Goal: Task Accomplishment & Management: Manage account settings

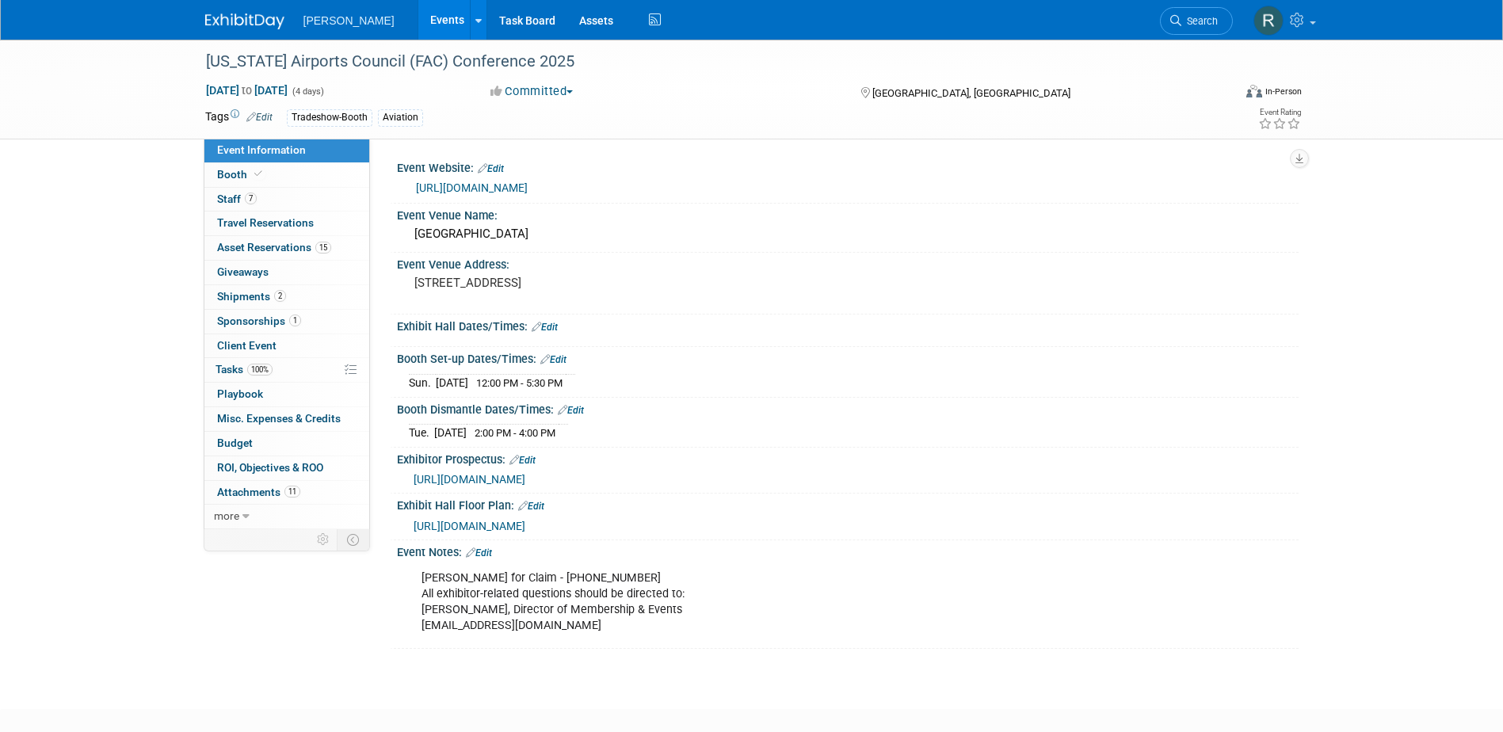
drag, startPoint x: 1196, startPoint y: 17, endPoint x: 1147, endPoint y: 44, distance: 56.0
click at [1196, 17] on span "Search" at bounding box center [1199, 21] width 36 height 12
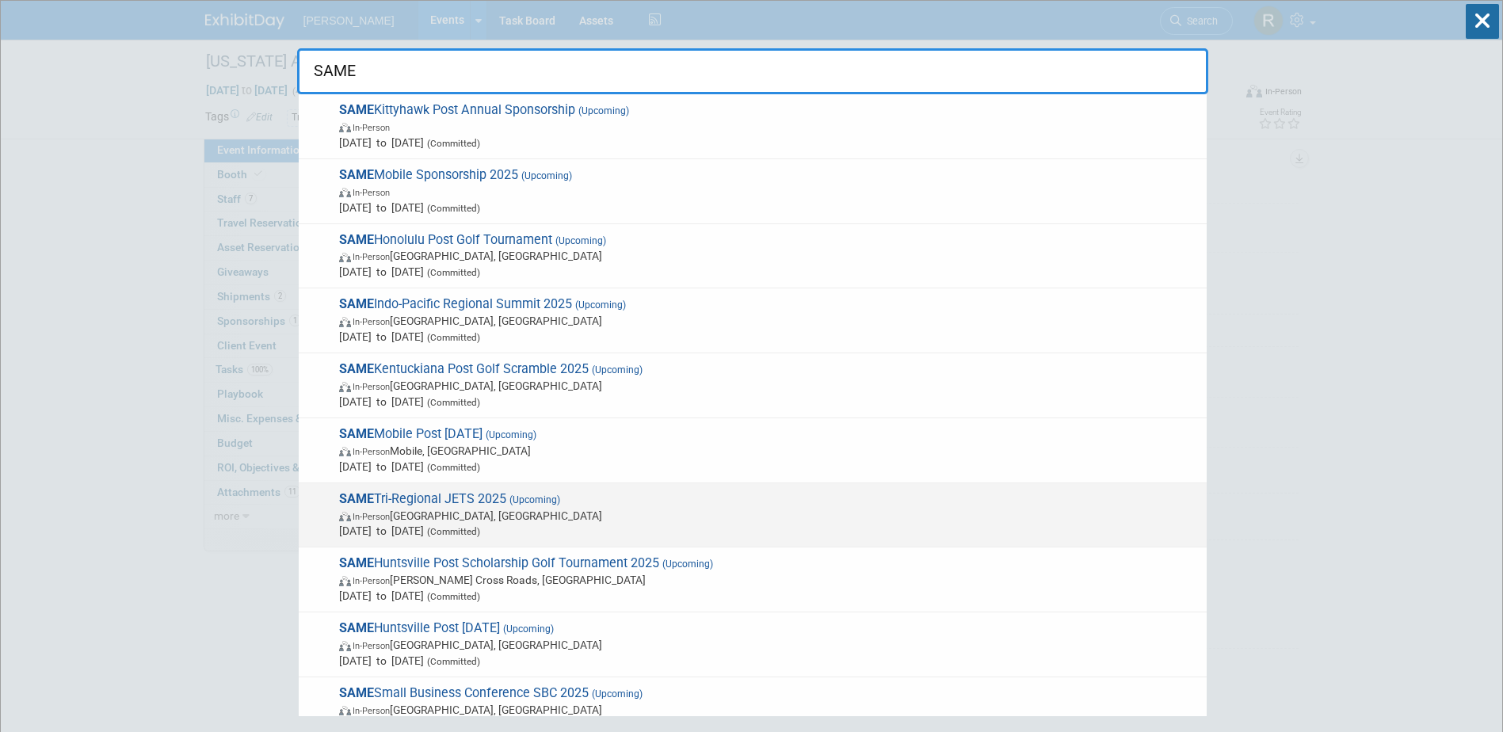
type input "SAME"
click at [504, 499] on span "SAME Tri-Regional JETS 2025 (Upcoming) In-Person Jacksonville, FL Oct 21, 2025 …" at bounding box center [766, 515] width 864 height 48
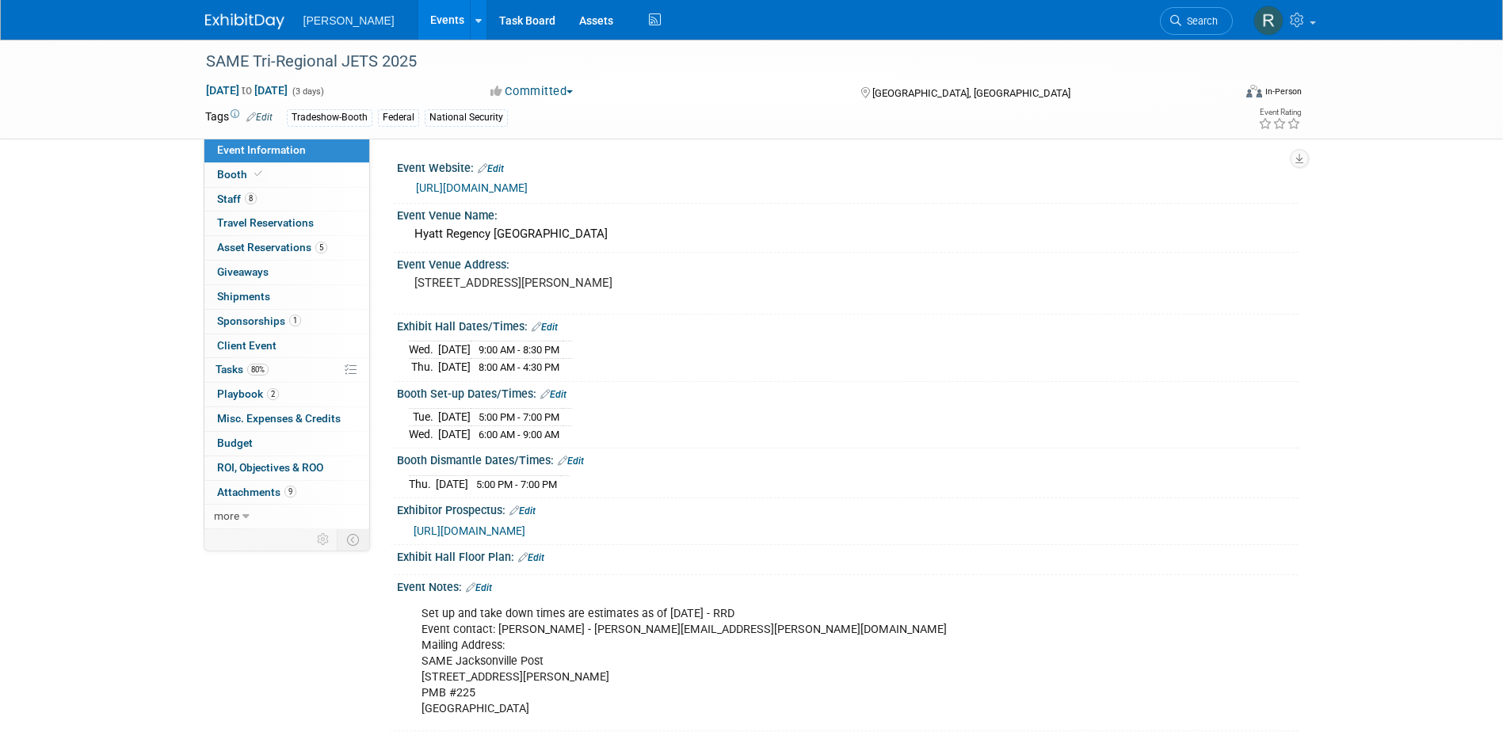
click at [559, 389] on link "Edit" at bounding box center [553, 394] width 26 height 11
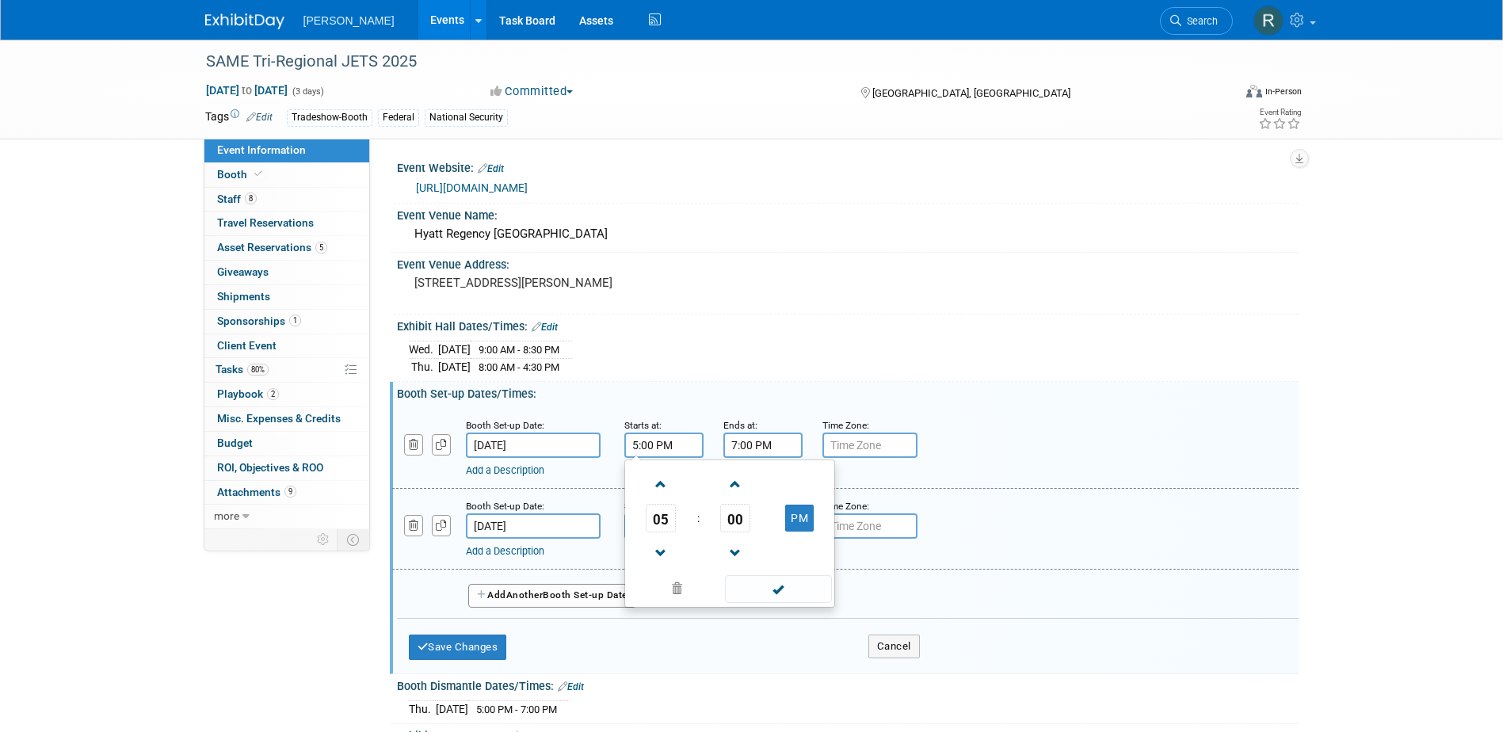
click at [681, 449] on input "5:00 PM" at bounding box center [663, 445] width 79 height 25
click at [670, 550] on span at bounding box center [661, 554] width 28 height 28
type input "3:00 PM"
drag, startPoint x: 739, startPoint y: 586, endPoint x: 738, endPoint y: 574, distance: 12.7
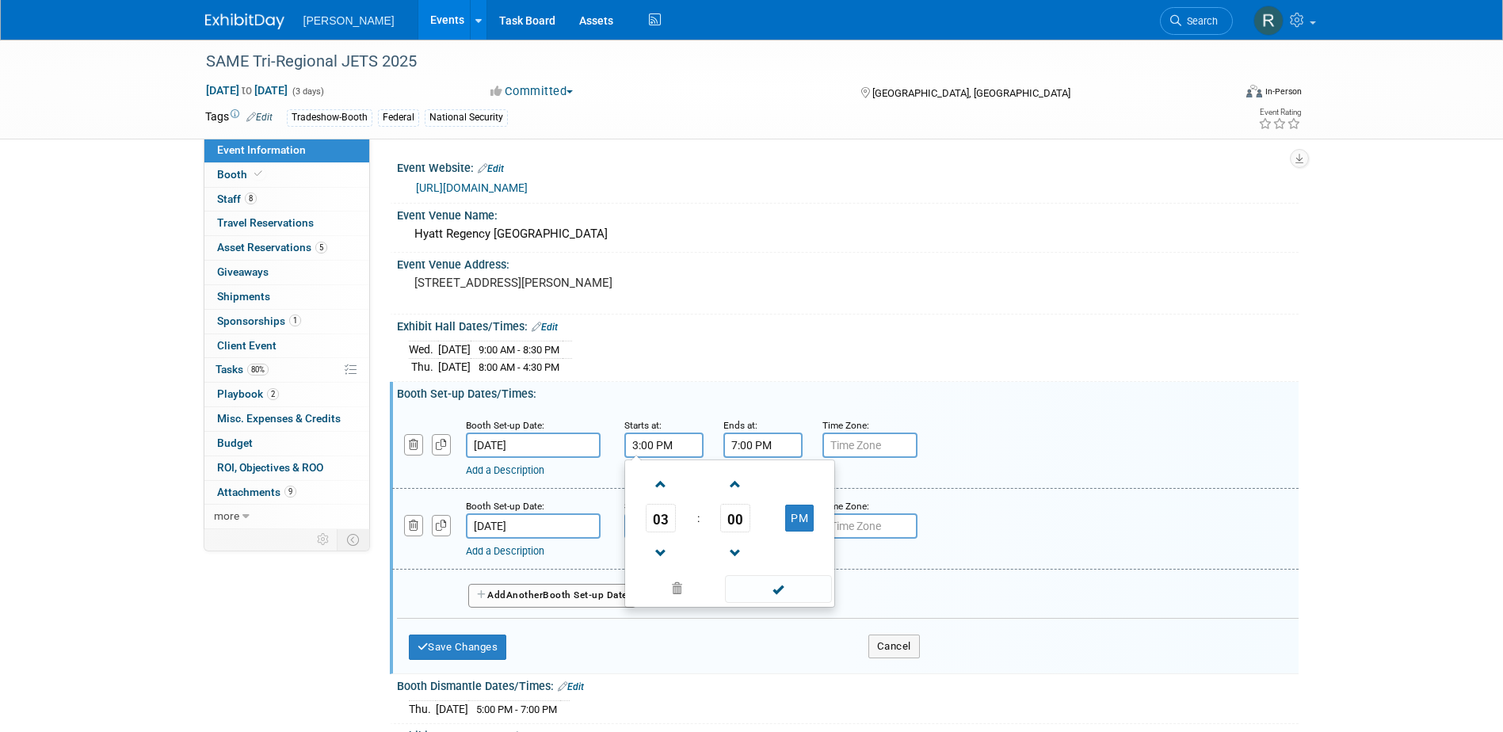
click at [740, 586] on span at bounding box center [778, 589] width 107 height 28
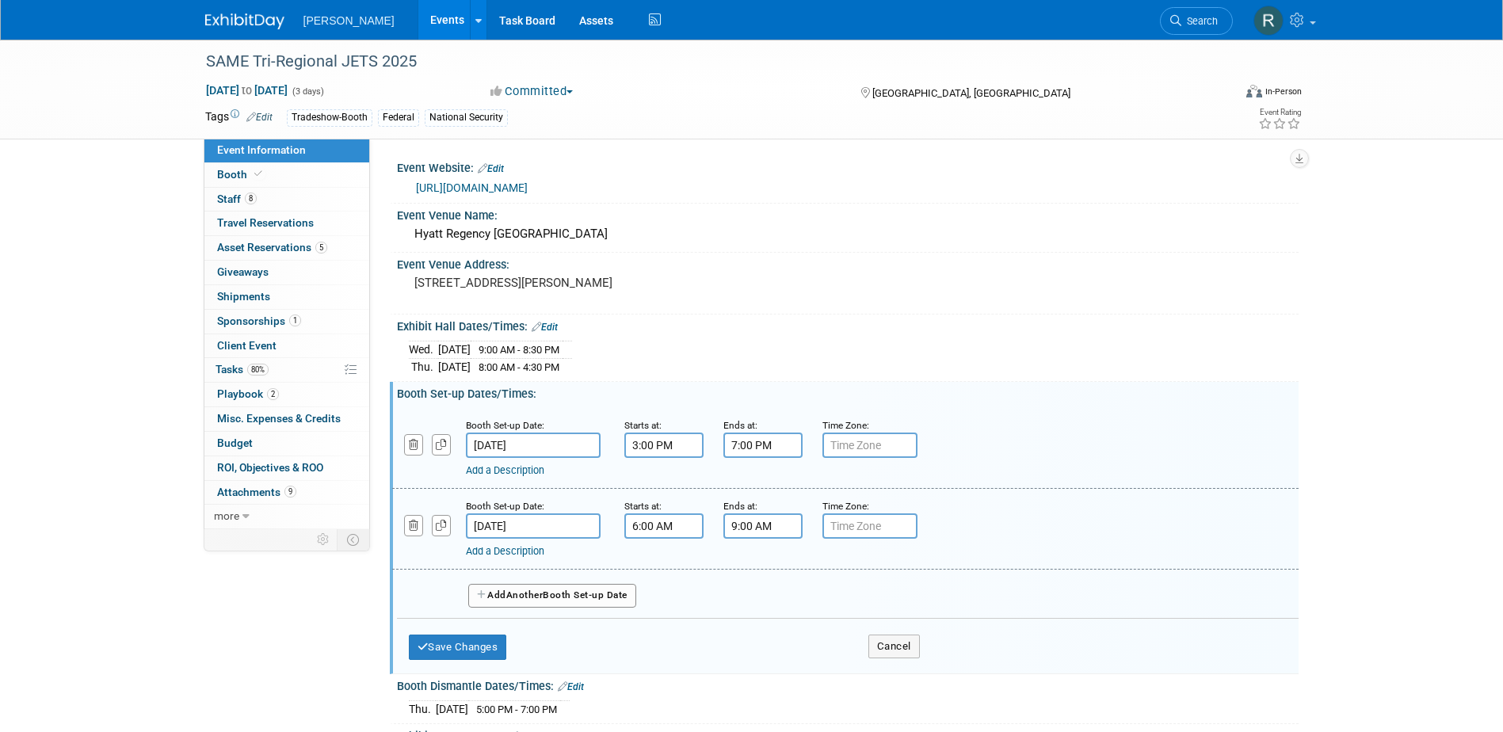
click at [794, 445] on input "7:00 PM" at bounding box center [762, 445] width 79 height 25
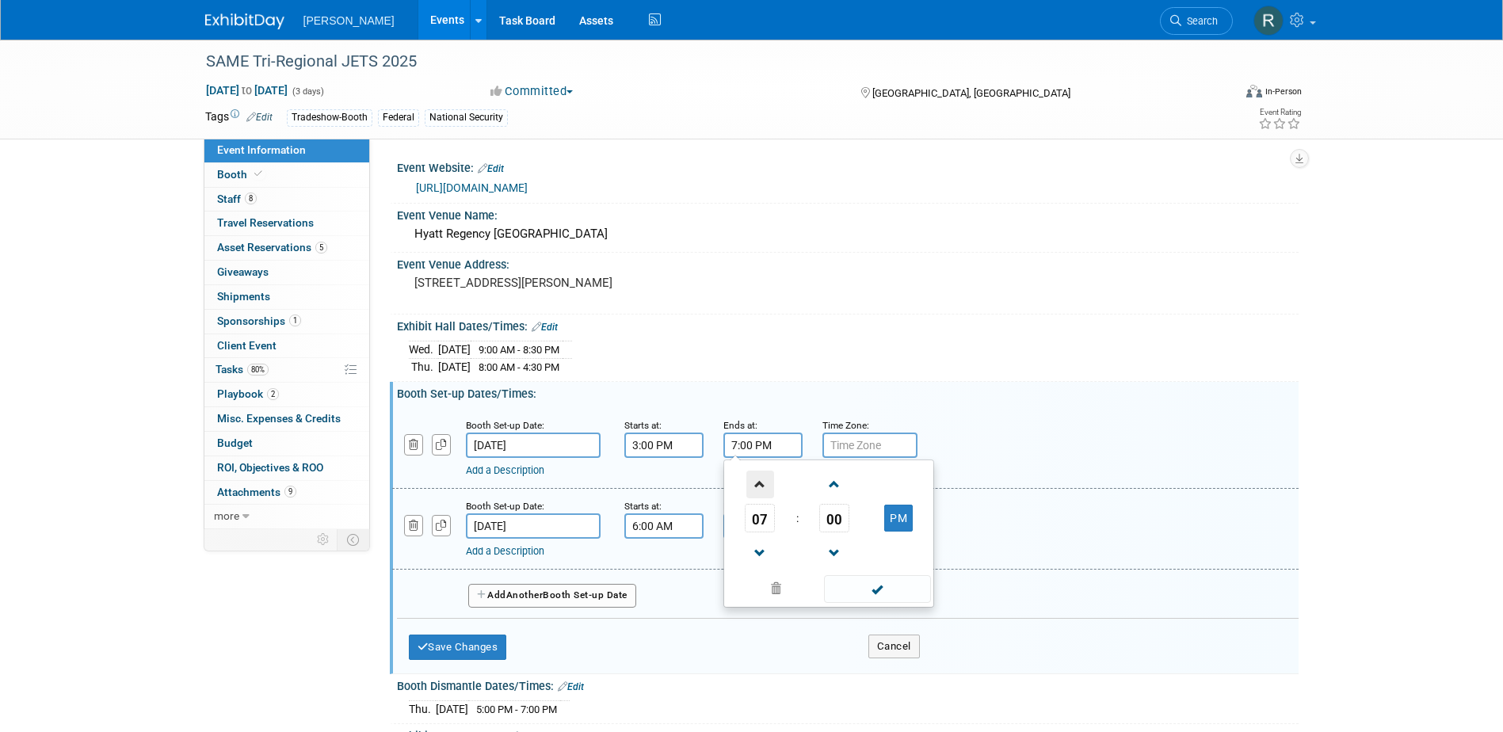
click at [763, 490] on span at bounding box center [760, 485] width 28 height 28
click at [824, 516] on span "00" at bounding box center [834, 518] width 30 height 29
click at [861, 526] on td "30" at bounding box center [854, 527] width 51 height 43
type input "8:30 PM"
click at [875, 587] on span at bounding box center [877, 589] width 107 height 28
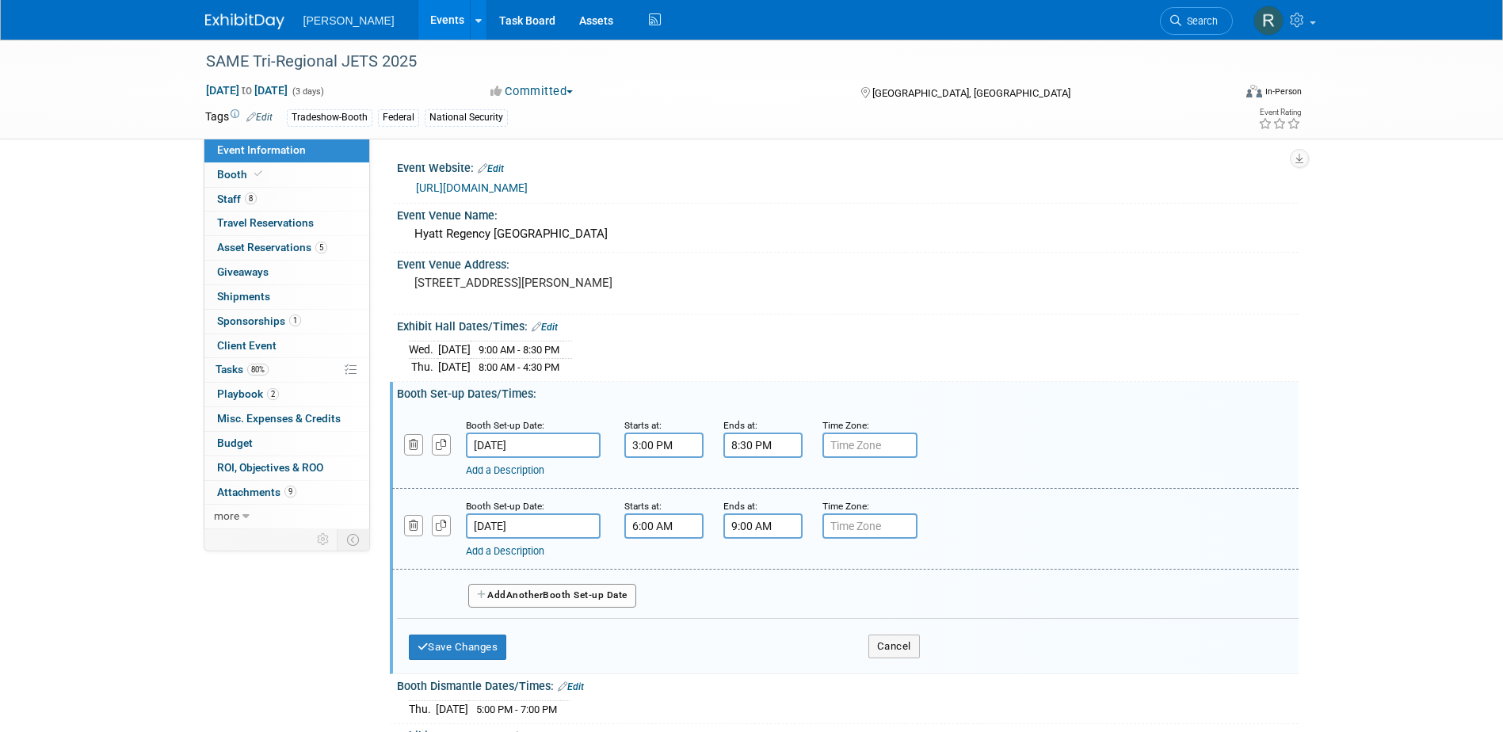
click at [895, 448] on input "text" at bounding box center [869, 445] width 95 height 25
type input "EST"
click at [878, 422] on link "Apply to all" at bounding box center [892, 426] width 43 height 10
type input "EST"
click at [446, 643] on button "Save Changes" at bounding box center [458, 647] width 98 height 25
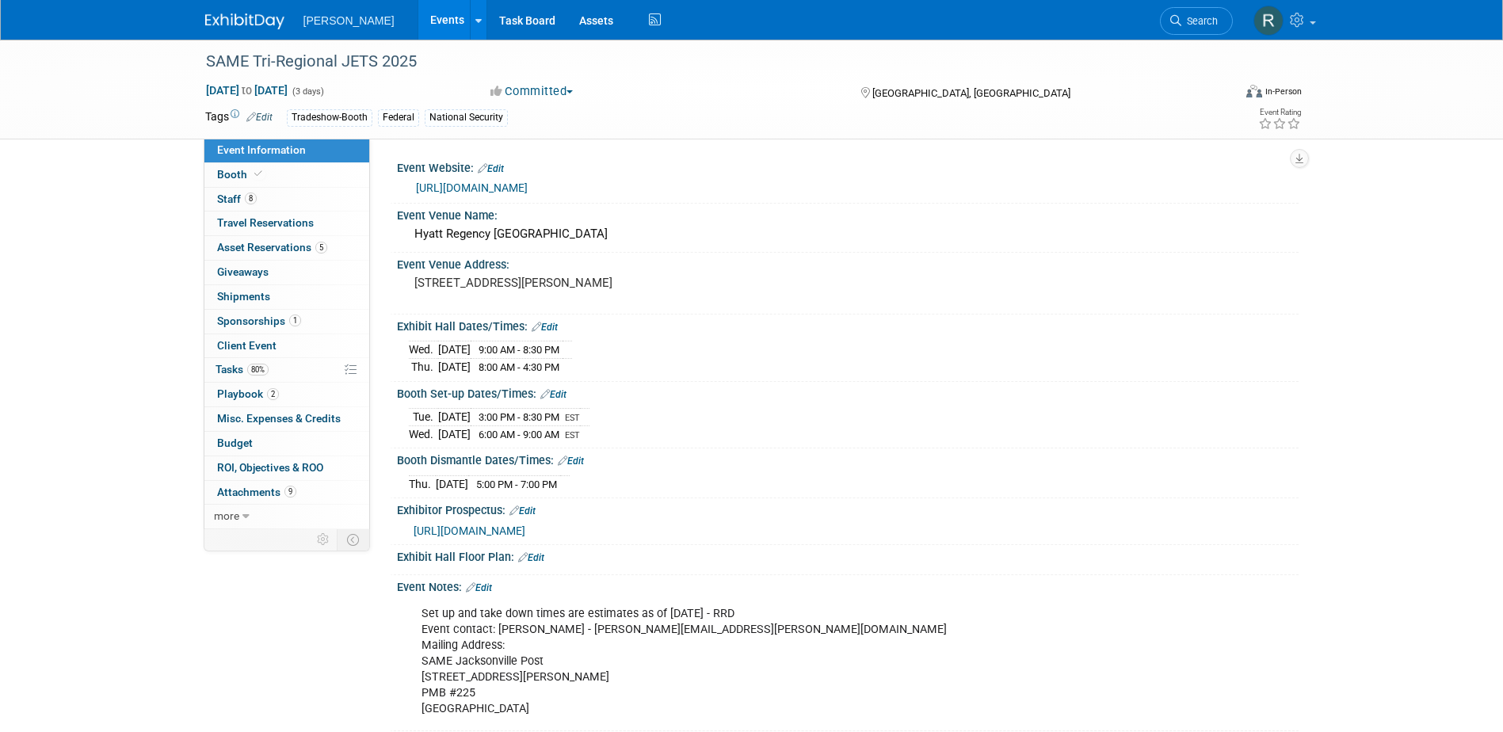
click at [578, 456] on link "Edit" at bounding box center [571, 461] width 26 height 11
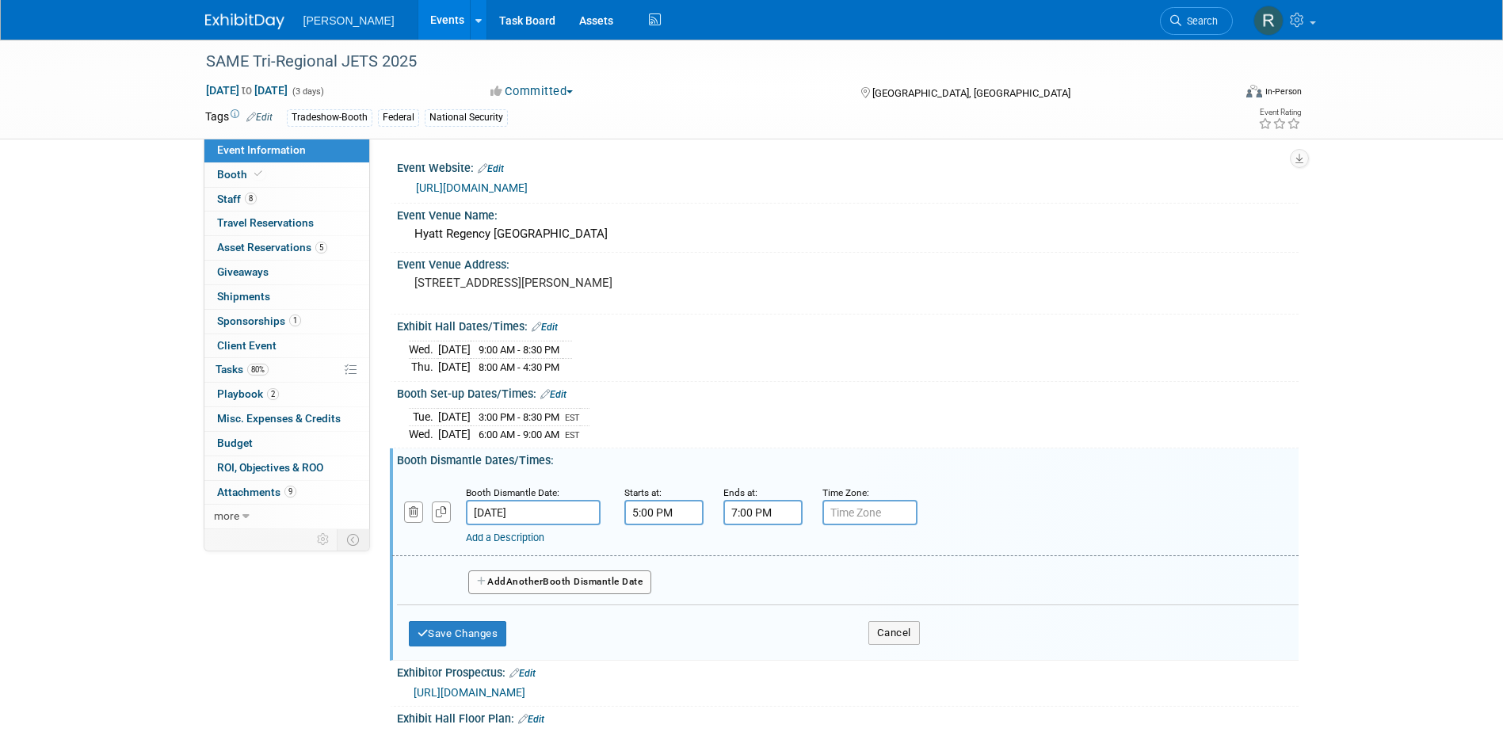
click at [669, 515] on input "5:00 PM" at bounding box center [663, 512] width 79 height 25
click at [662, 613] on span at bounding box center [661, 621] width 28 height 28
click at [734, 584] on span "00" at bounding box center [735, 585] width 30 height 29
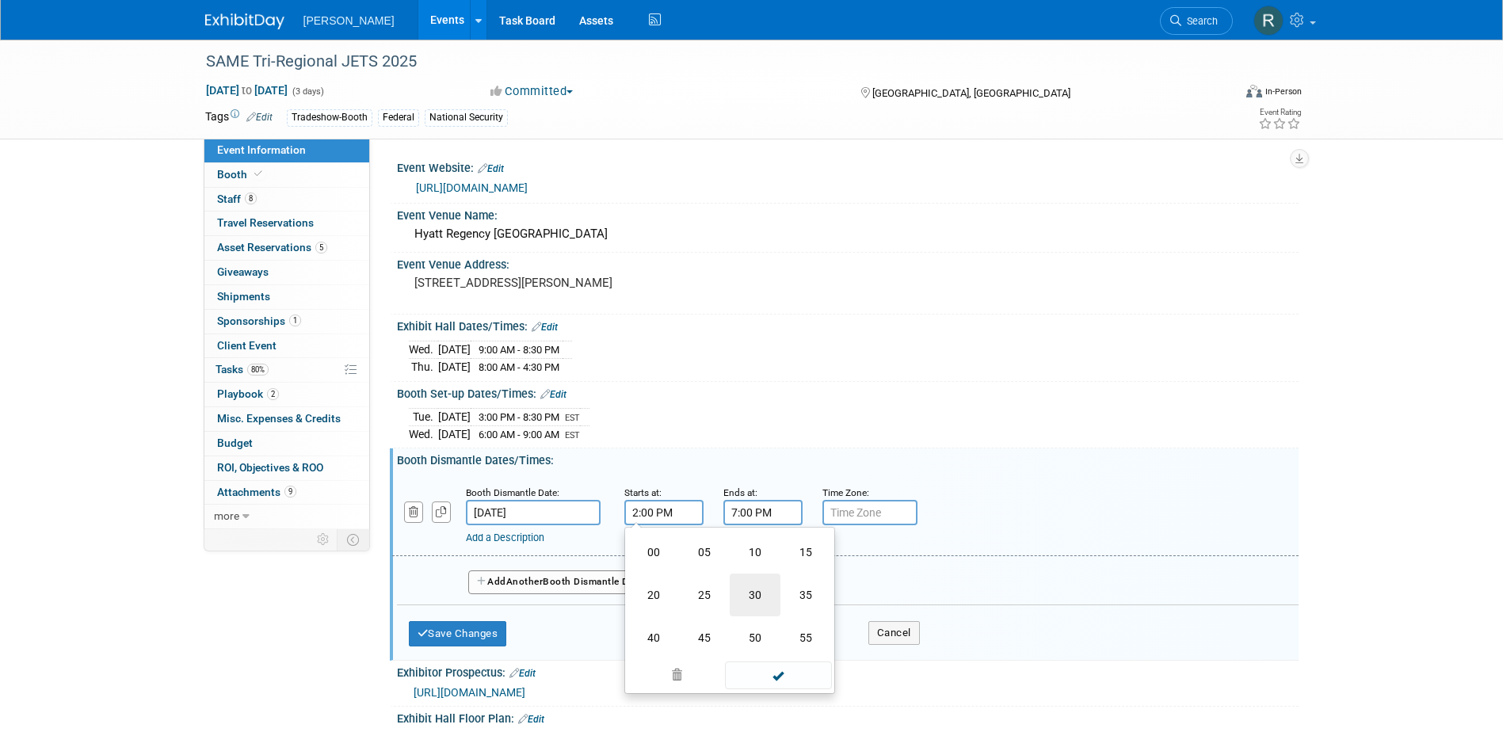
click at [759, 586] on td "30" at bounding box center [755, 595] width 51 height 43
type input "2:30 PM"
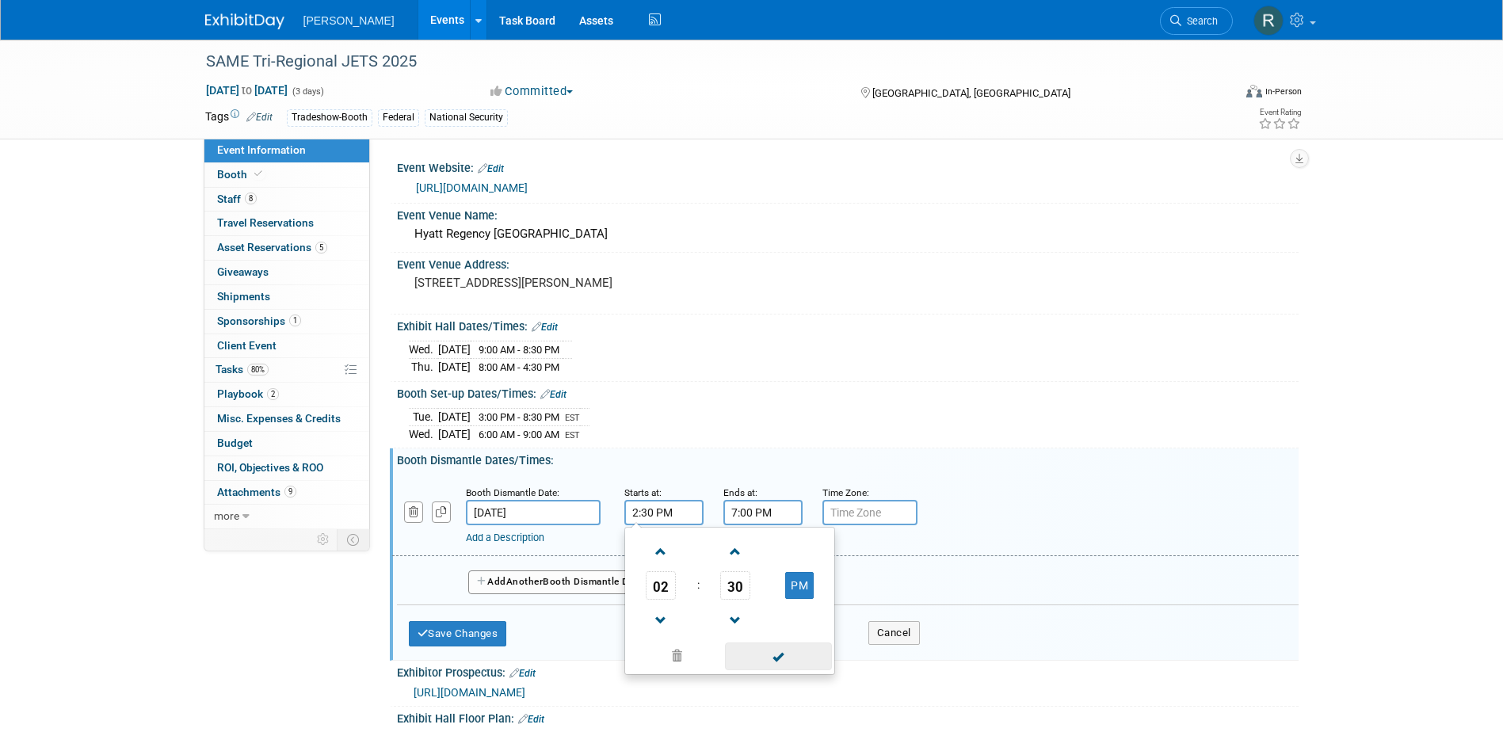
click at [776, 652] on span at bounding box center [778, 657] width 107 height 28
click at [851, 516] on input "text" at bounding box center [869, 512] width 95 height 25
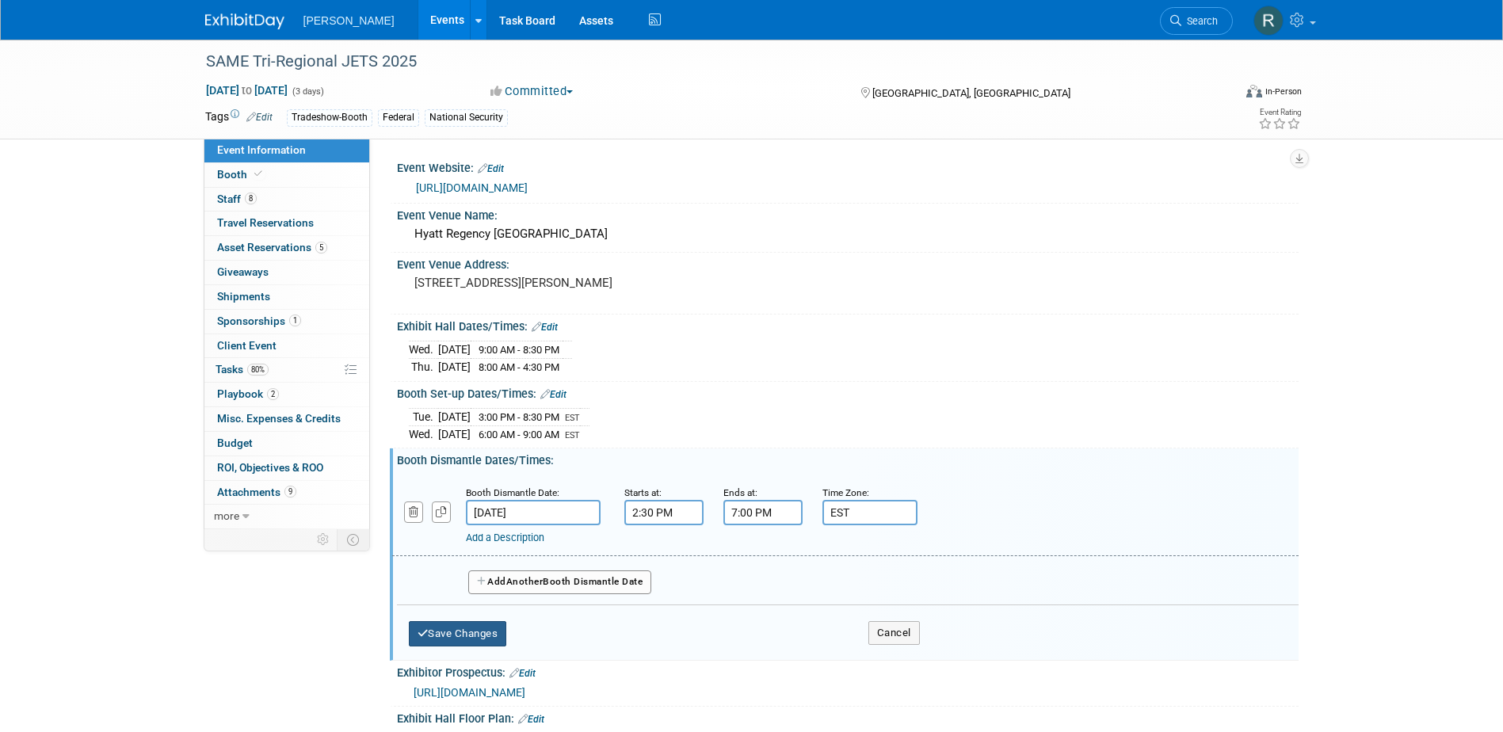
type input "EST"
click at [468, 628] on button "Save Changes" at bounding box center [458, 633] width 98 height 25
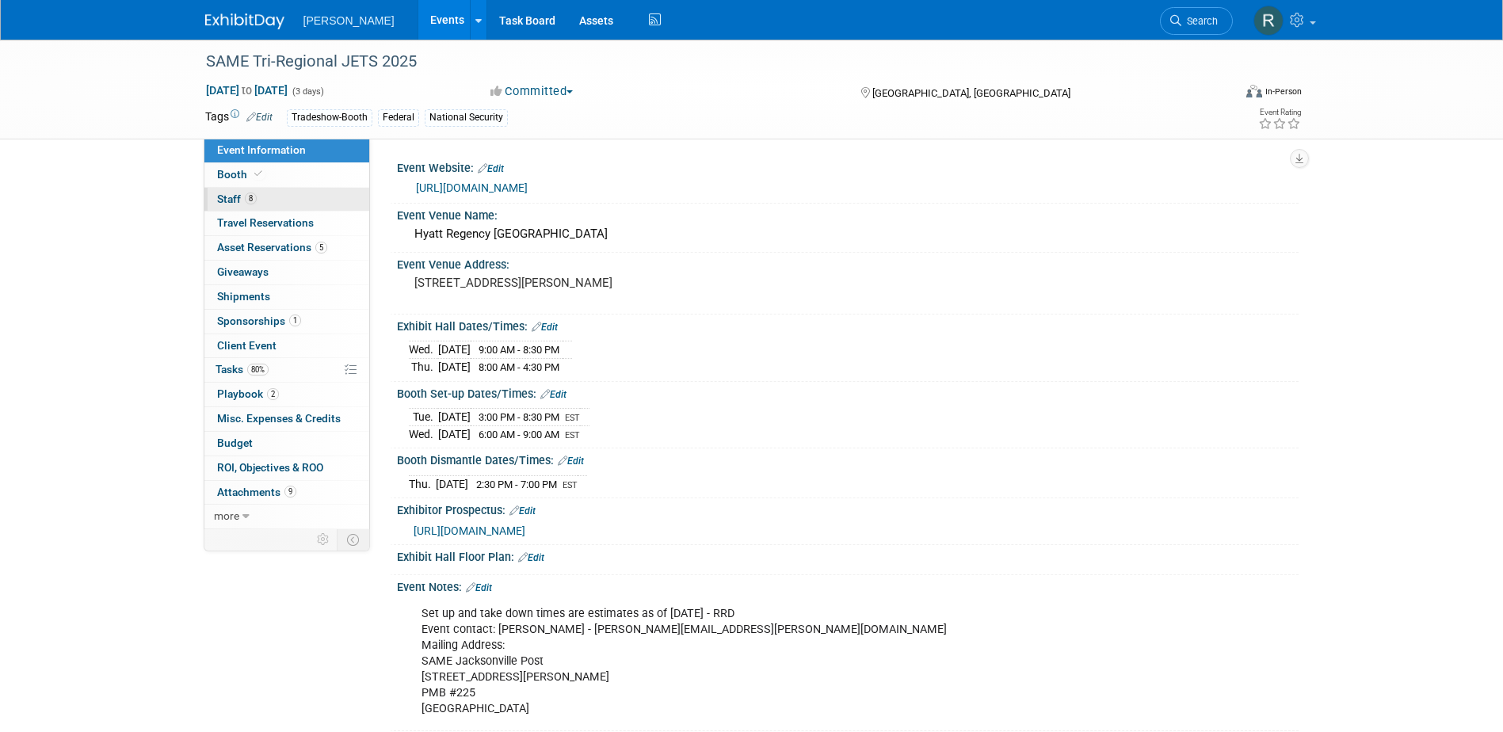
click at [240, 200] on span "Staff 8" at bounding box center [237, 199] width 40 height 13
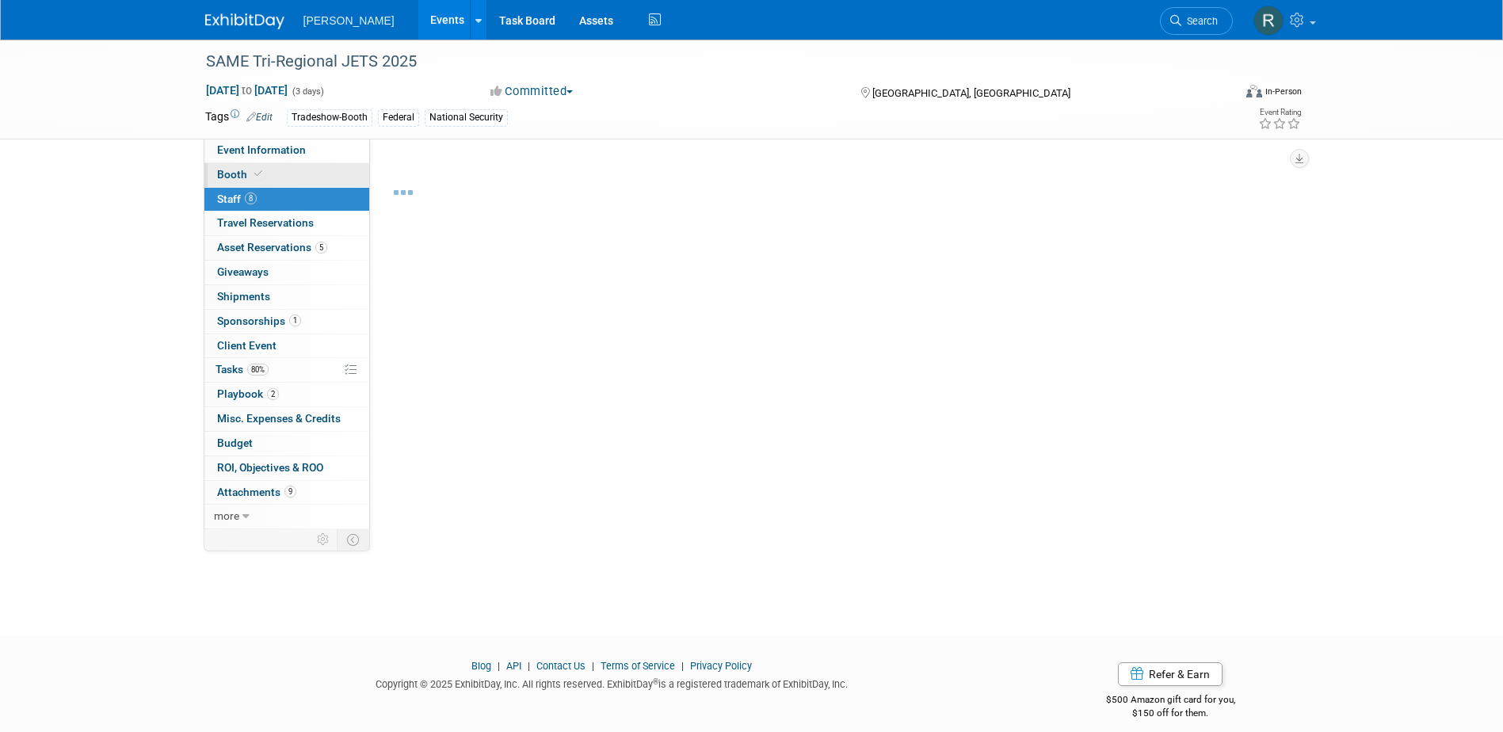
click at [242, 174] on span "Booth" at bounding box center [241, 174] width 48 height 13
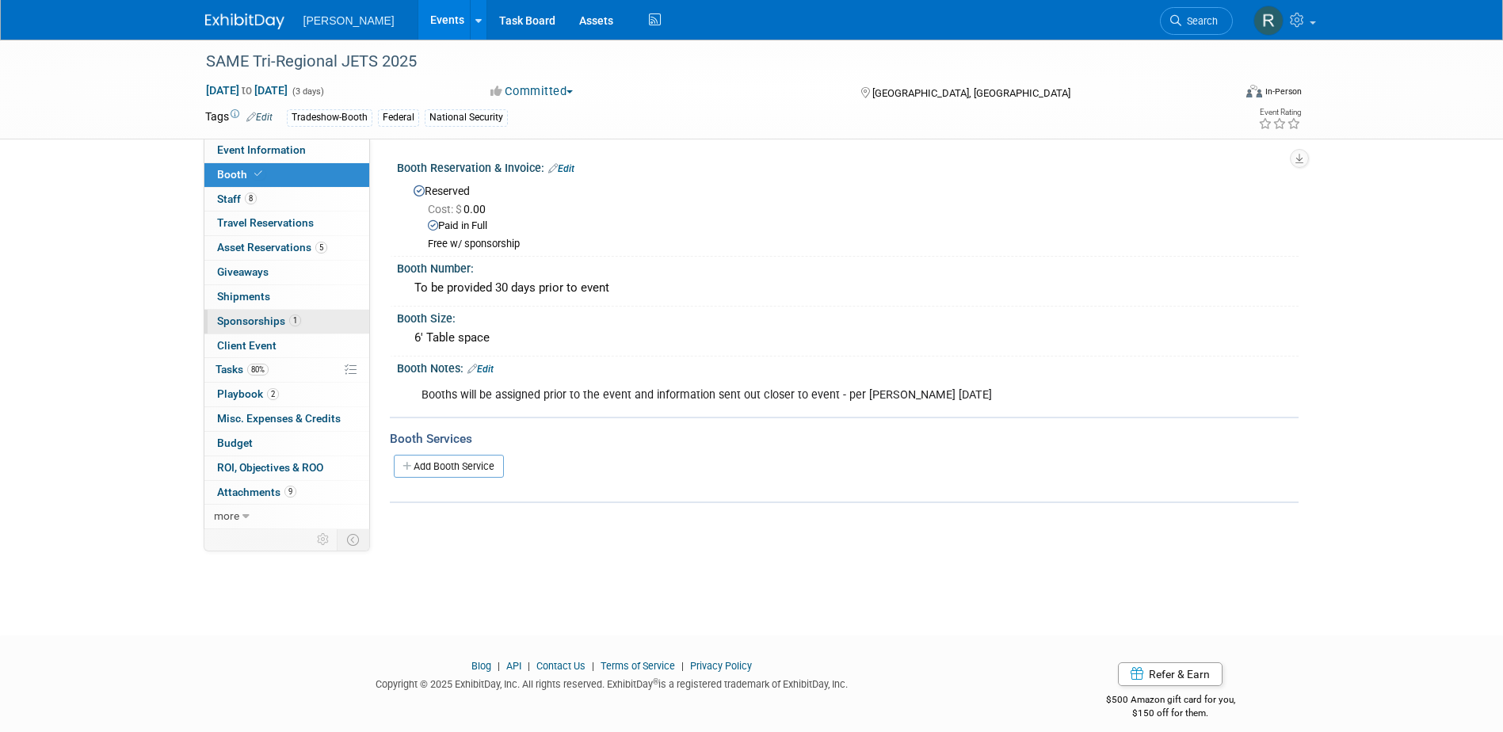
click at [270, 319] on span "Sponsorships 1" at bounding box center [259, 321] width 84 height 13
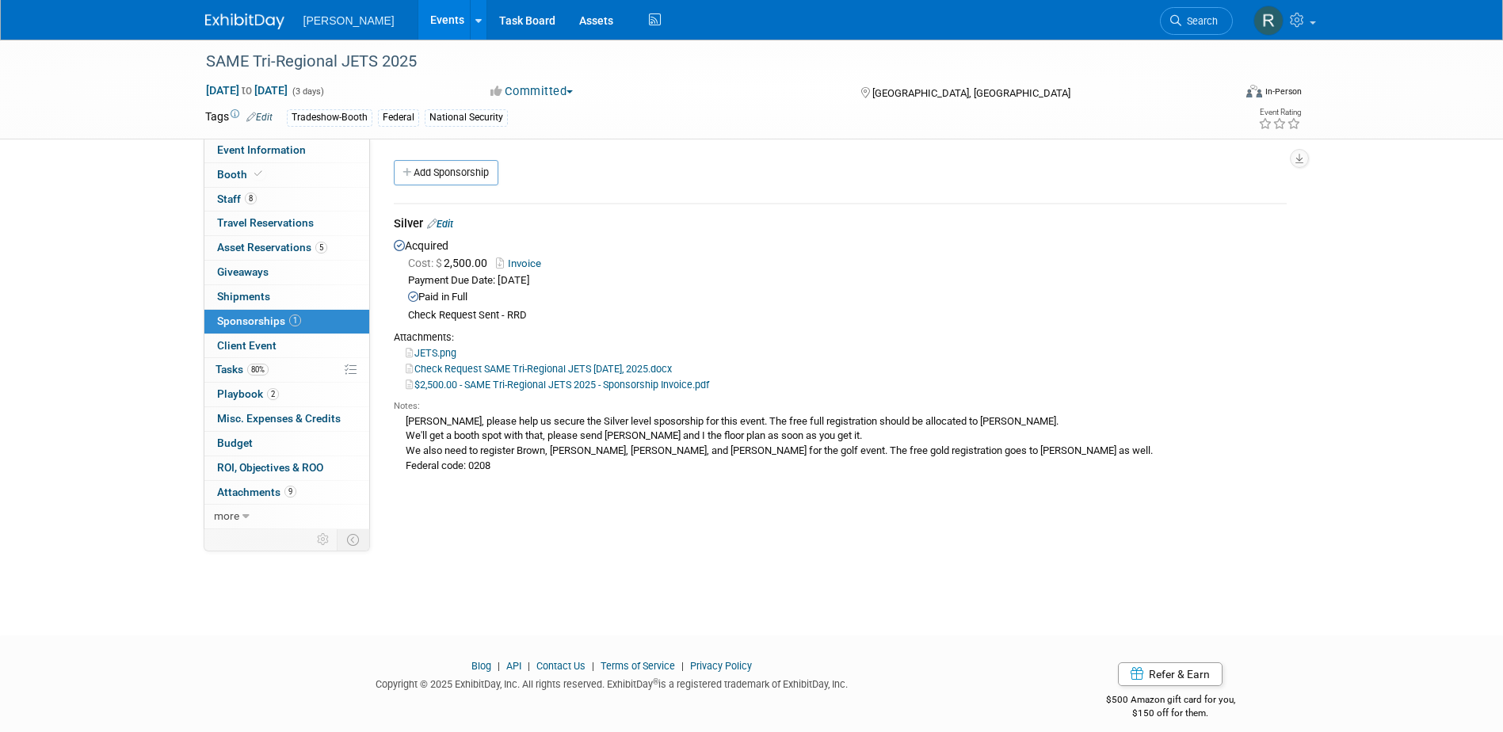
click at [448, 223] on link "Edit" at bounding box center [440, 224] width 26 height 12
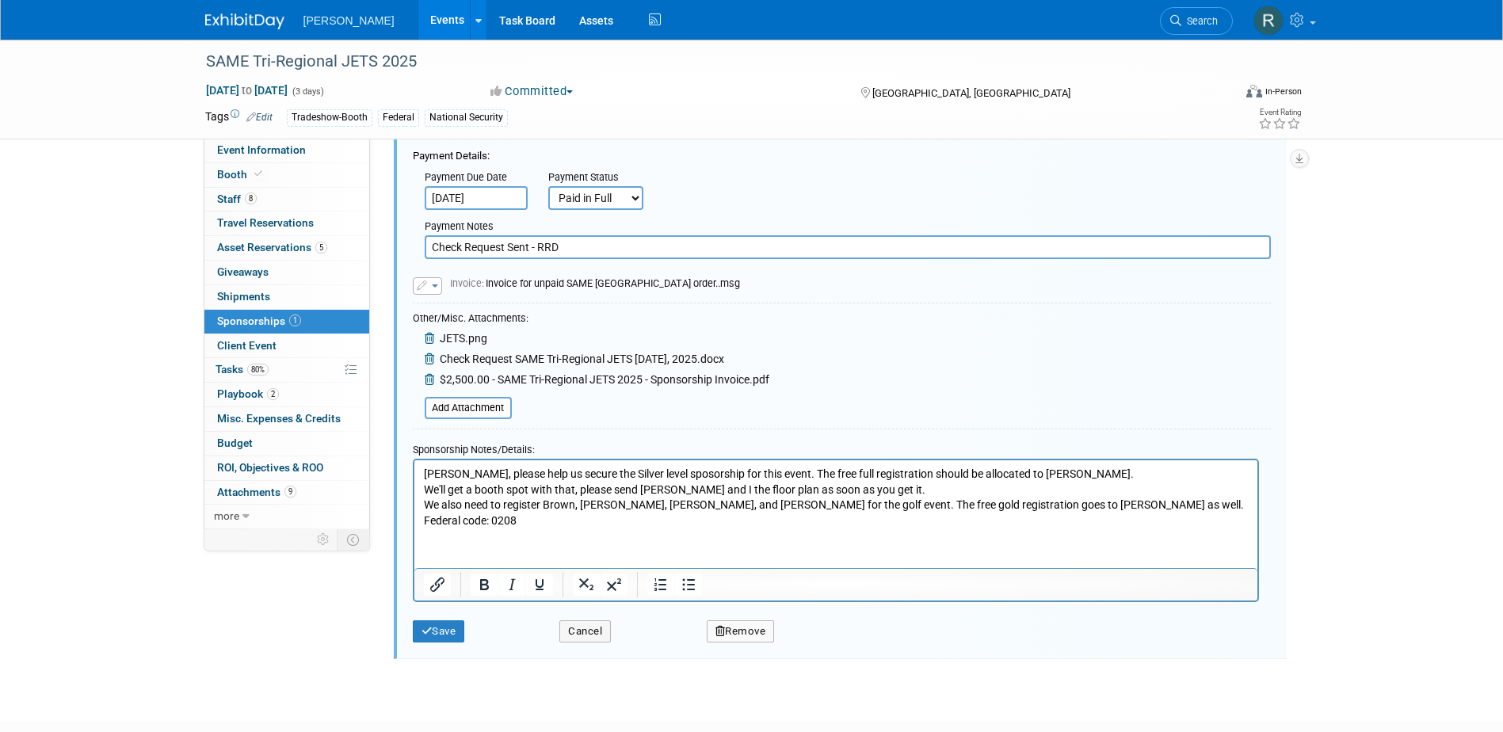
scroll to position [261, 0]
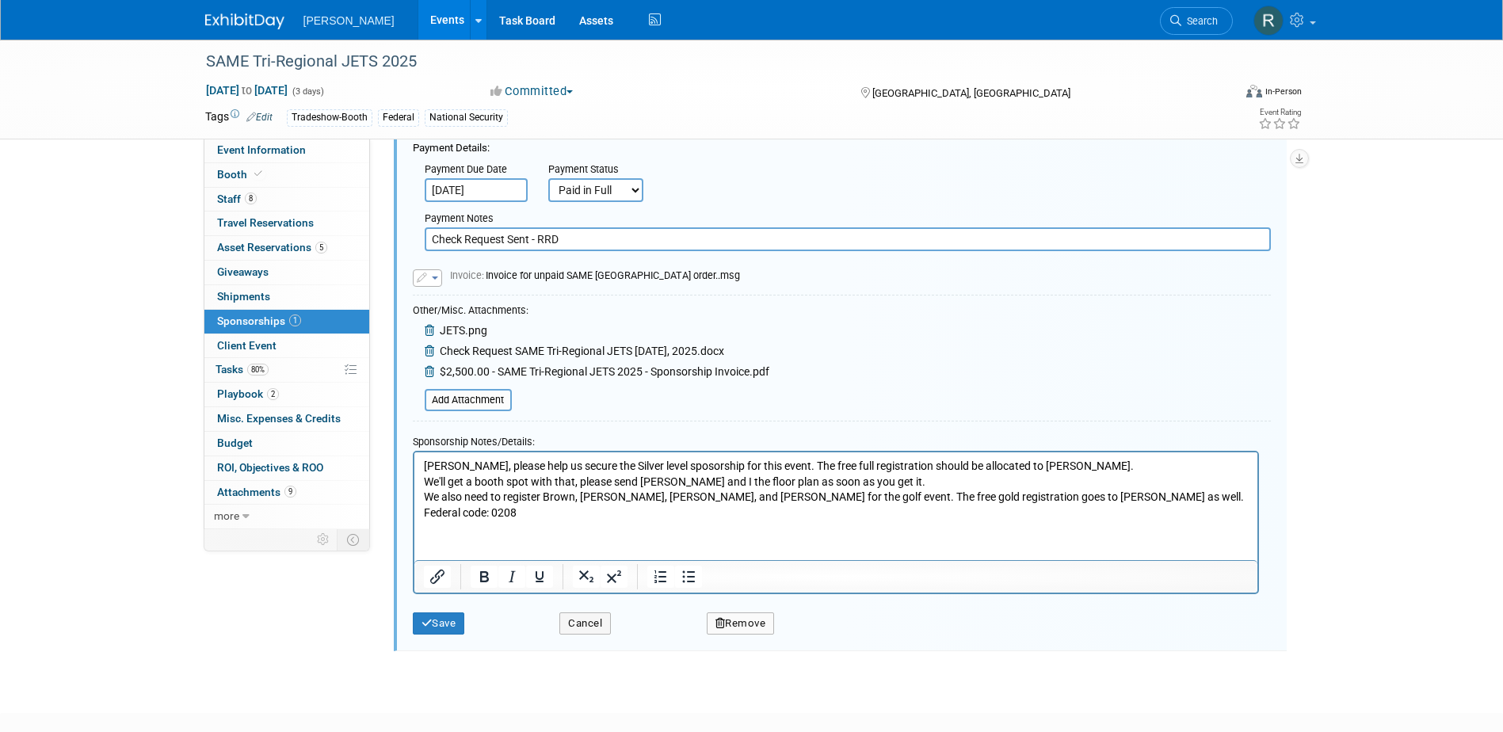
click at [424, 463] on p "Rebecca, please help us secure the Silver level sposorship for this event. The …" at bounding box center [835, 489] width 825 height 62
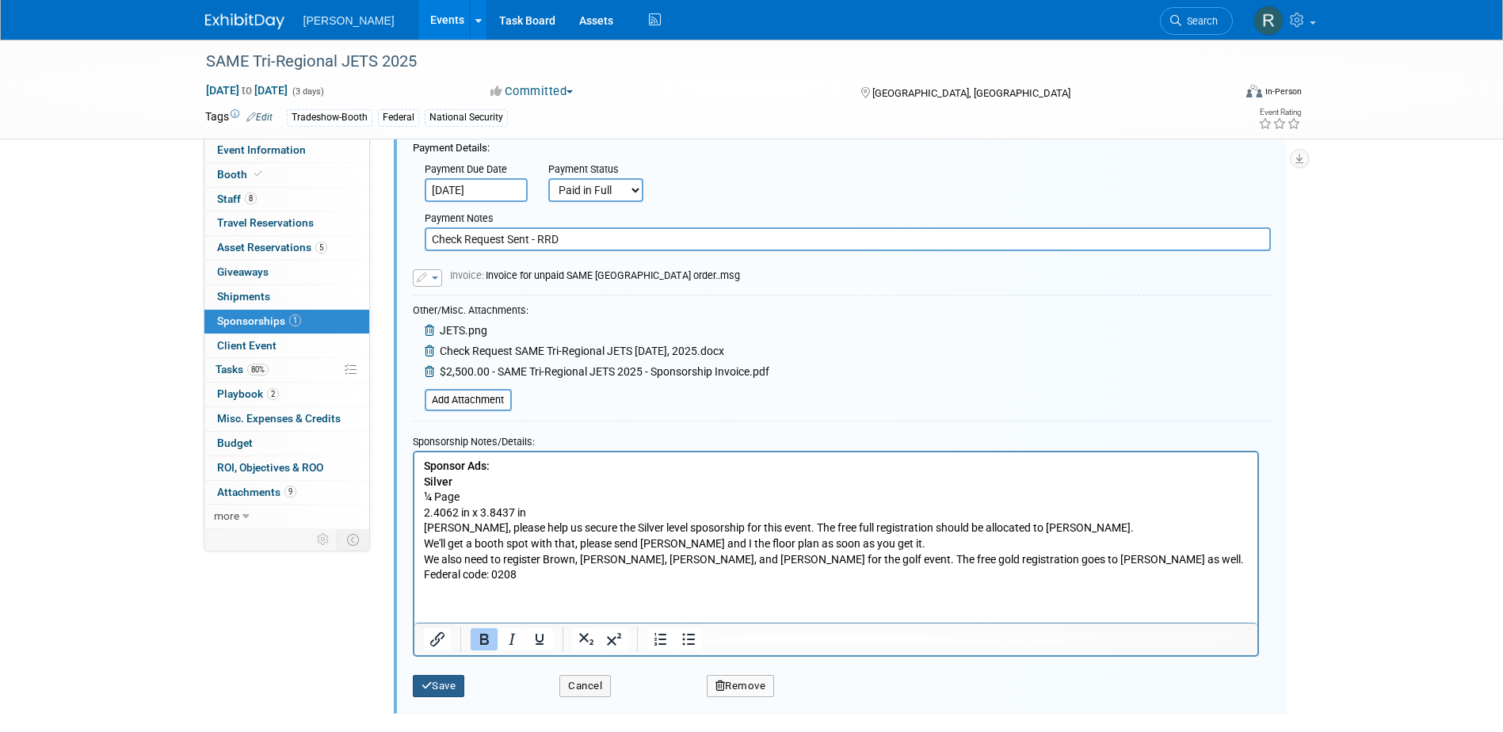
click at [438, 689] on button "Save" at bounding box center [439, 686] width 52 height 22
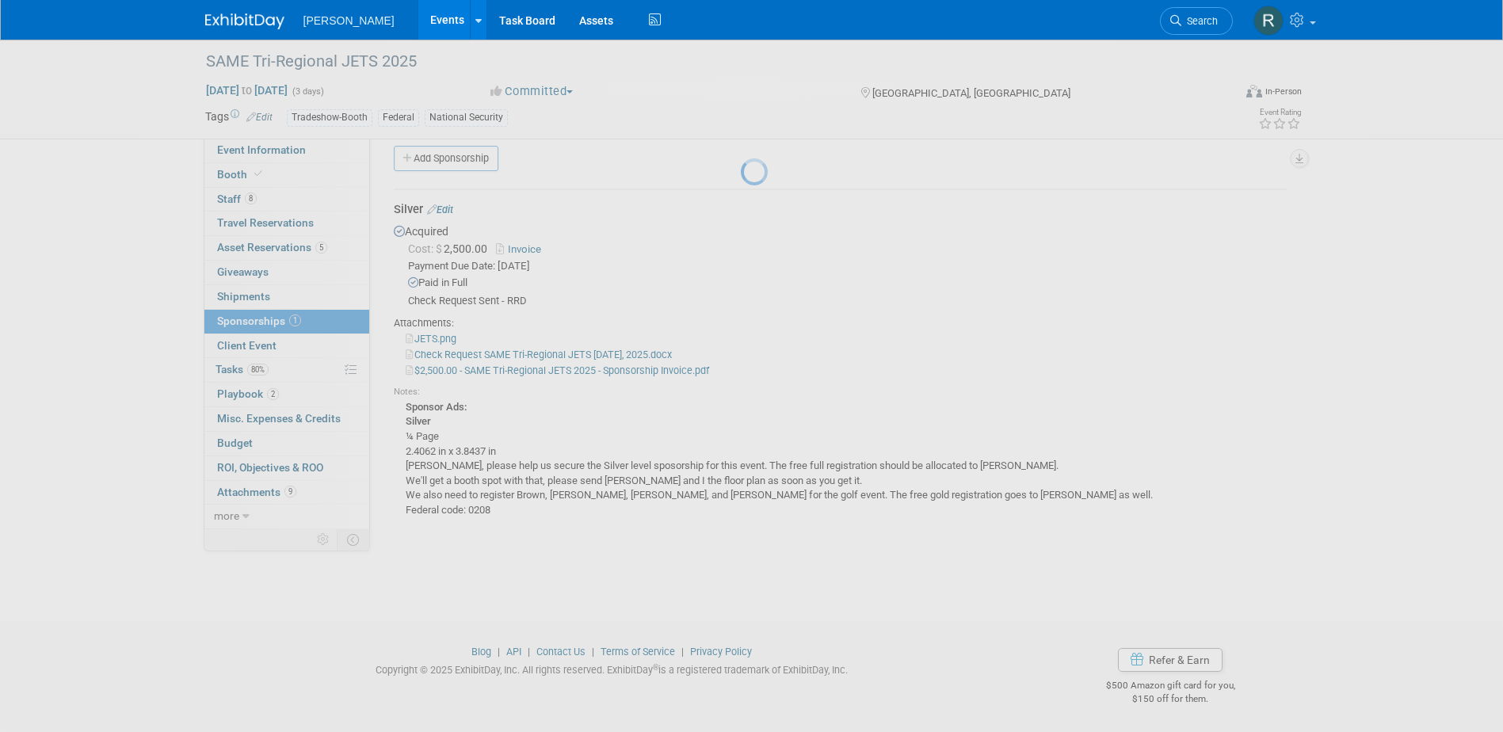
scroll to position [14, 0]
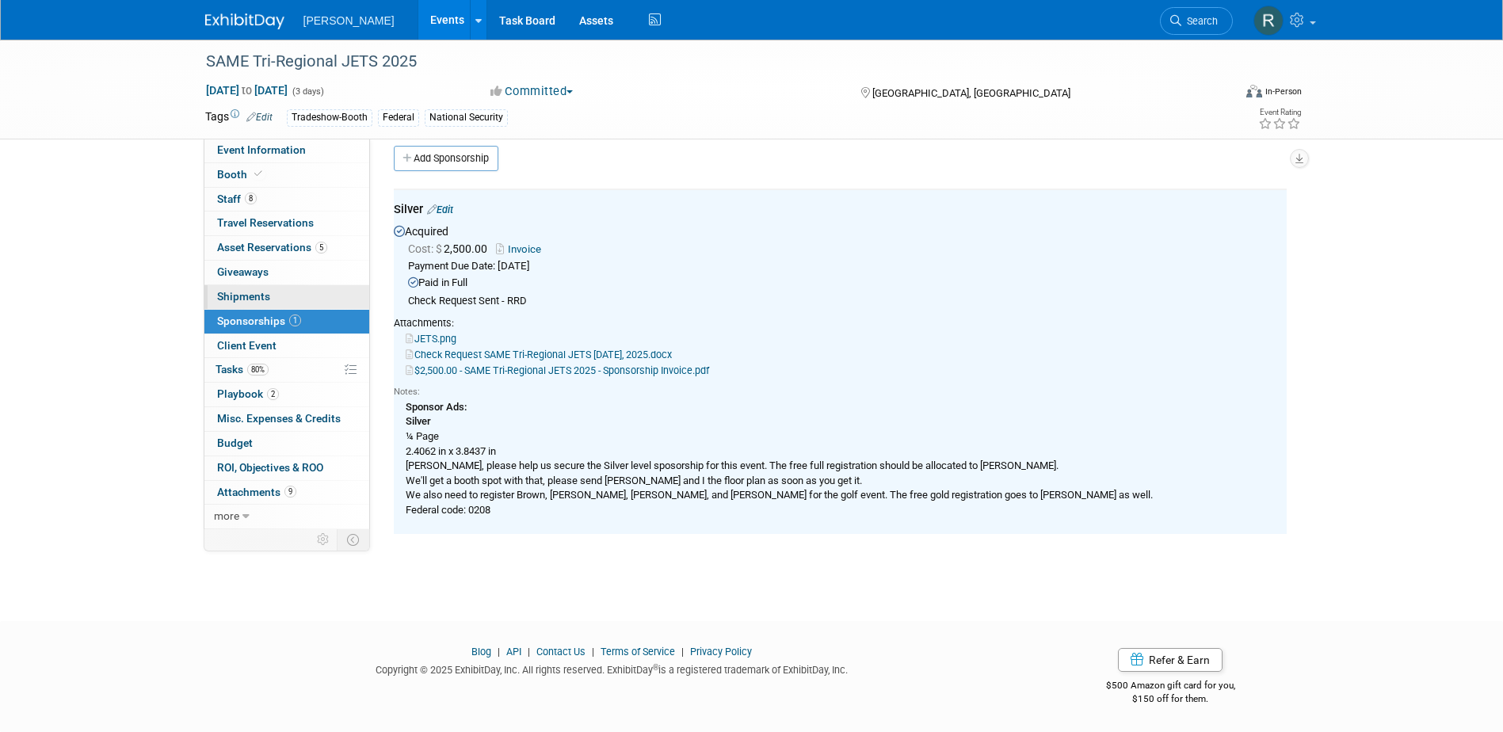
click at [235, 301] on span "Shipments 0" at bounding box center [243, 296] width 53 height 13
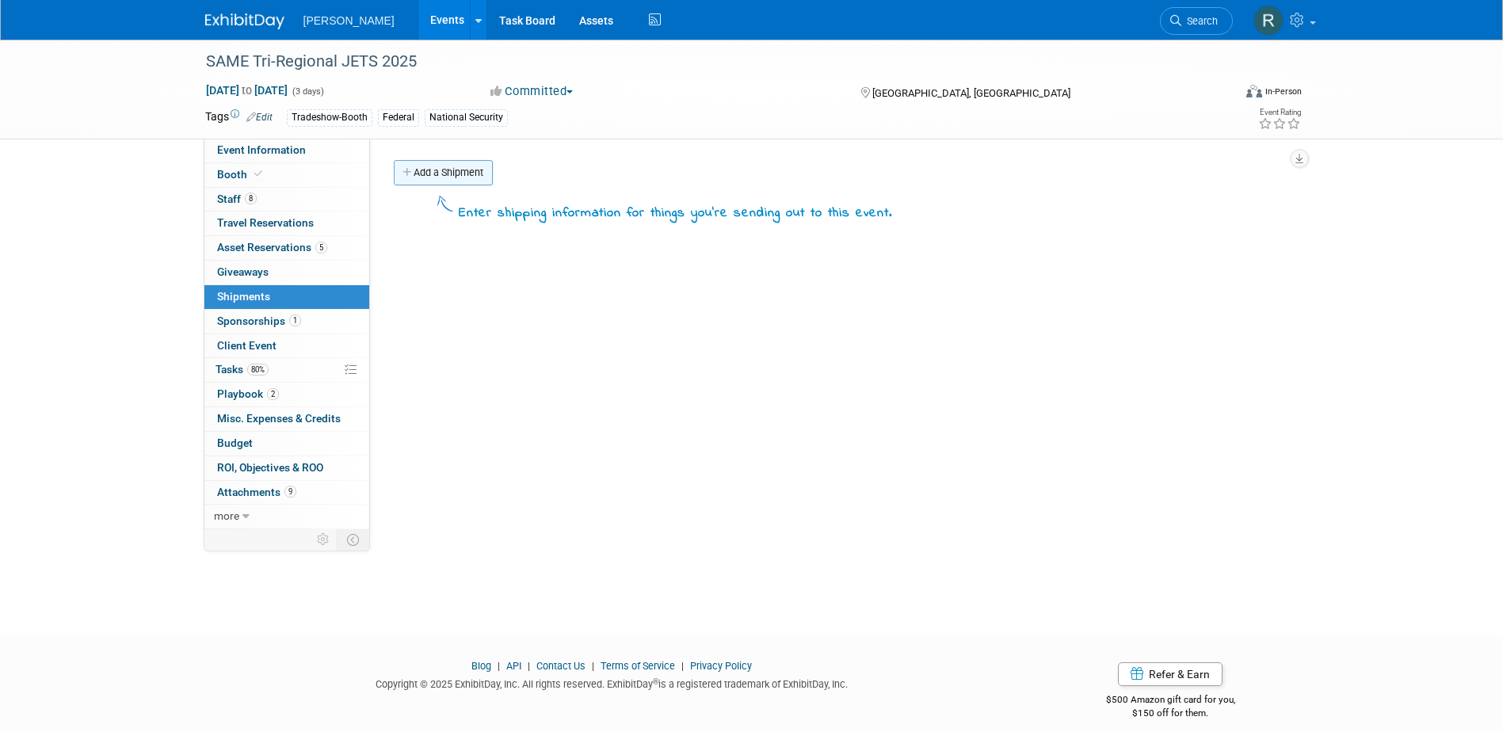
click at [457, 166] on link "Add a Shipment" at bounding box center [443, 172] width 99 height 25
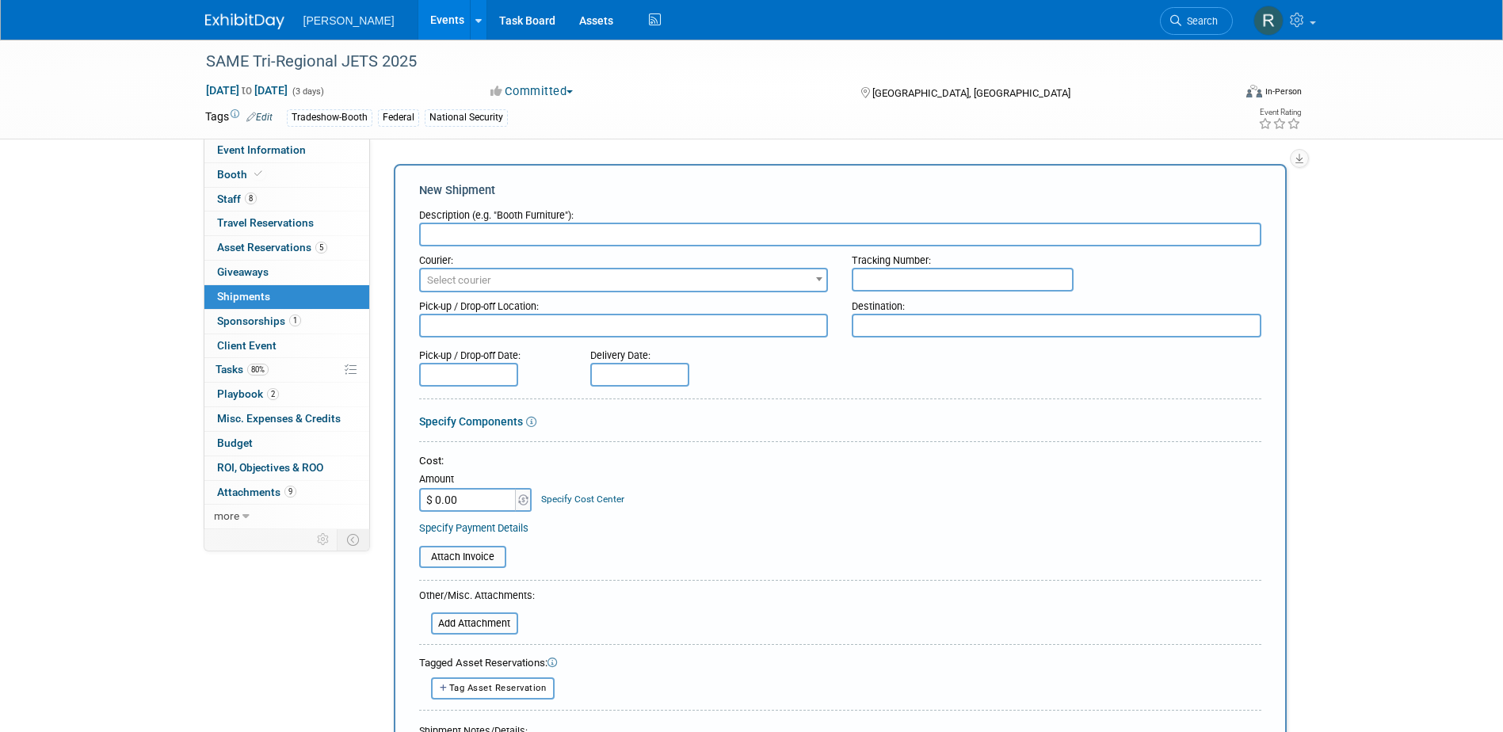
click at [456, 228] on input "text" at bounding box center [840, 235] width 842 height 24
type input "Booth Materials & Premiums"
click at [647, 382] on input "text" at bounding box center [639, 375] width 99 height 24
click at [784, 518] on span "17" at bounding box center [781, 517] width 31 height 31
type input "Oct 17, 2025"
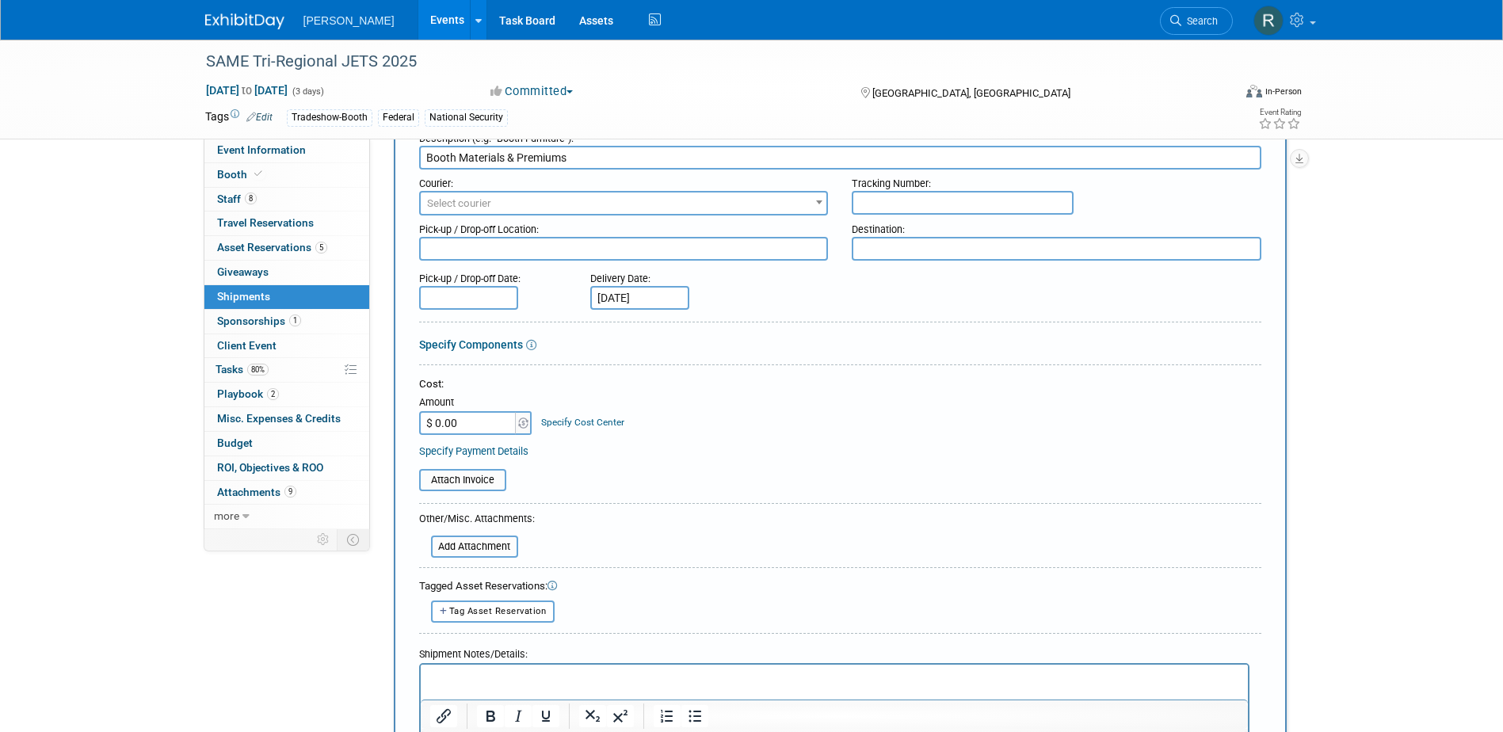
scroll to position [79, 0]
click at [579, 247] on textarea at bounding box center [624, 247] width 410 height 24
type textarea "[PERSON_NAME]"
click at [524, 680] on p "Rich Text Area. Press ALT-0 for help." at bounding box center [833, 676] width 809 height 16
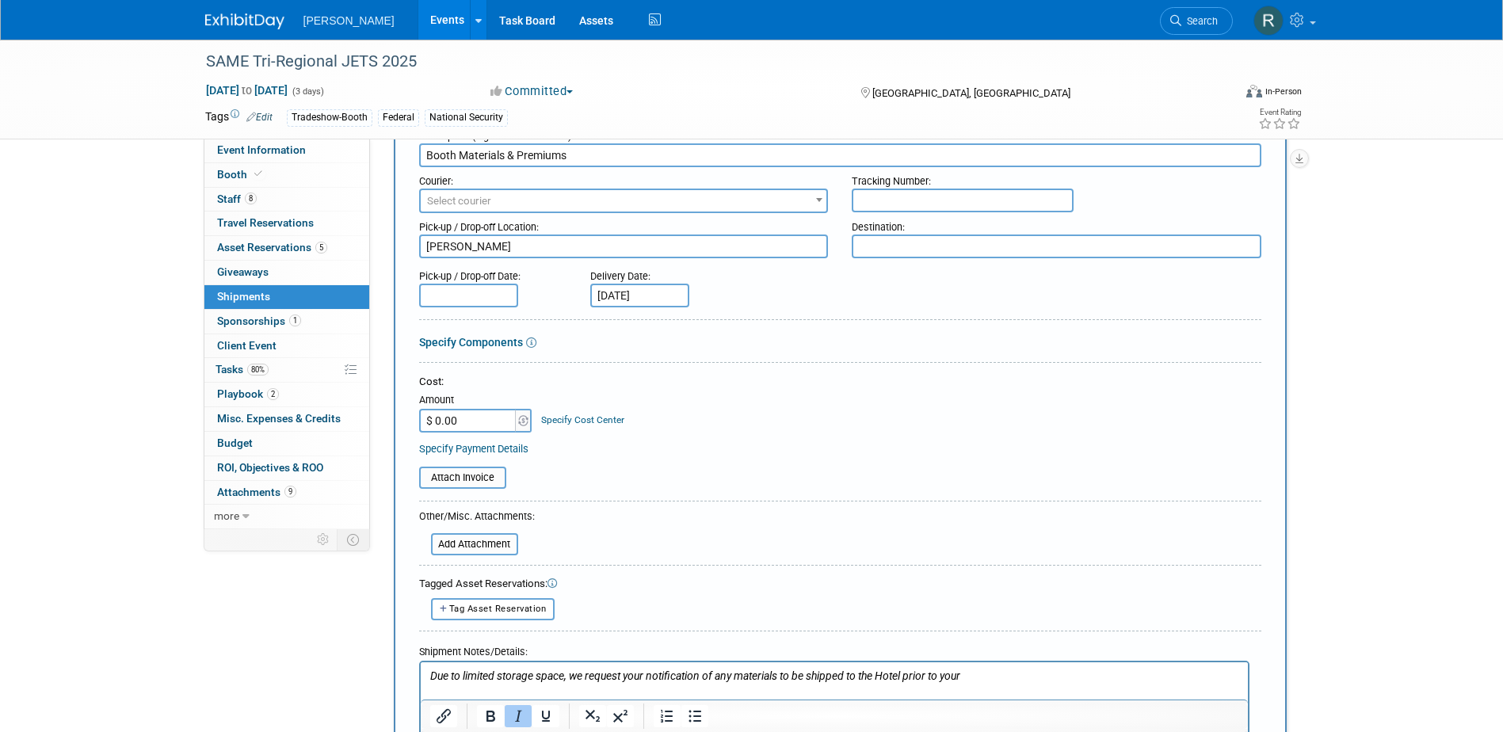
click at [1012, 673] on p "Due to limited storage space, we request your notification of any materials to …" at bounding box center [833, 676] width 809 height 16
click at [1055, 673] on p "Due to limited storage space, we request your notification of any materials to …" at bounding box center [833, 676] width 809 height 16
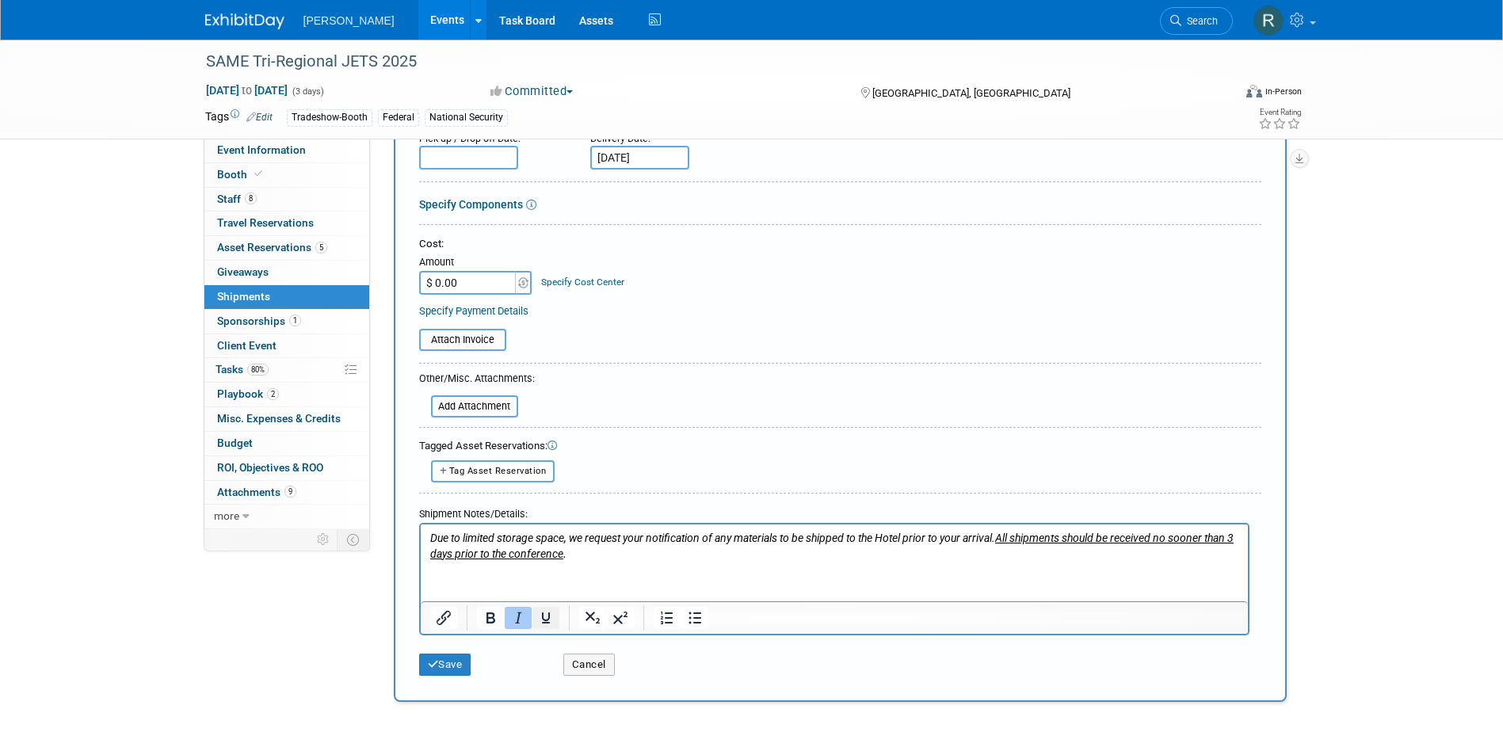
scroll to position [238, 0]
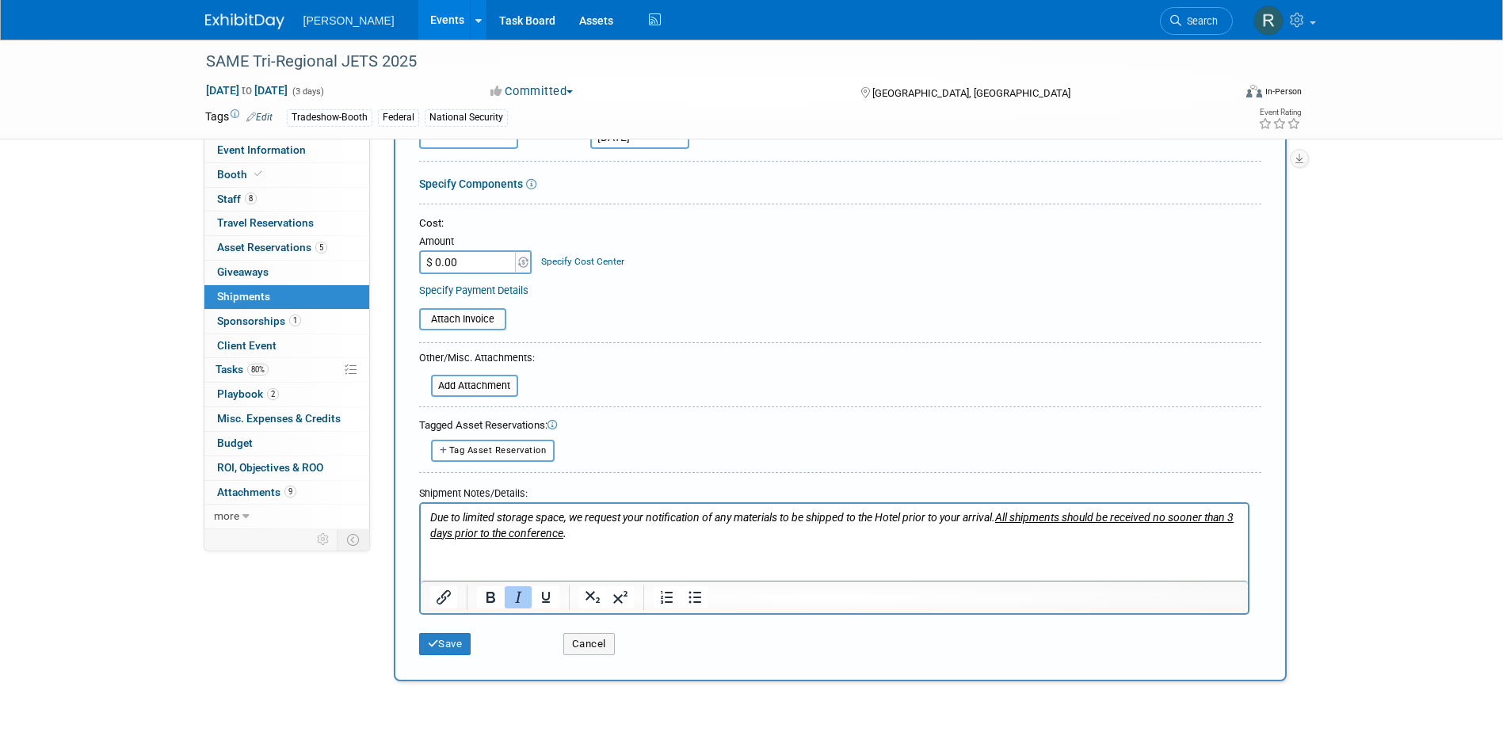
click at [631, 533] on p "Due to limited storage space, we request your notification of any materials to …" at bounding box center [833, 524] width 809 height 31
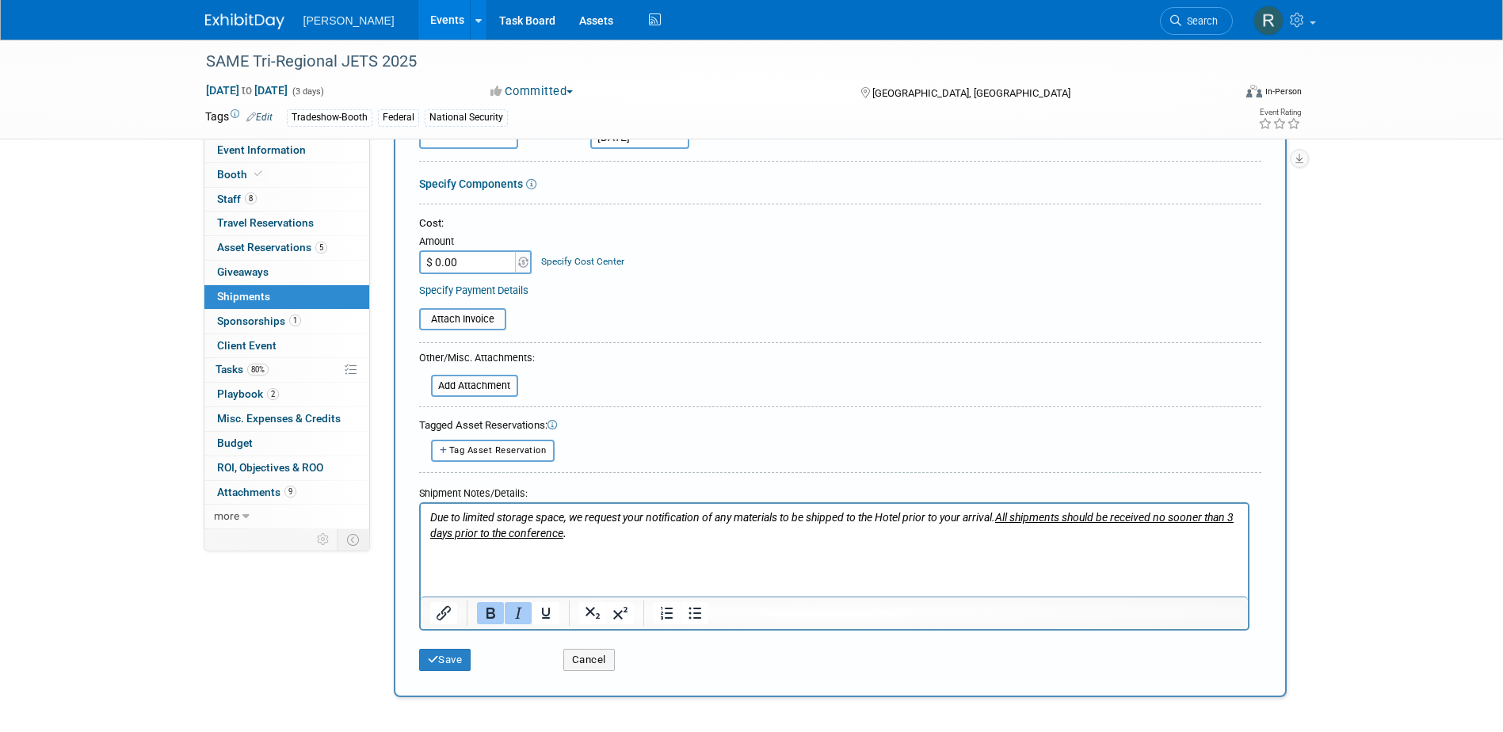
drag, startPoint x: 436, startPoint y: 555, endPoint x: 448, endPoint y: 567, distance: 16.8
click at [436, 555] on html "Due to limited storage space, we request your notification of any materials to …" at bounding box center [833, 529] width 827 height 53
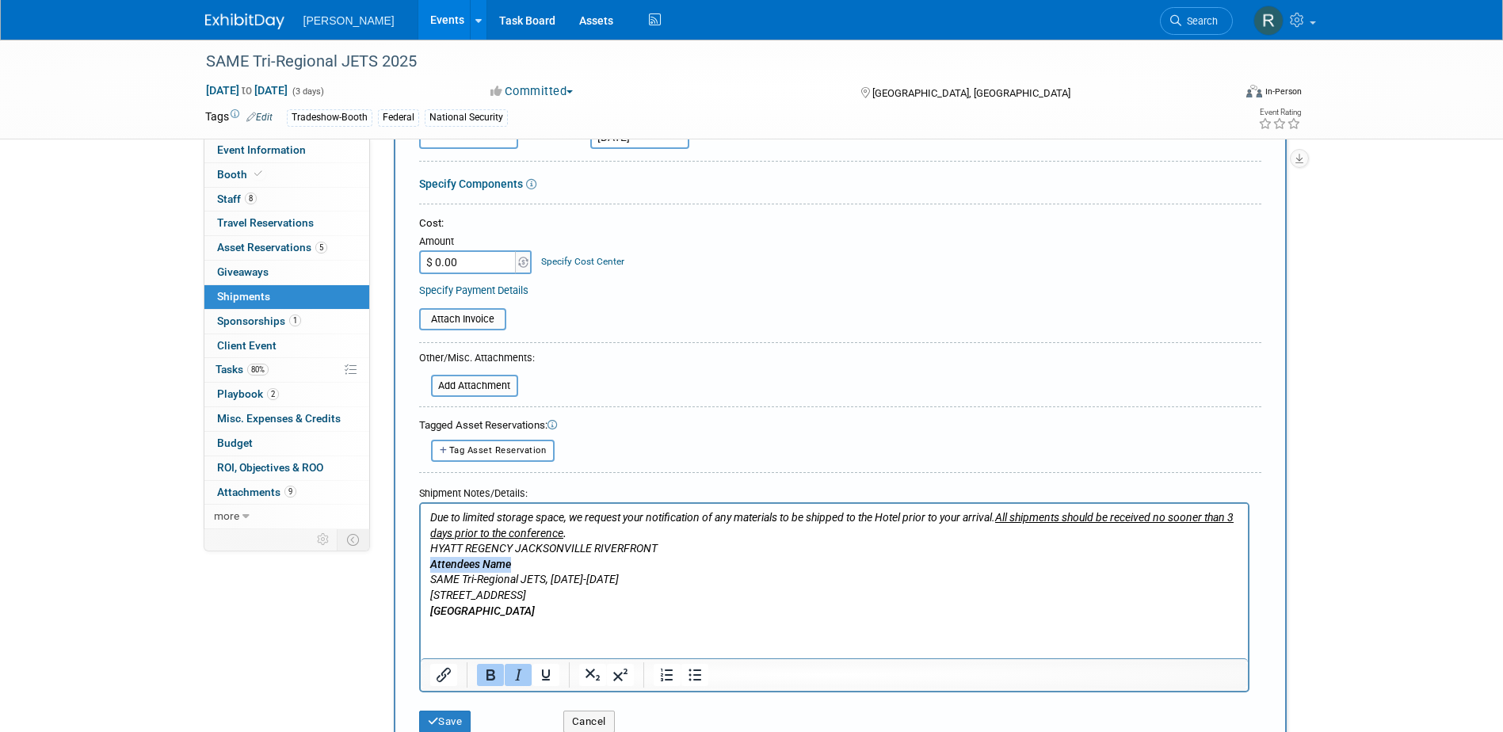
drag, startPoint x: 509, startPoint y: 561, endPoint x: 429, endPoint y: 563, distance: 80.8
click at [429, 563] on icon "Attendees Name" at bounding box center [469, 563] width 81 height 13
drag, startPoint x: 449, startPoint y: 628, endPoint x: 456, endPoint y: 635, distance: 10.1
click at [449, 618] on html "Due to limited storage space, we request your notification of any materials to …" at bounding box center [833, 560] width 827 height 115
click at [562, 607] on p "Jacksonville, FL 32202" at bounding box center [833, 611] width 809 height 16
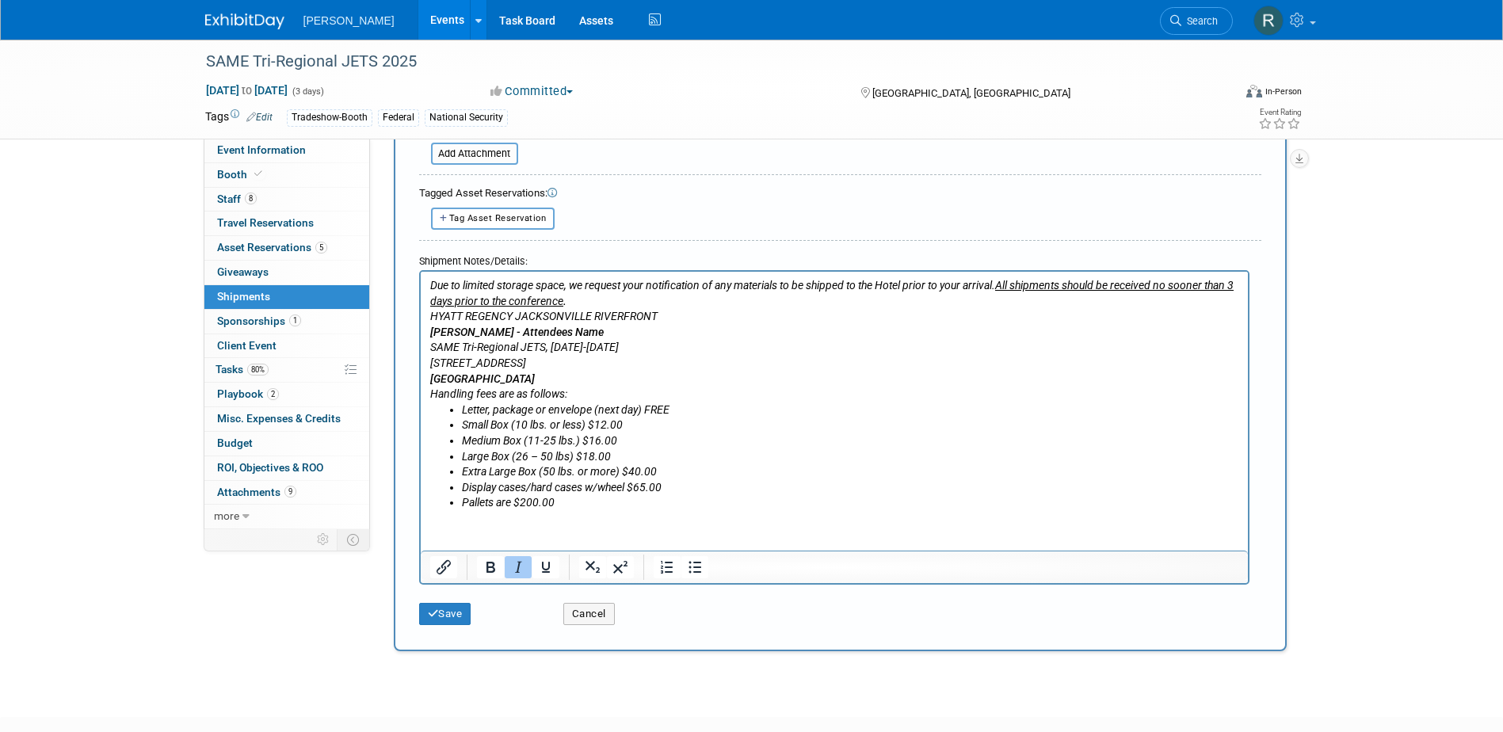
scroll to position [518, 0]
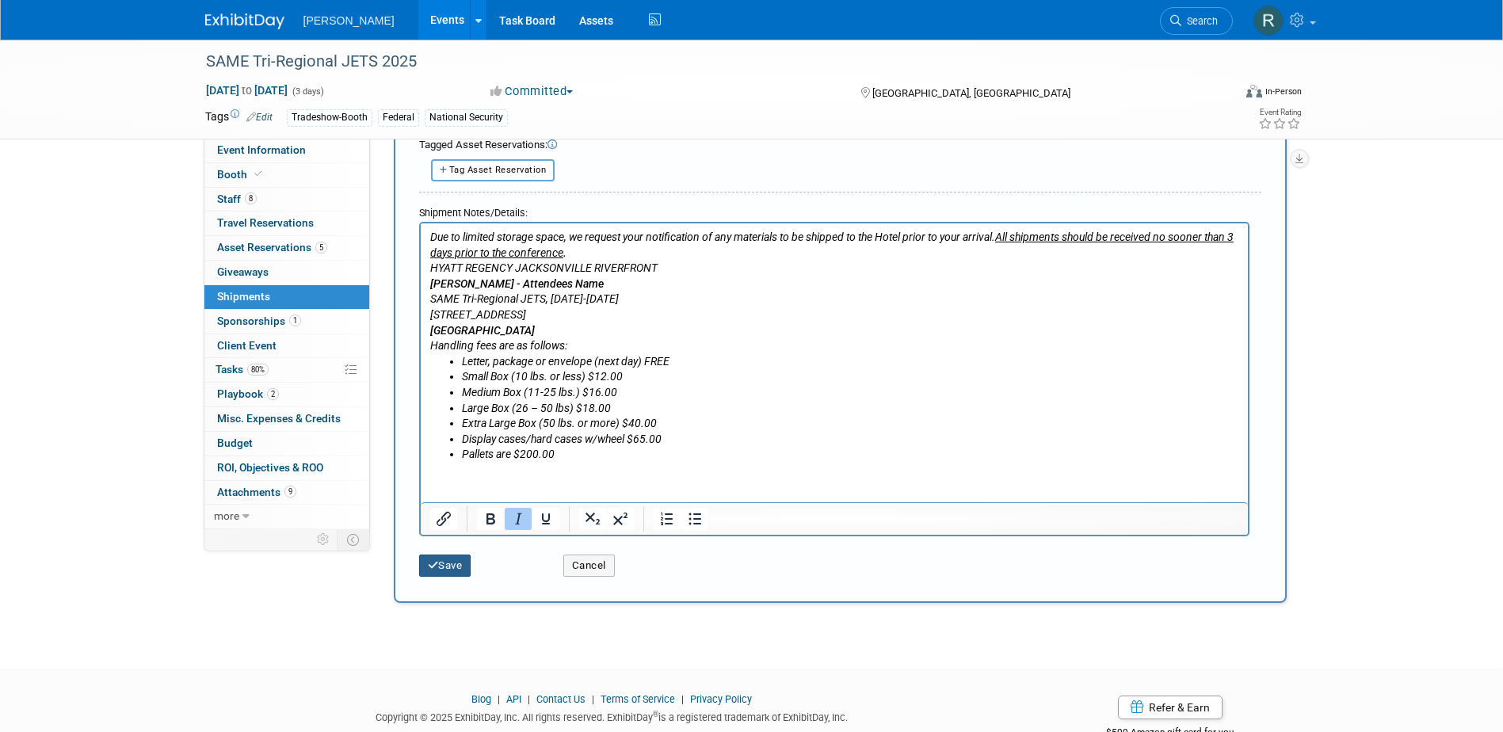
click at [458, 573] on button "Save" at bounding box center [445, 566] width 52 height 22
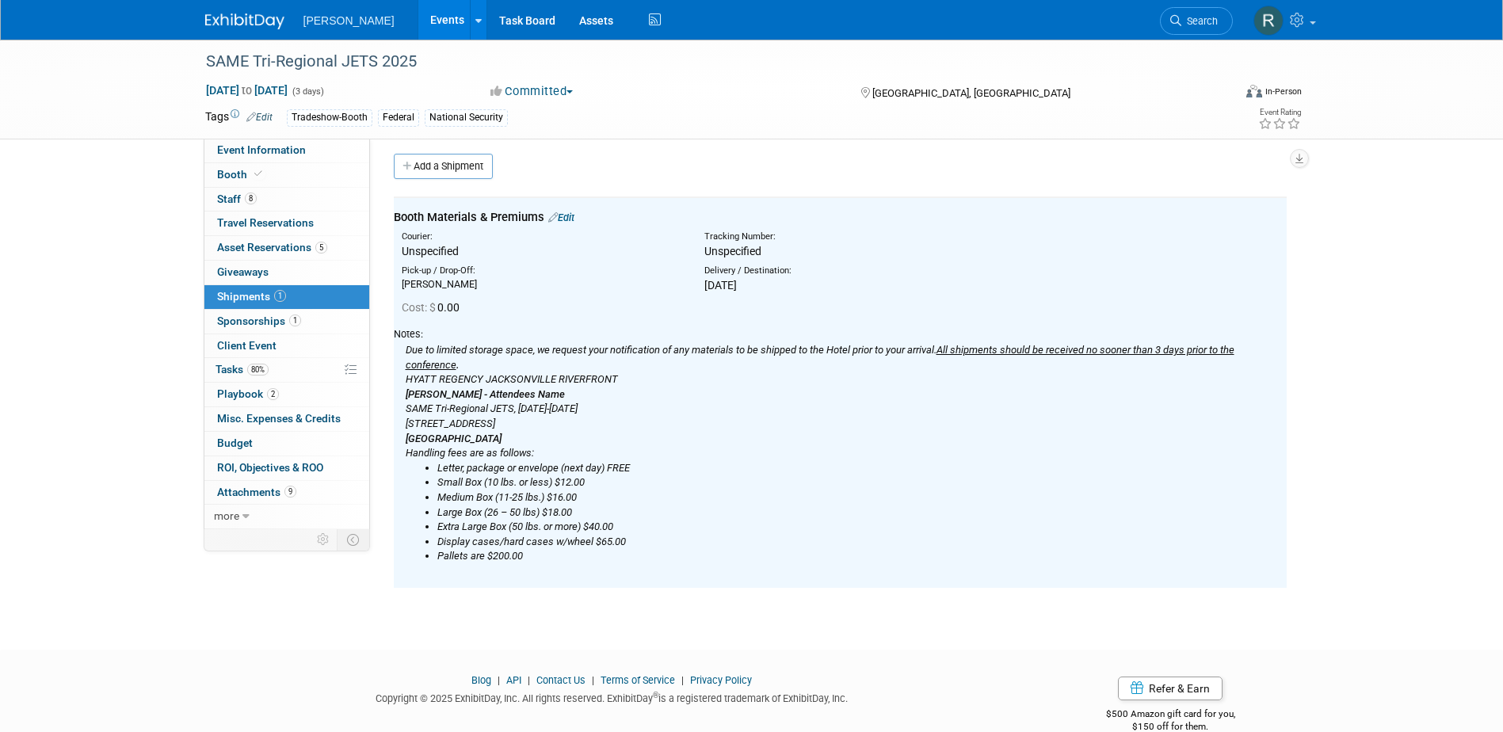
scroll to position [0, 0]
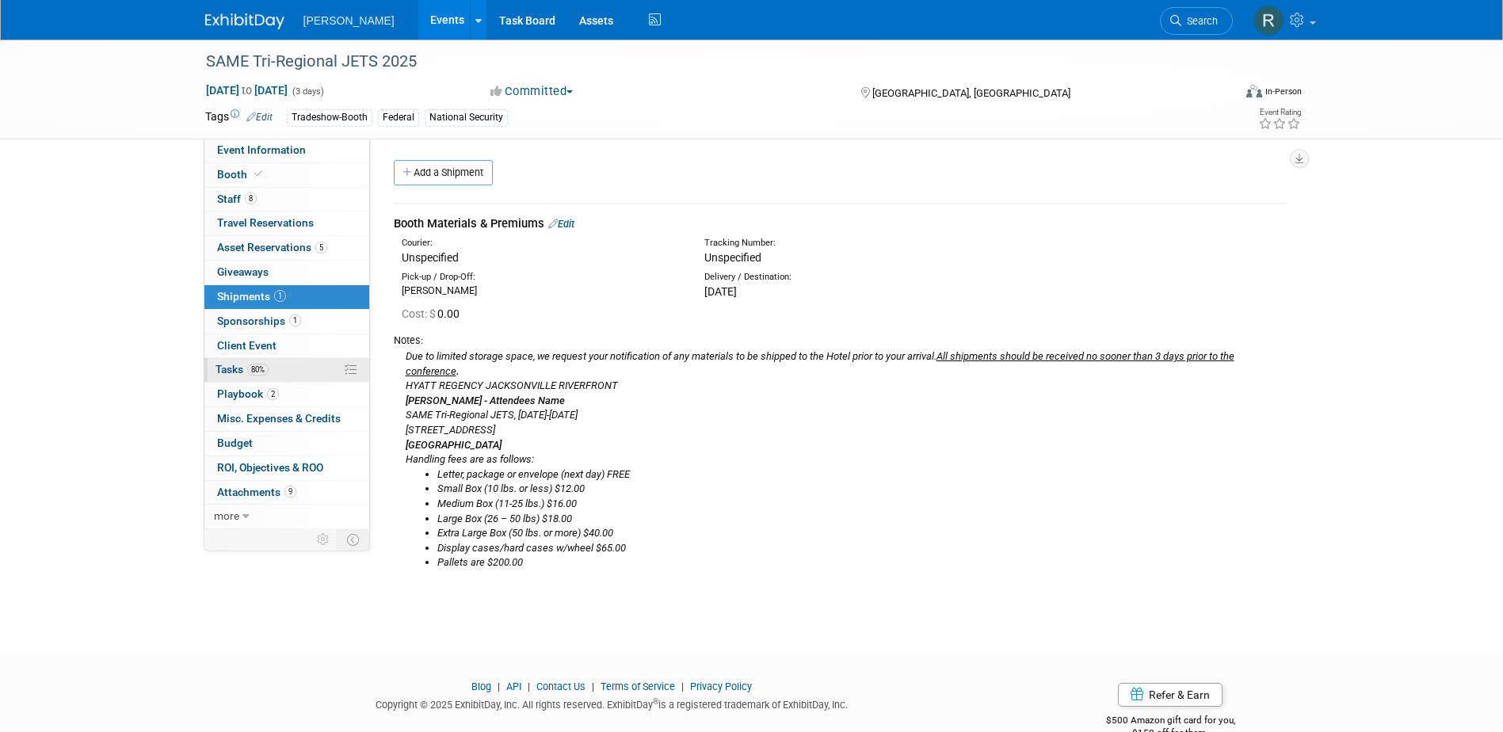
drag, startPoint x: 232, startPoint y: 372, endPoint x: 241, endPoint y: 370, distance: 9.0
click at [232, 372] on span "Tasks 80%" at bounding box center [242, 369] width 53 height 13
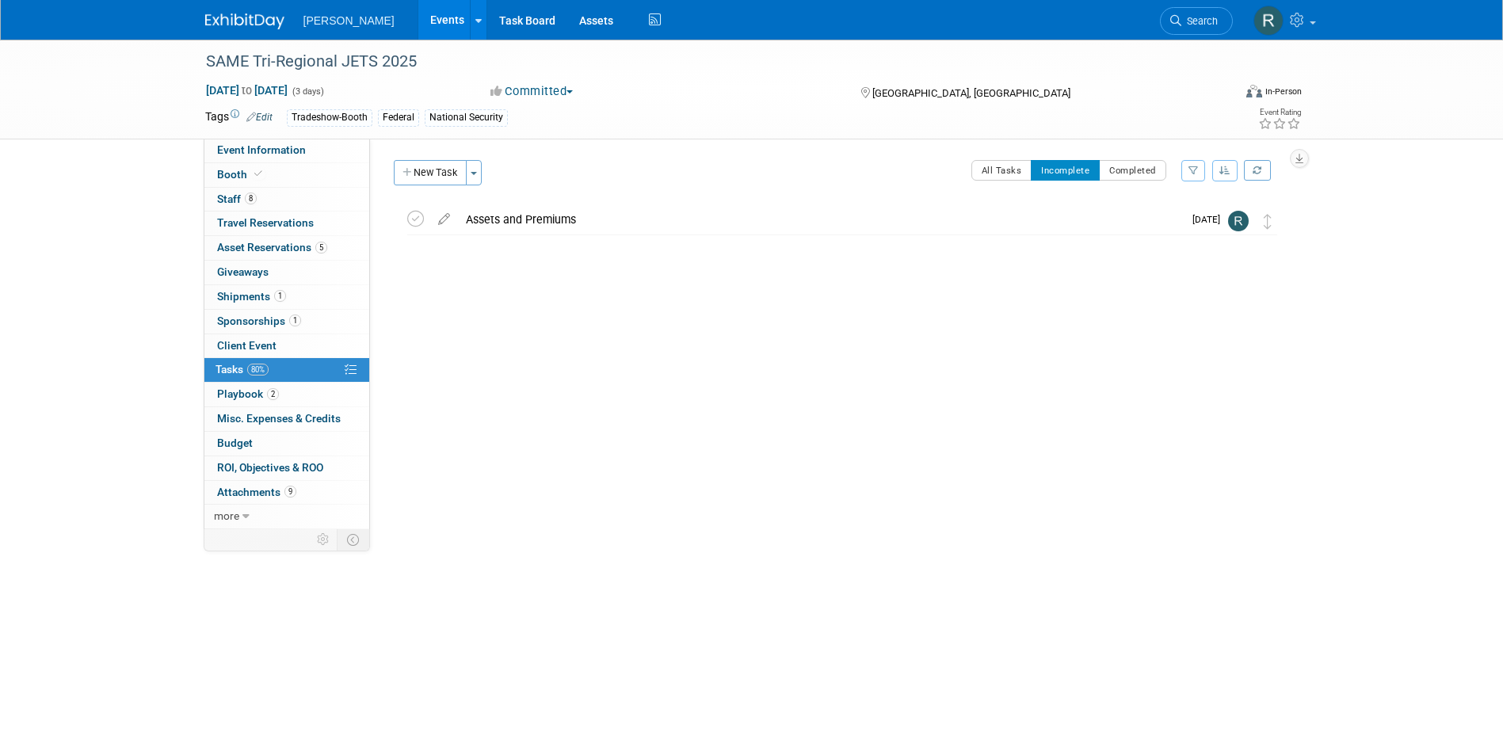
click at [488, 239] on div "SAME Tri-Regional JETS 2025 Jacksonville, FL Oct 21, 2025 to Oct 23, 2025 (Goin…" at bounding box center [838, 242] width 897 height 75
drag, startPoint x: 488, startPoint y: 239, endPoint x: 487, endPoint y: 227, distance: 11.9
click at [488, 238] on div "SAME Tri-Regional JETS 2025 Jacksonville, FL Oct 21, 2025 to Oct 23, 2025 (Goin…" at bounding box center [838, 242] width 897 height 75
click at [487, 225] on div "Assets and Premiums" at bounding box center [820, 219] width 725 height 27
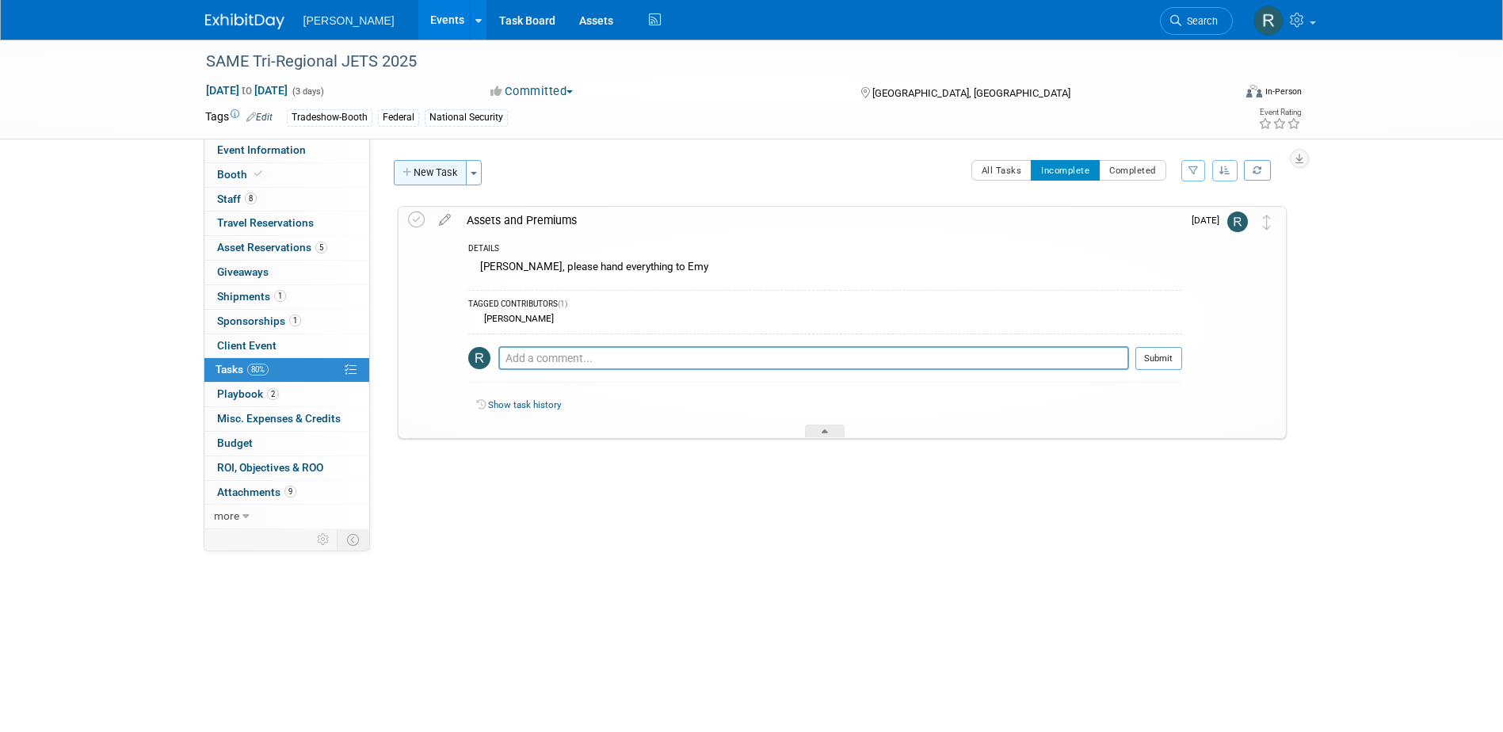
click at [437, 168] on button "New Task" at bounding box center [430, 172] width 73 height 25
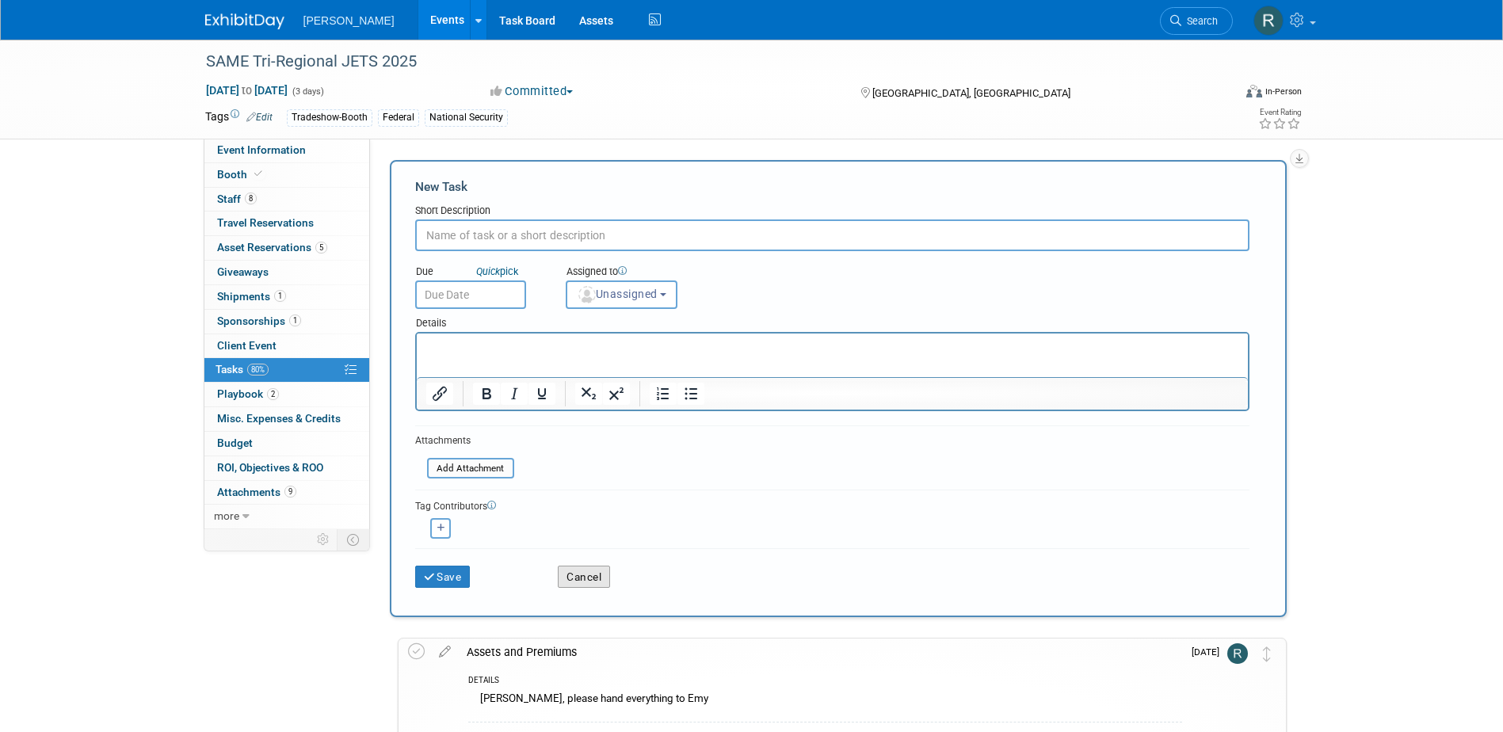
click at [572, 578] on button "Cancel" at bounding box center [584, 577] width 52 height 22
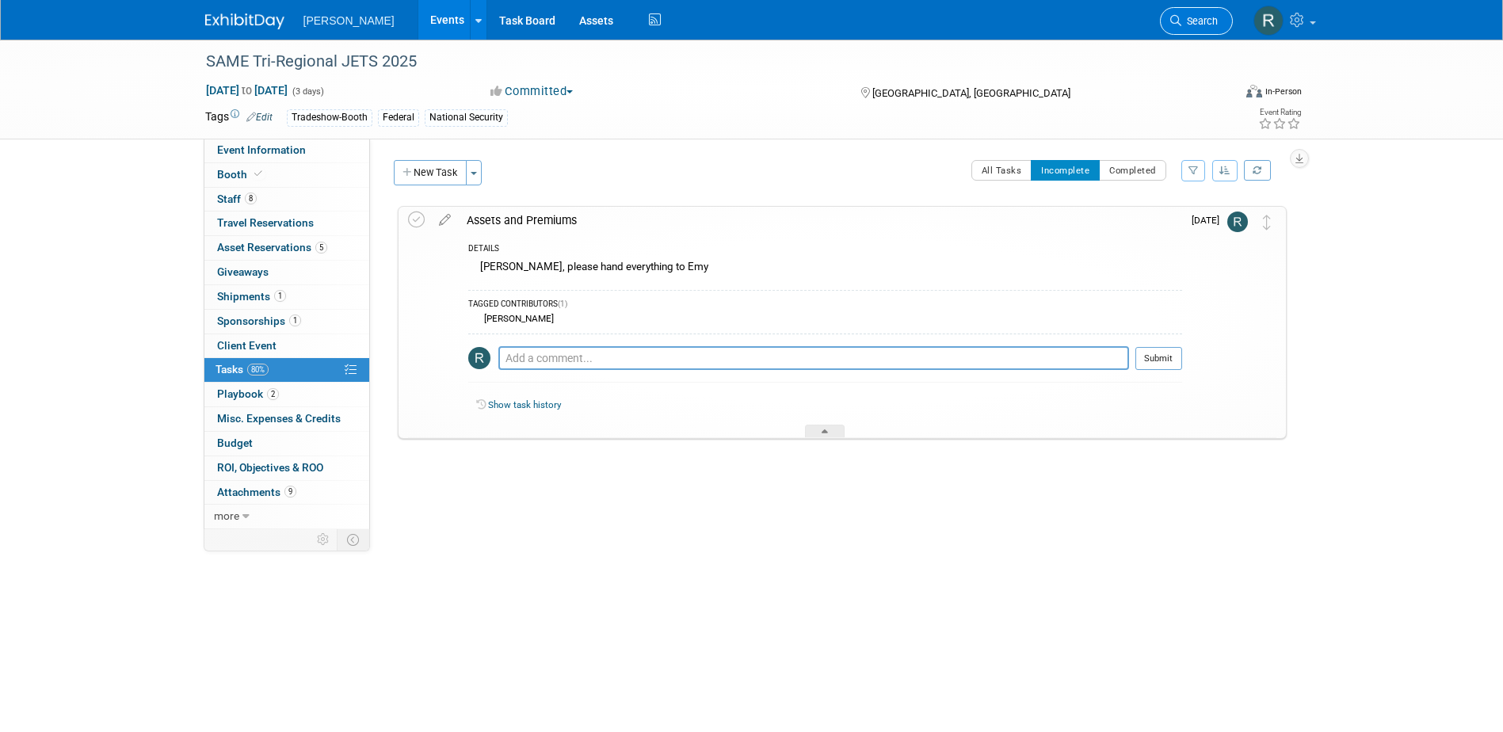
click at [1191, 25] on span "Search" at bounding box center [1199, 21] width 36 height 12
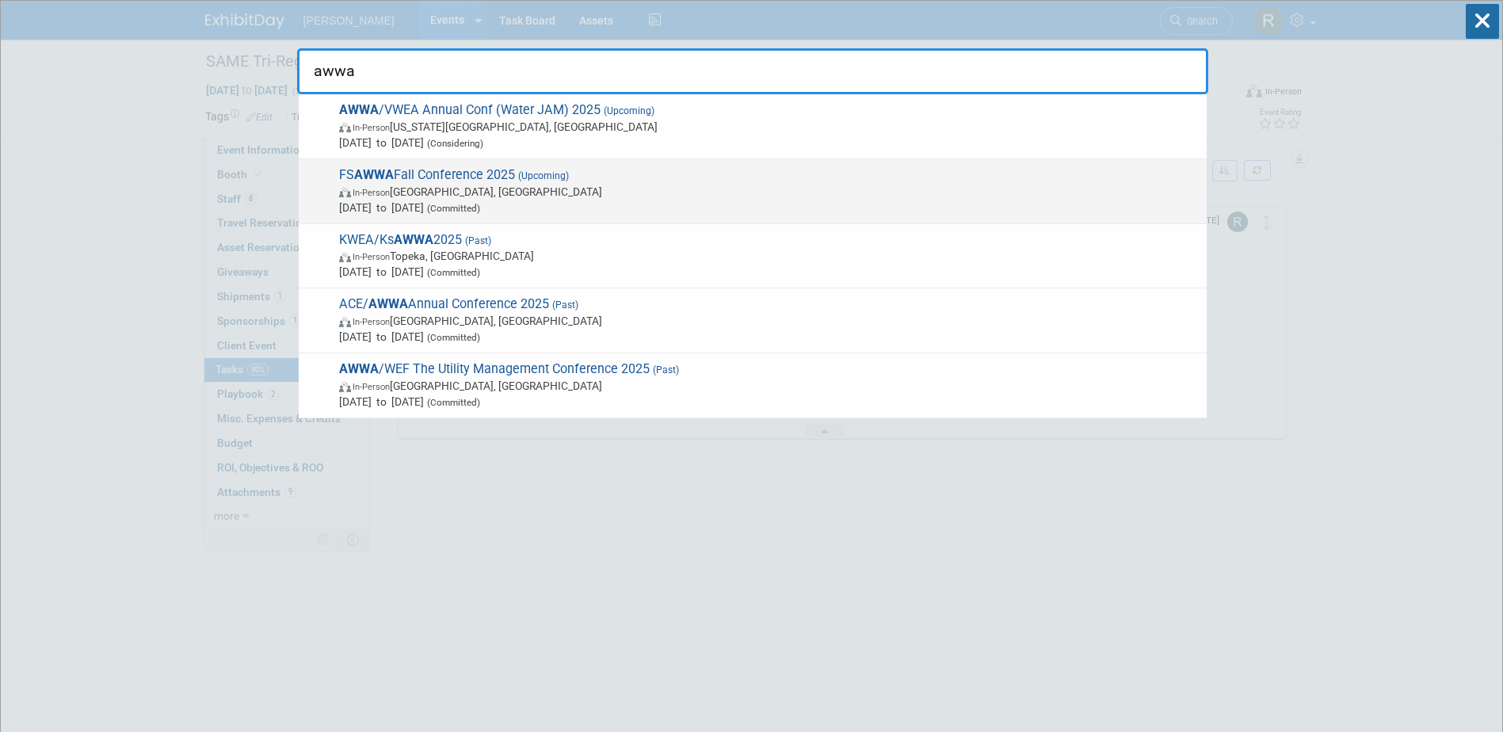
type input "awwa"
click at [407, 177] on span "FS AWWA Fall Conference 2025 (Upcoming) In-Person Orlando, FL Nov 30, 2025 to D…" at bounding box center [766, 191] width 864 height 48
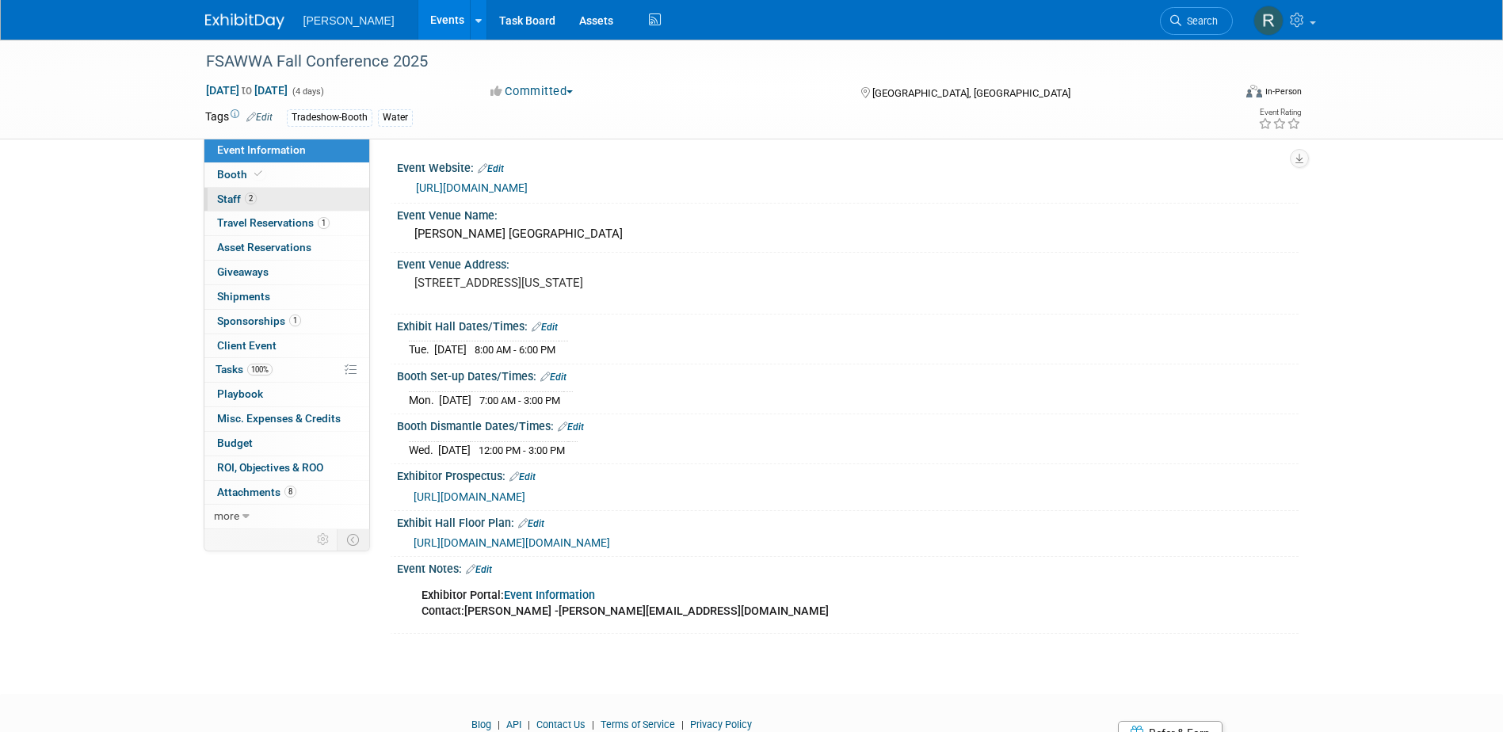
click at [239, 199] on span "Staff 2" at bounding box center [237, 199] width 40 height 13
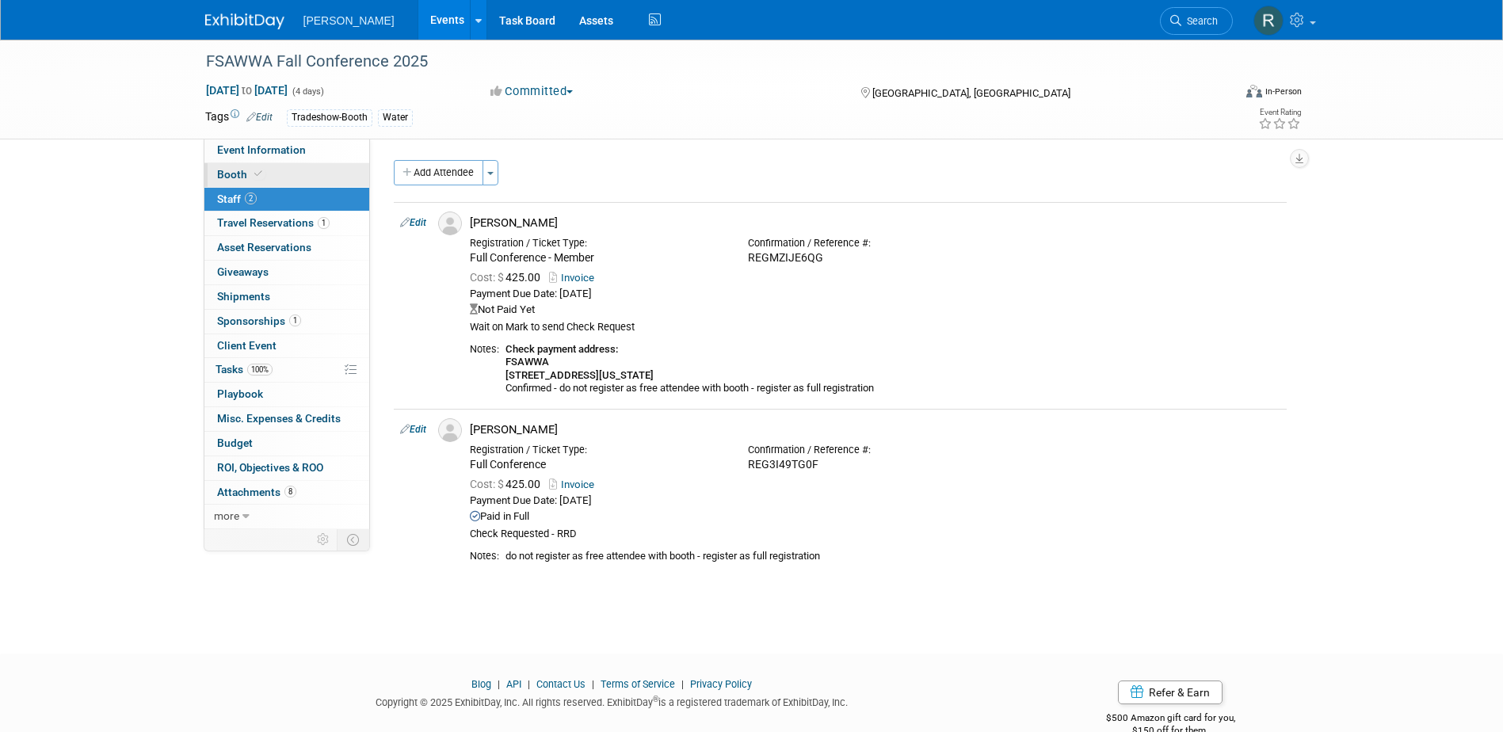
click at [269, 173] on link "Booth" at bounding box center [286, 175] width 165 height 24
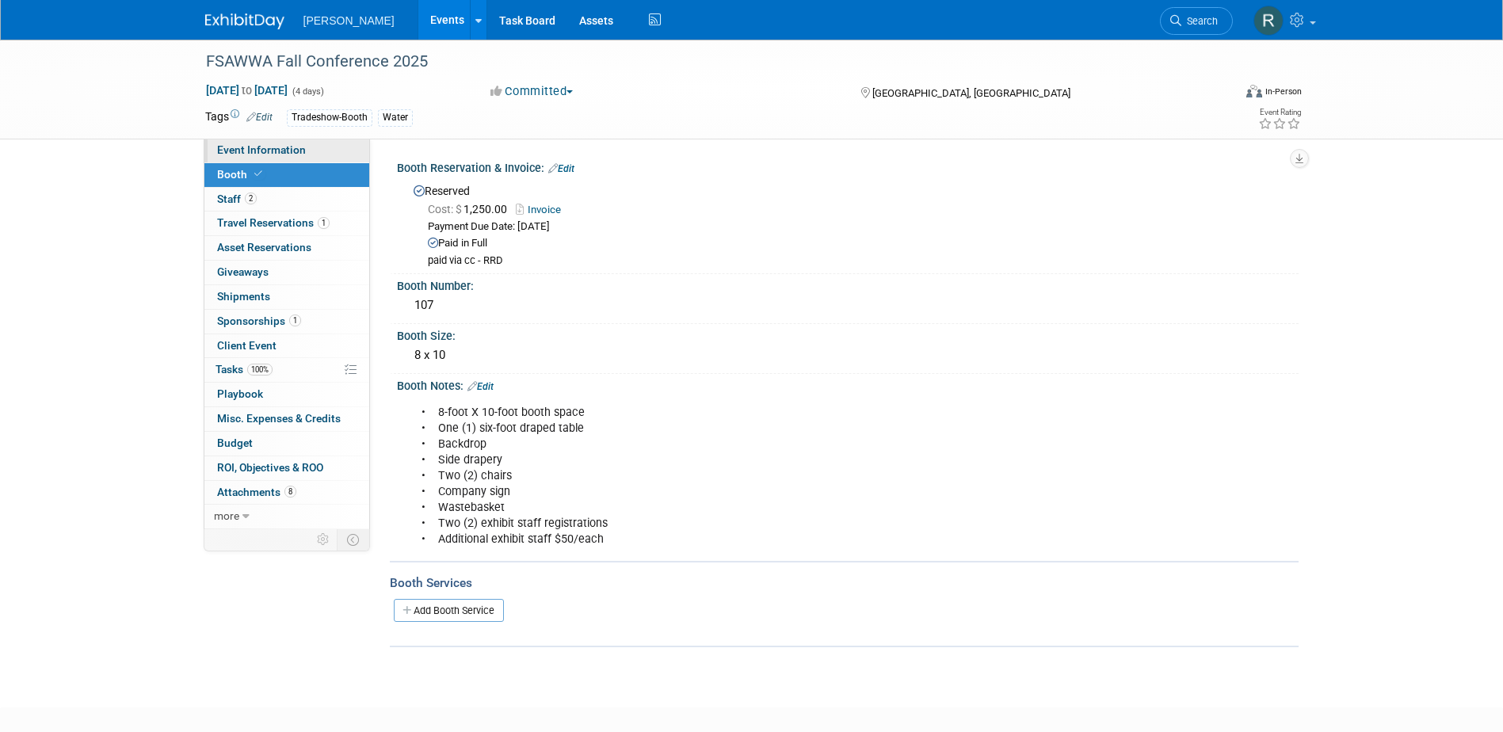
click at [286, 142] on link "Event Information" at bounding box center [286, 151] width 165 height 24
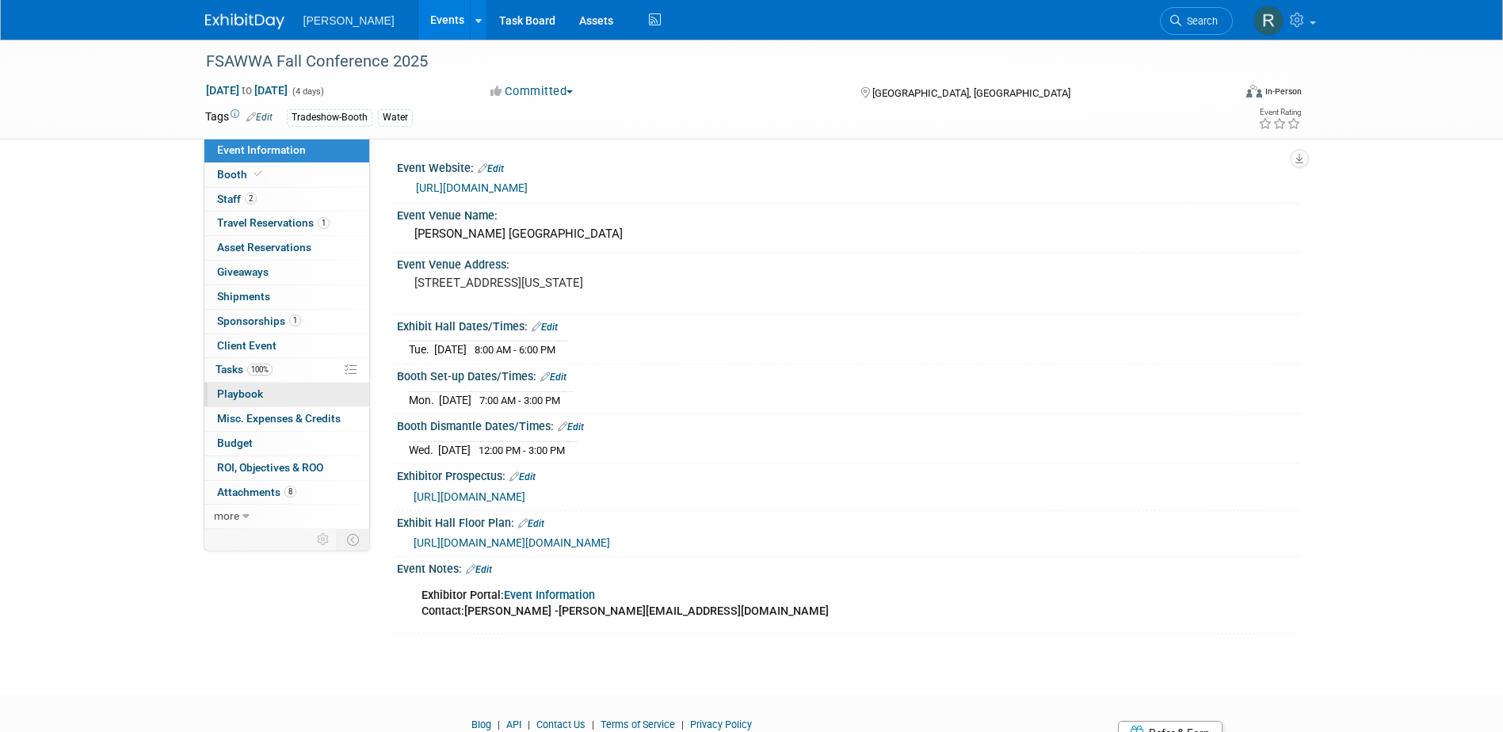
click at [246, 398] on span "Playbook 0" at bounding box center [240, 393] width 46 height 13
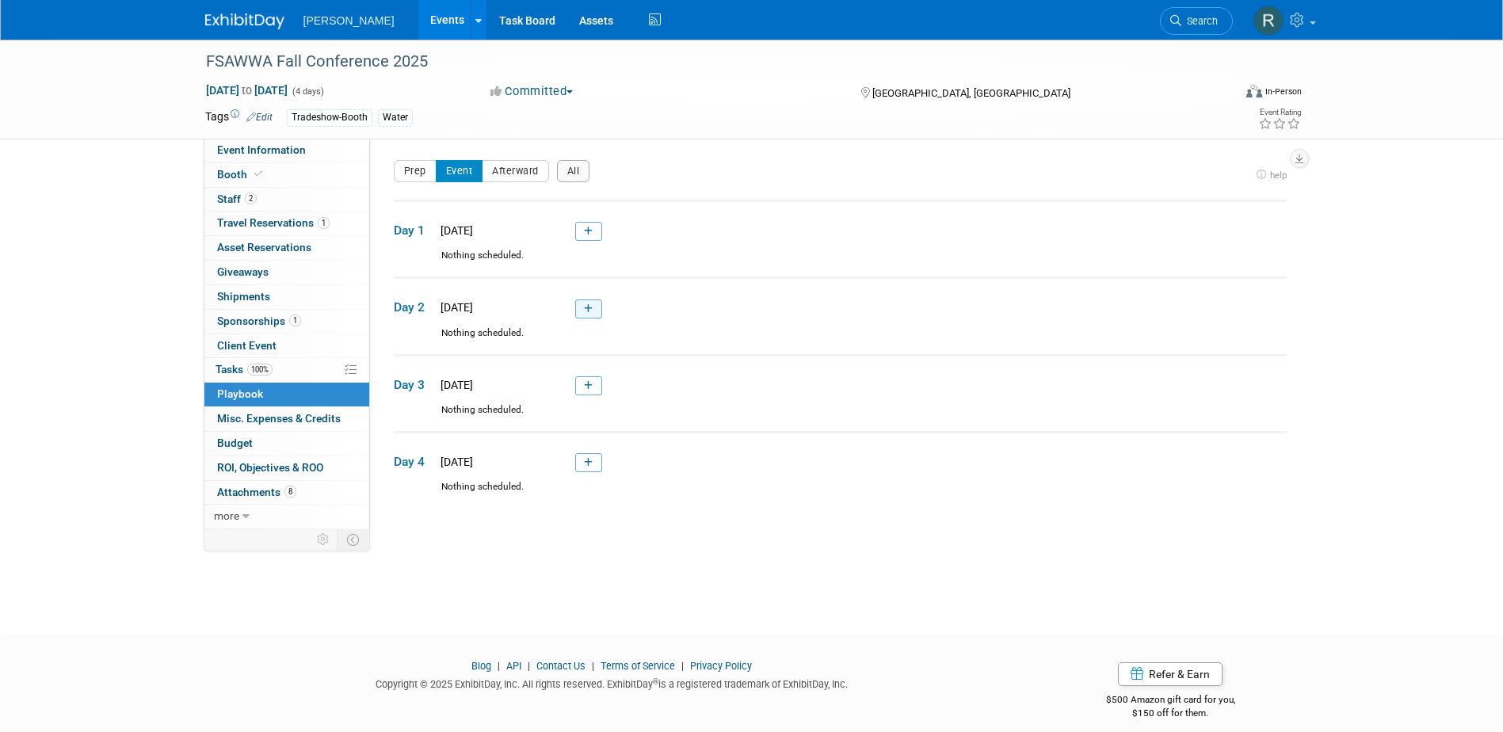
click at [582, 311] on link at bounding box center [588, 308] width 27 height 19
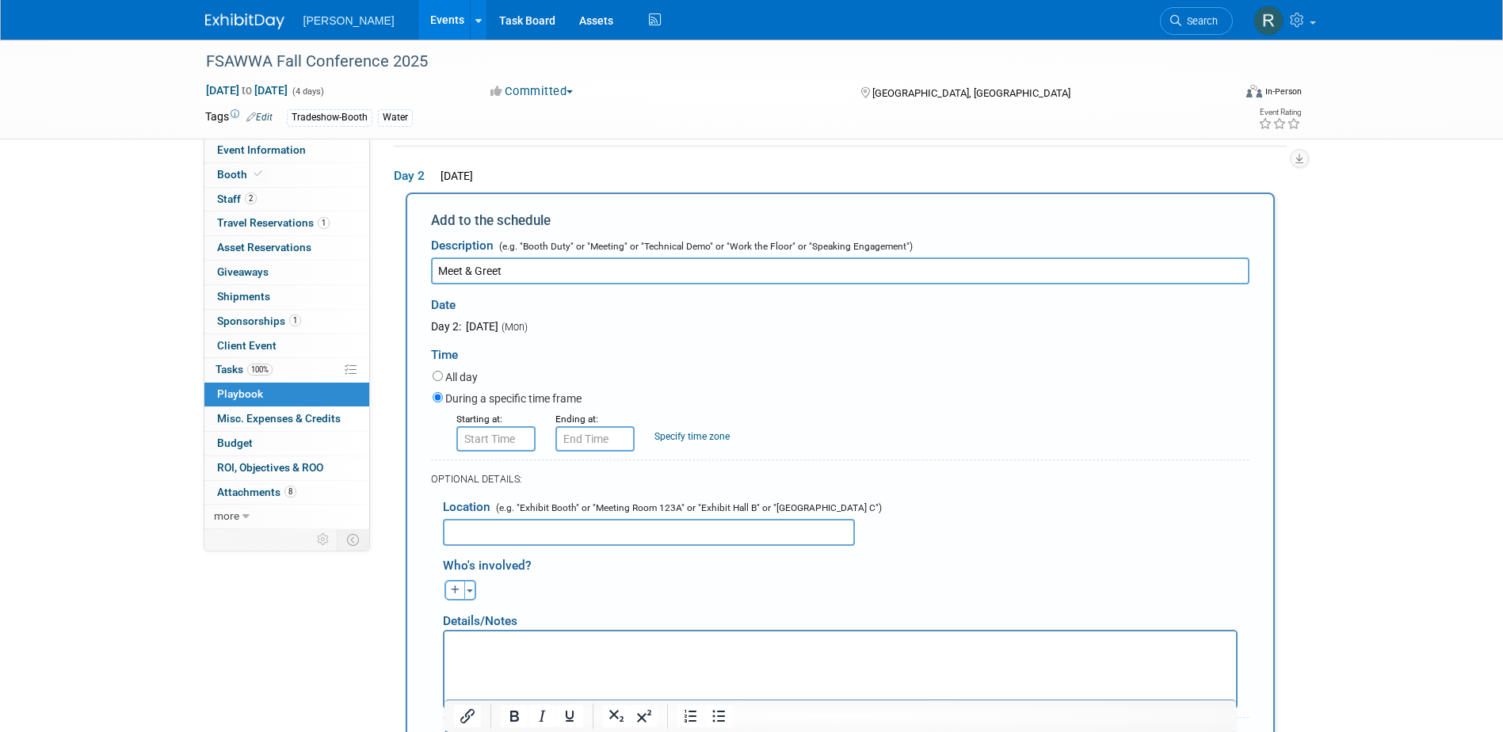
type input "Meet & Greet"
click at [498, 451] on input "8:00 AM" at bounding box center [495, 438] width 79 height 25
click at [495, 481] on span at bounding box center [493, 478] width 28 height 28
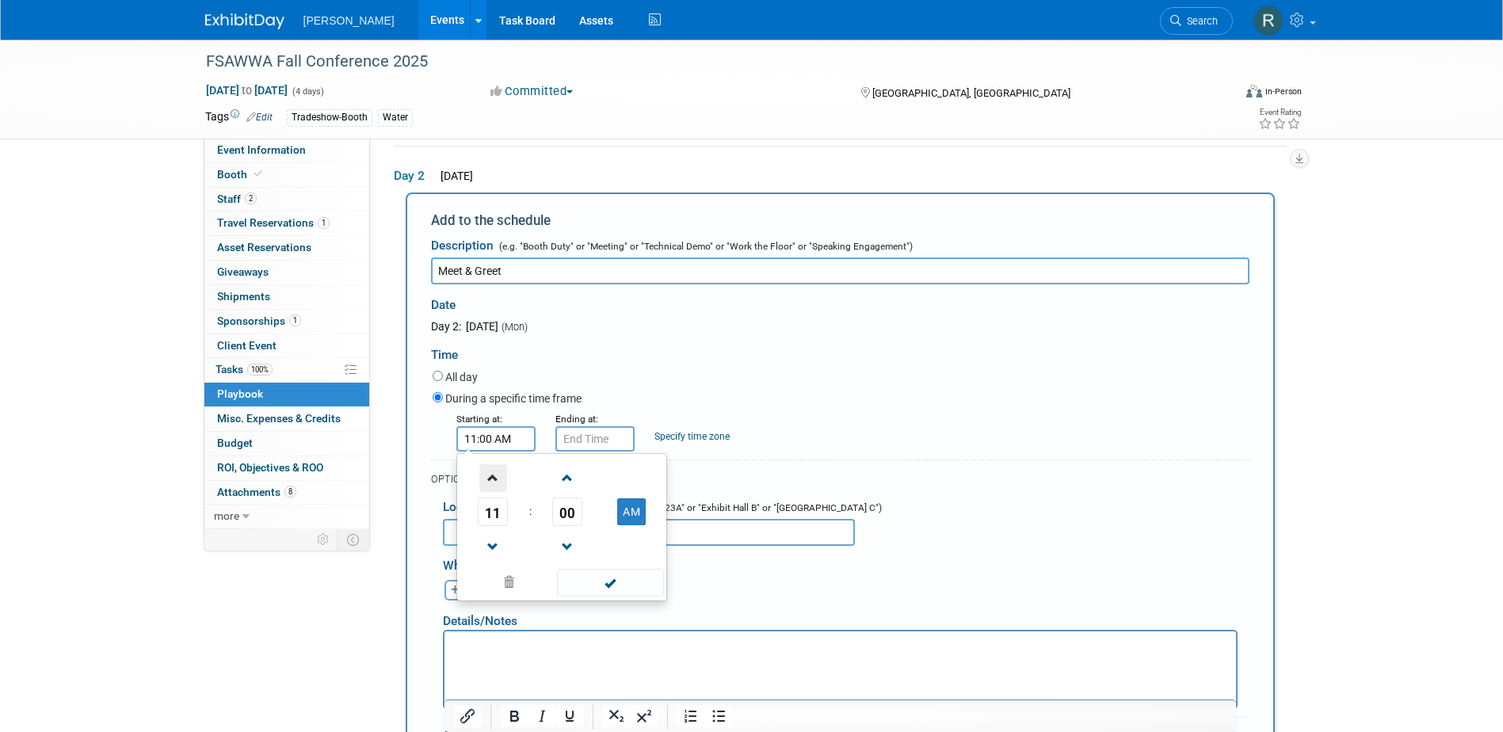
click at [495, 481] on span at bounding box center [493, 478] width 28 height 28
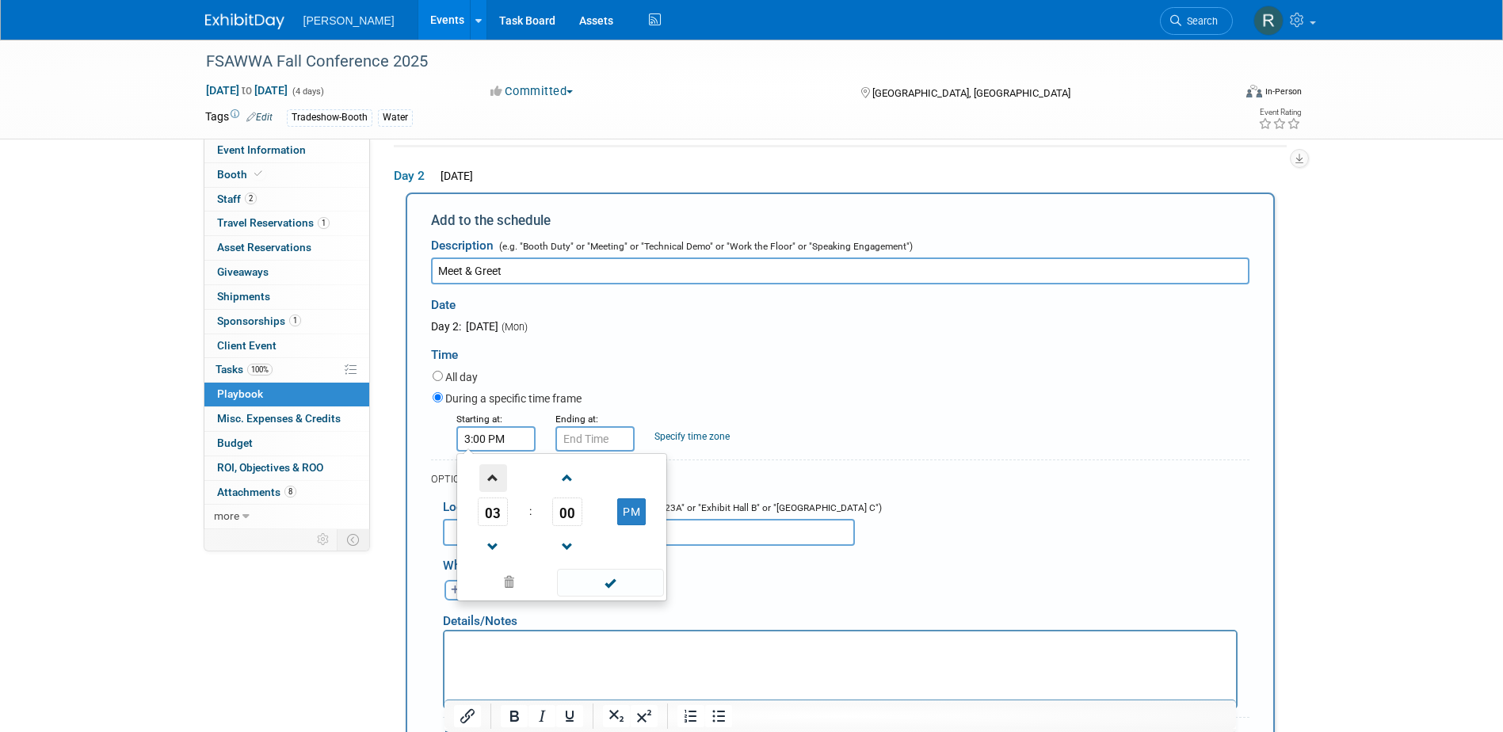
type input "4:00 PM"
click at [605, 585] on span at bounding box center [610, 583] width 107 height 28
click at [609, 449] on input "4:00 PM" at bounding box center [594, 438] width 79 height 25
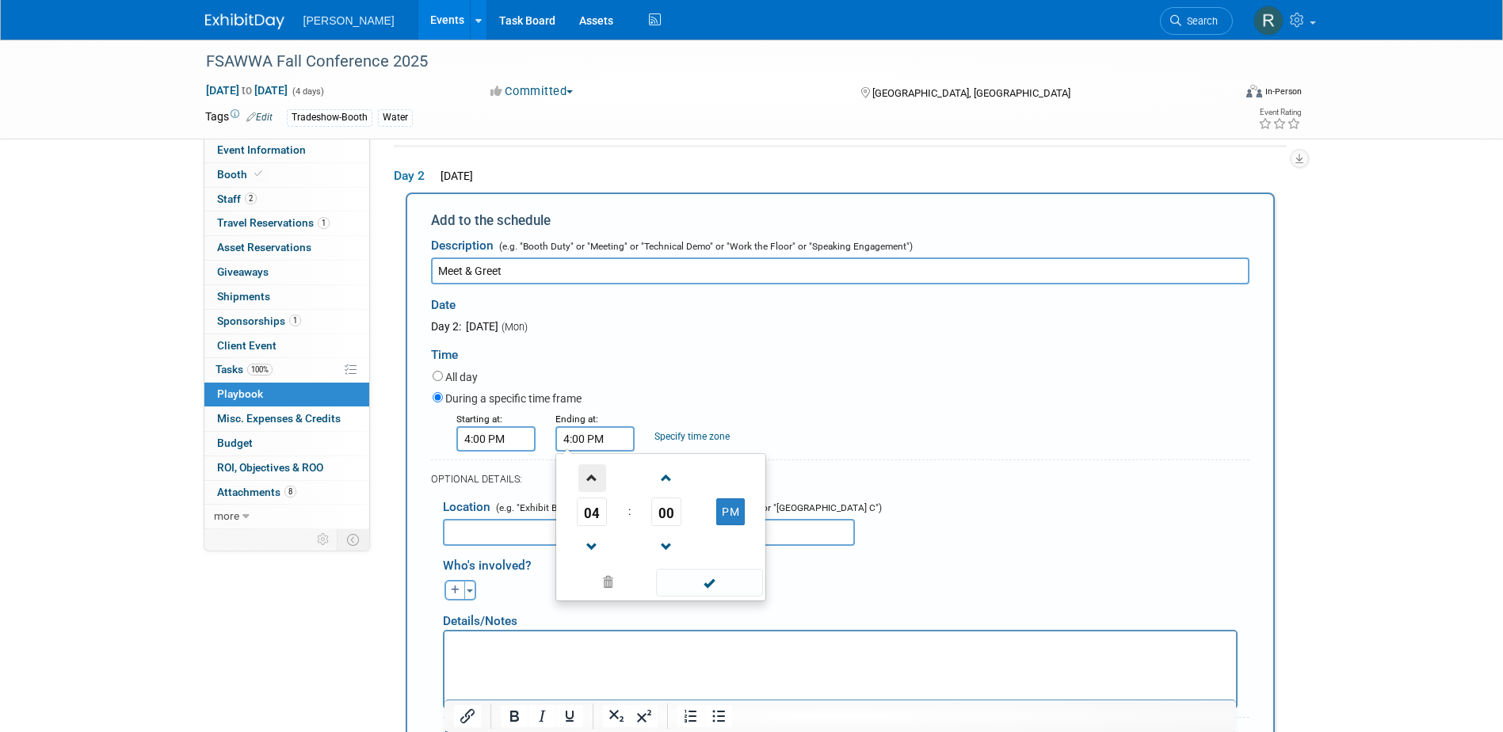
click at [593, 477] on span at bounding box center [592, 478] width 28 height 28
type input "6:00 PM"
click at [700, 595] on span at bounding box center [709, 583] width 107 height 28
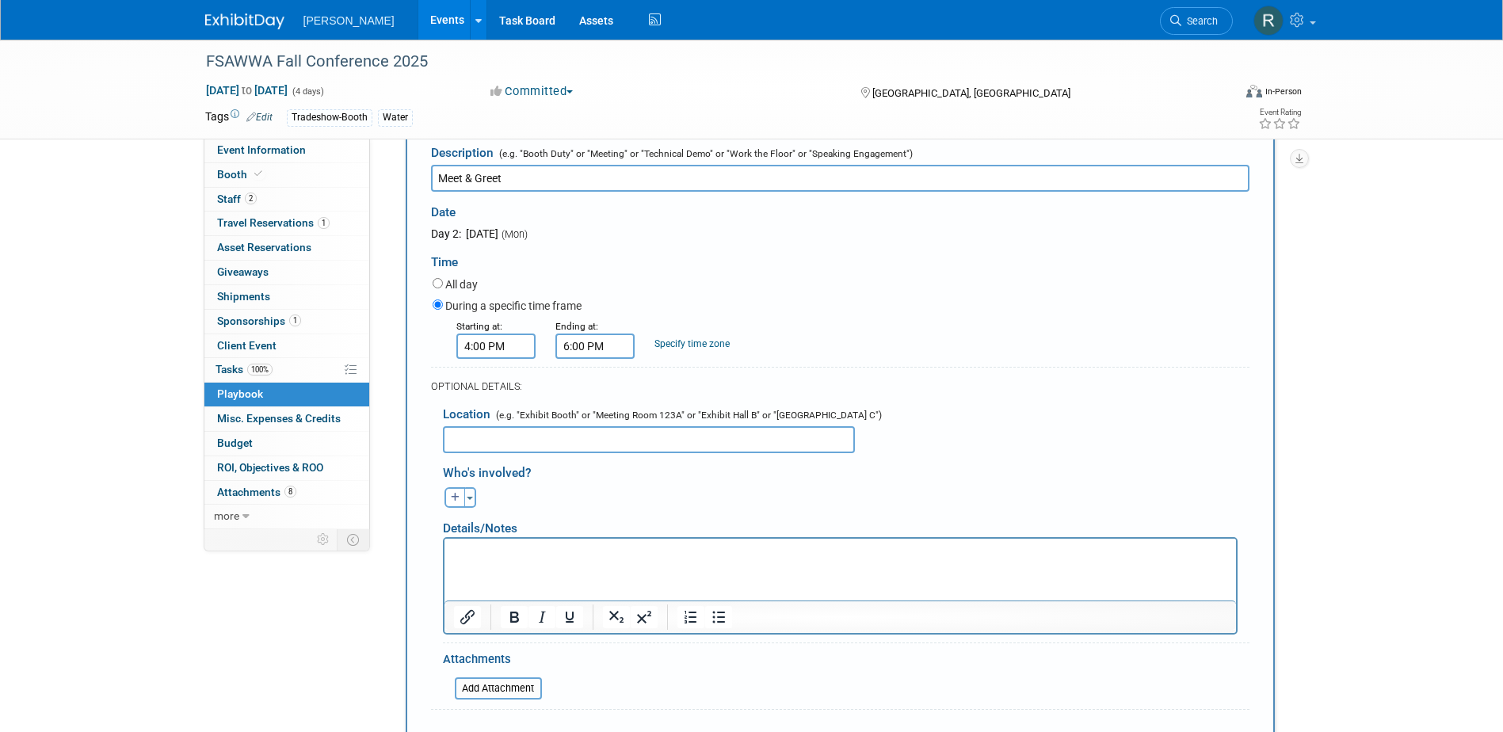
scroll to position [368, 0]
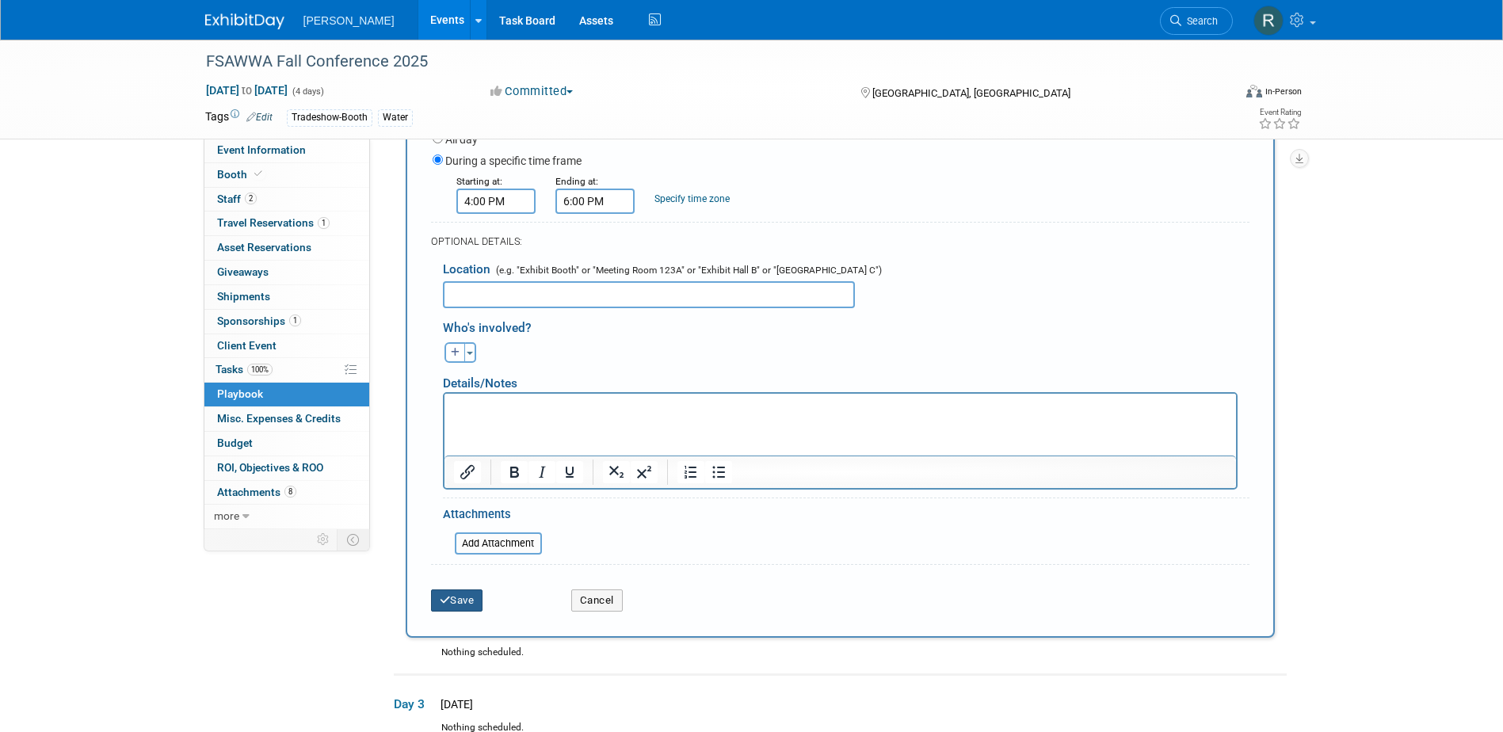
click at [466, 601] on button "Save" at bounding box center [457, 600] width 52 height 22
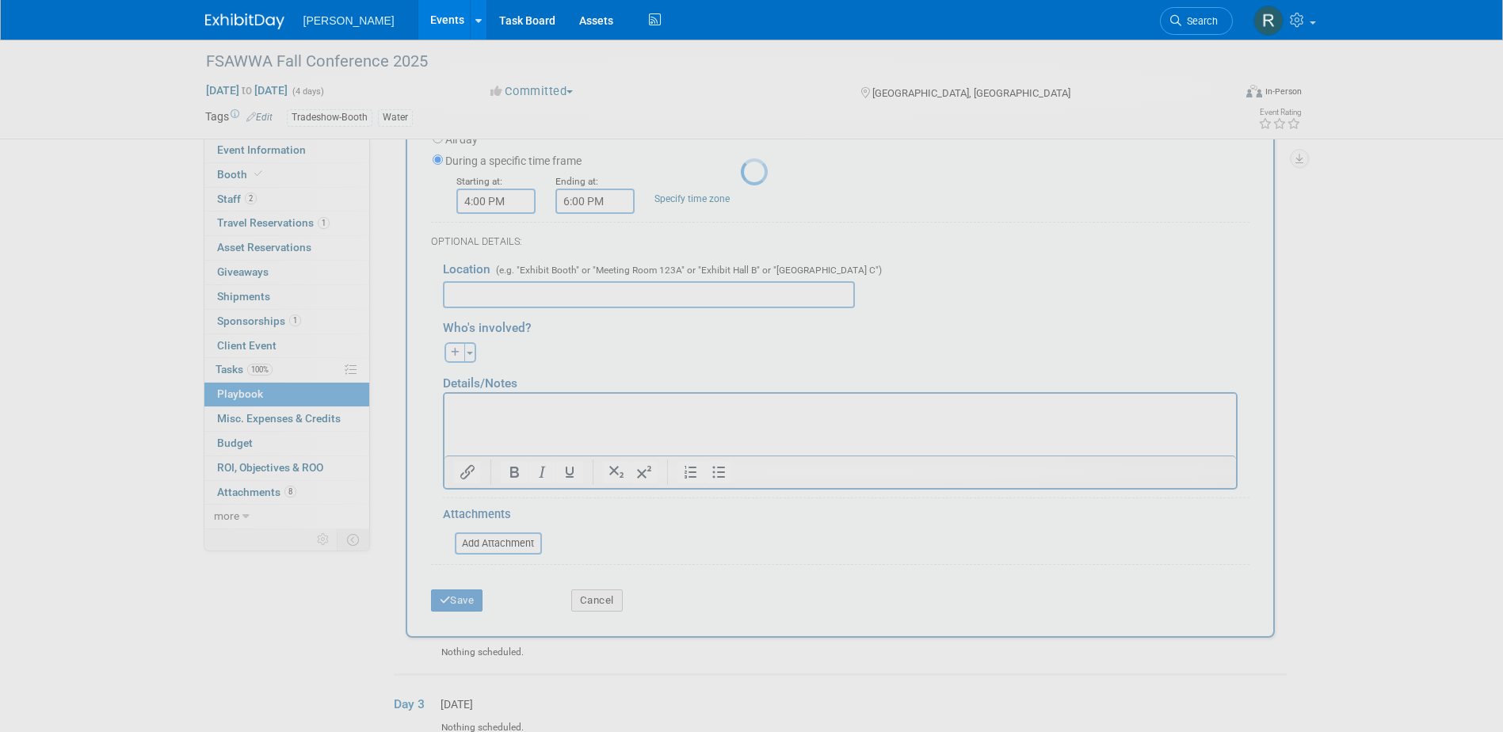
scroll to position [14, 0]
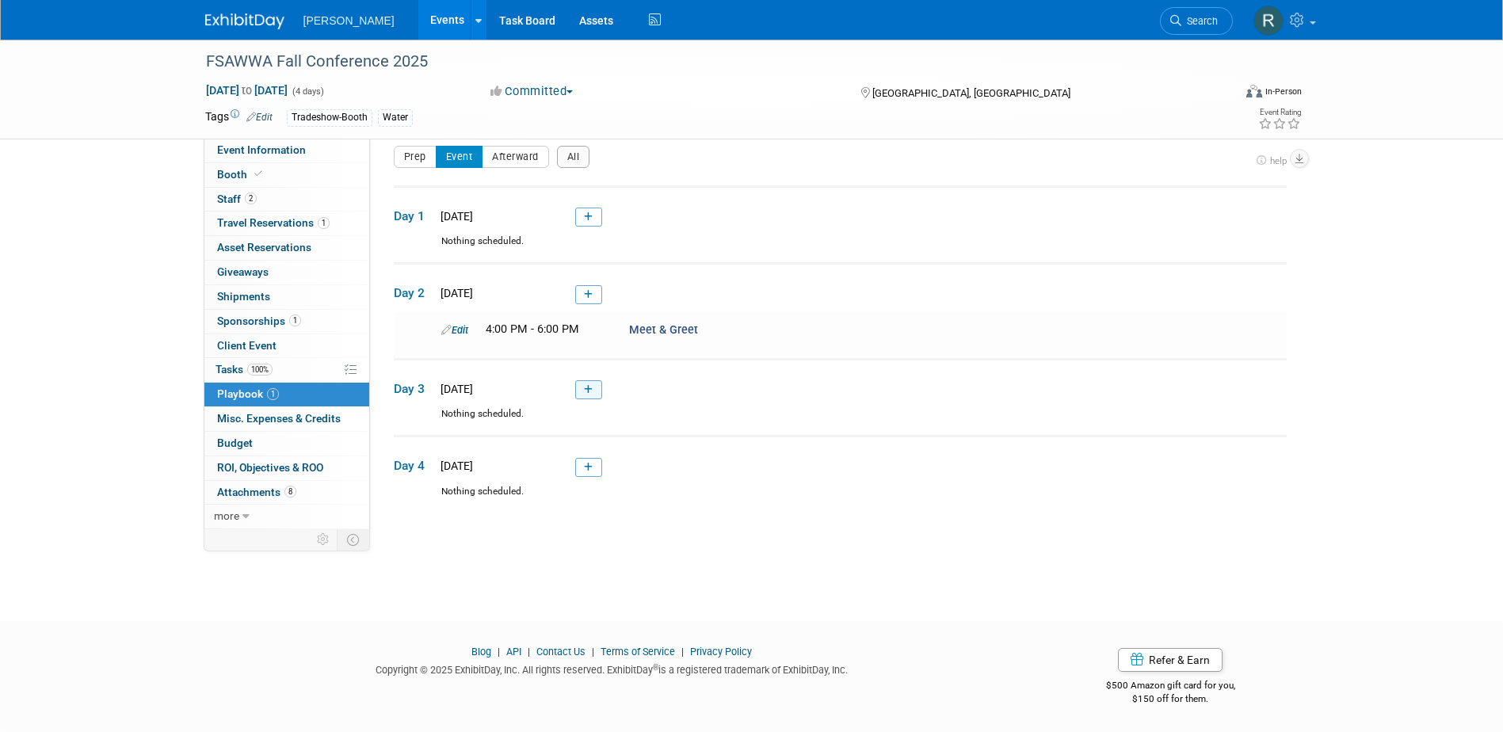
click at [585, 391] on icon at bounding box center [588, 390] width 9 height 10
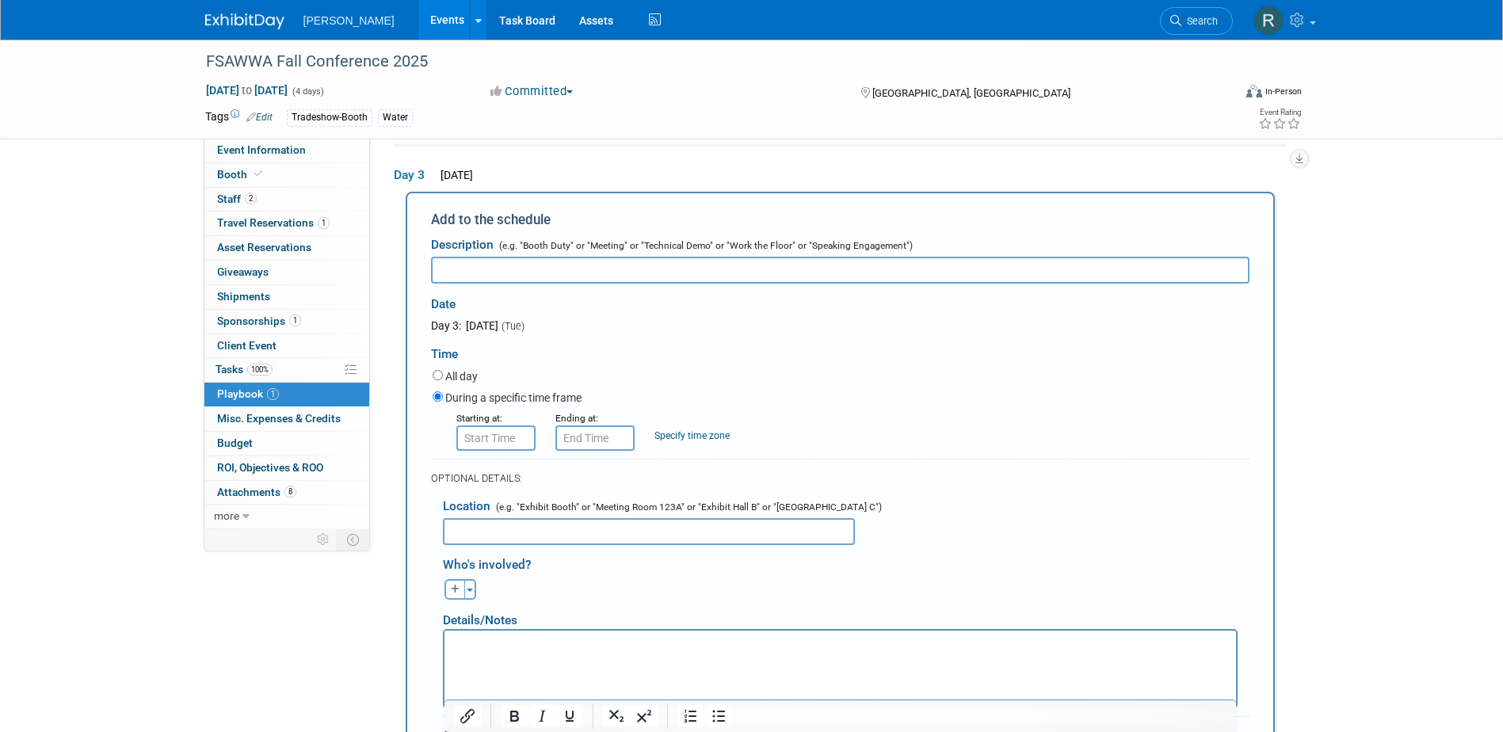
scroll to position [0, 0]
type input "Meet & Greet"
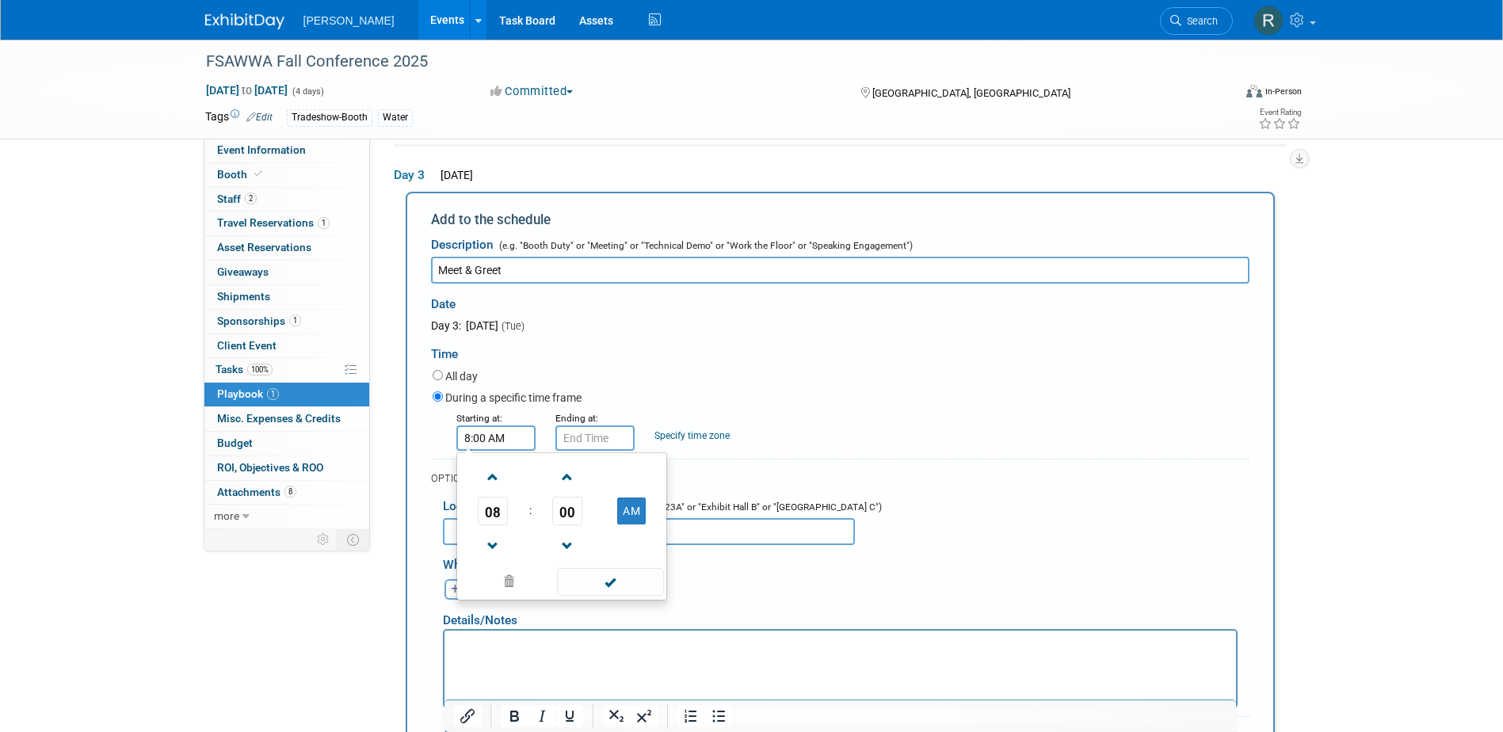
click at [479, 449] on input "8:00 AM" at bounding box center [495, 437] width 79 height 25
click at [493, 511] on span "08" at bounding box center [493, 511] width 30 height 29
click at [483, 517] on td "04" at bounding box center [485, 520] width 51 height 43
click at [627, 509] on button "AM" at bounding box center [631, 511] width 29 height 27
type input "4:00 PM"
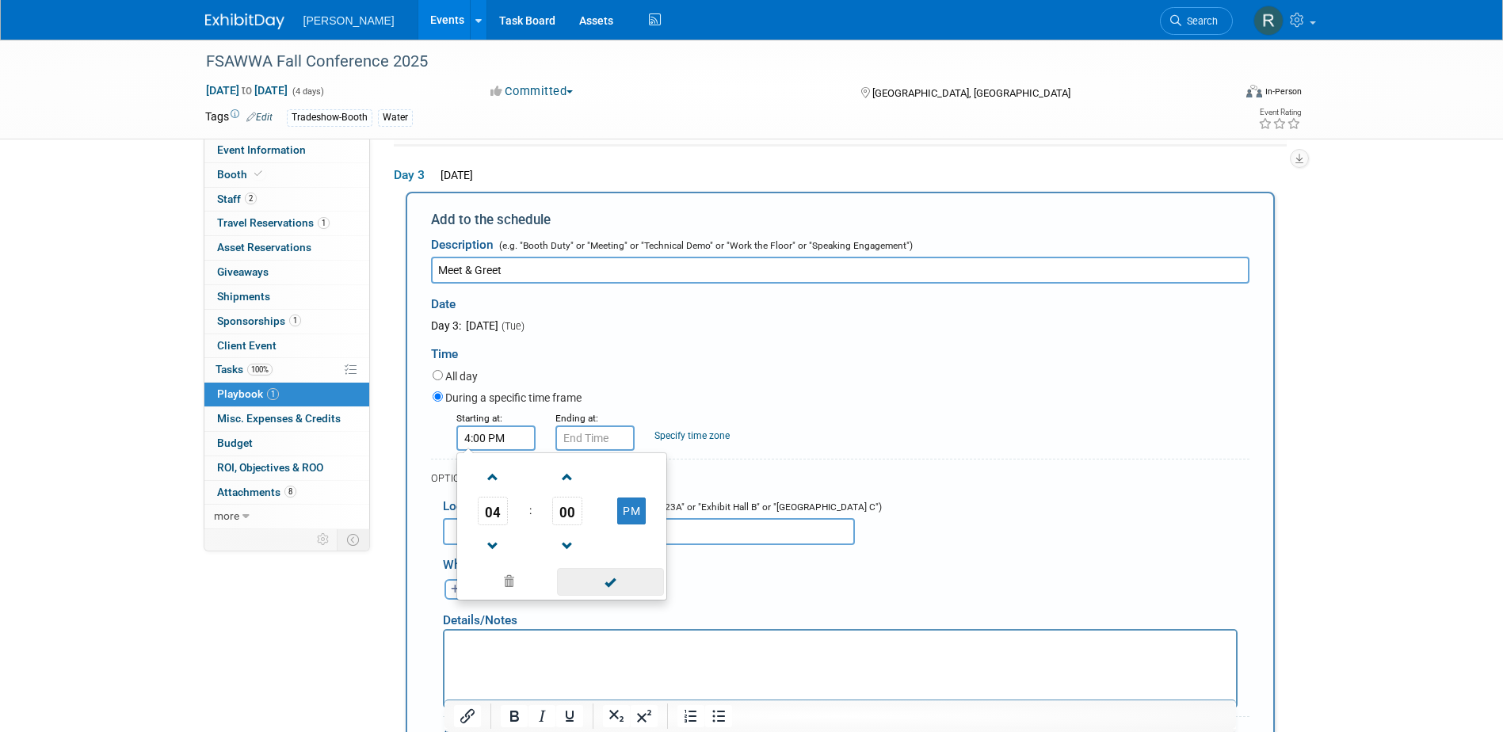
drag, startPoint x: 597, startPoint y: 591, endPoint x: 597, endPoint y: 525, distance: 66.6
click at [597, 589] on span at bounding box center [610, 582] width 107 height 28
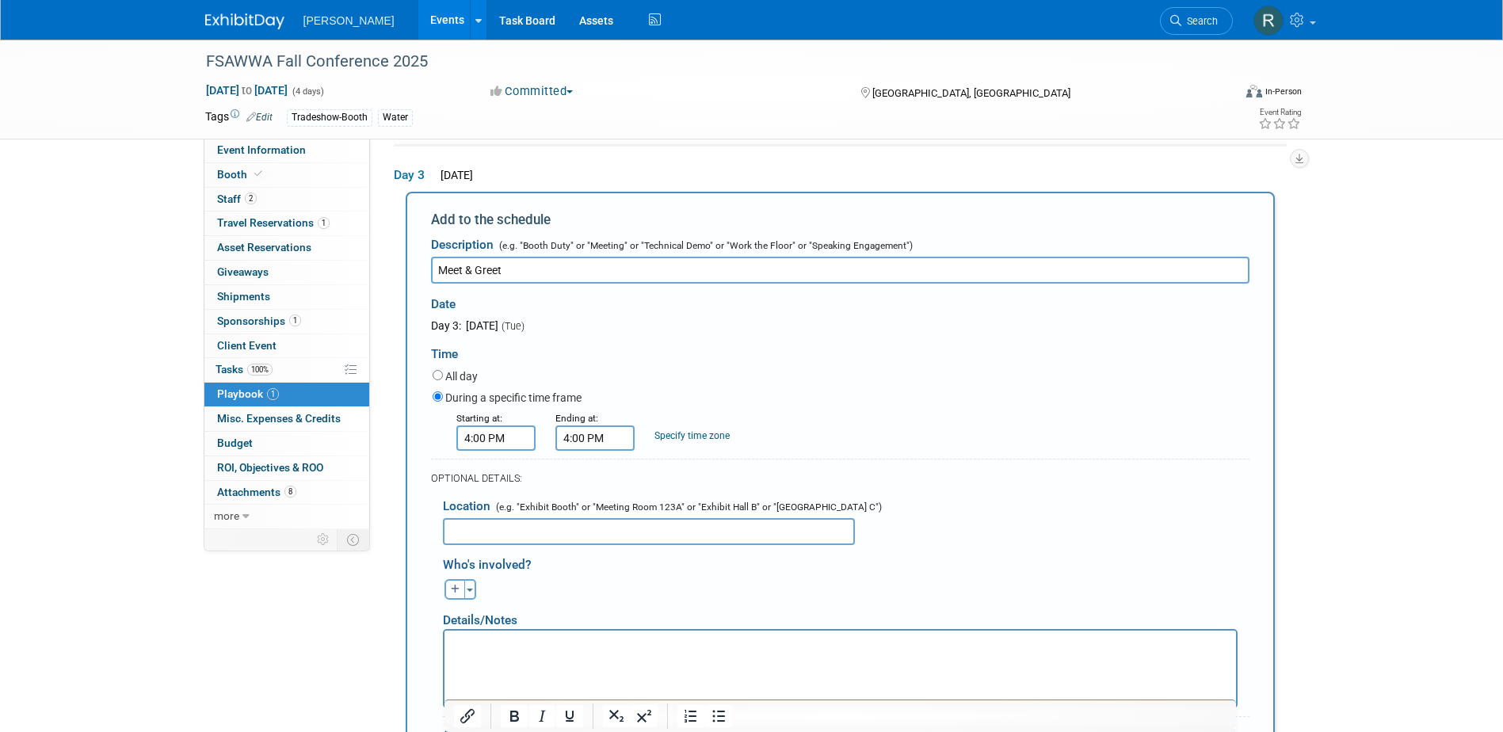
click at [599, 440] on input "4:00 PM" at bounding box center [594, 437] width 79 height 25
click at [593, 483] on span at bounding box center [592, 477] width 28 height 28
click at [589, 482] on span at bounding box center [592, 477] width 28 height 28
type input "6:00 PM"
click at [671, 575] on span at bounding box center [709, 582] width 107 height 28
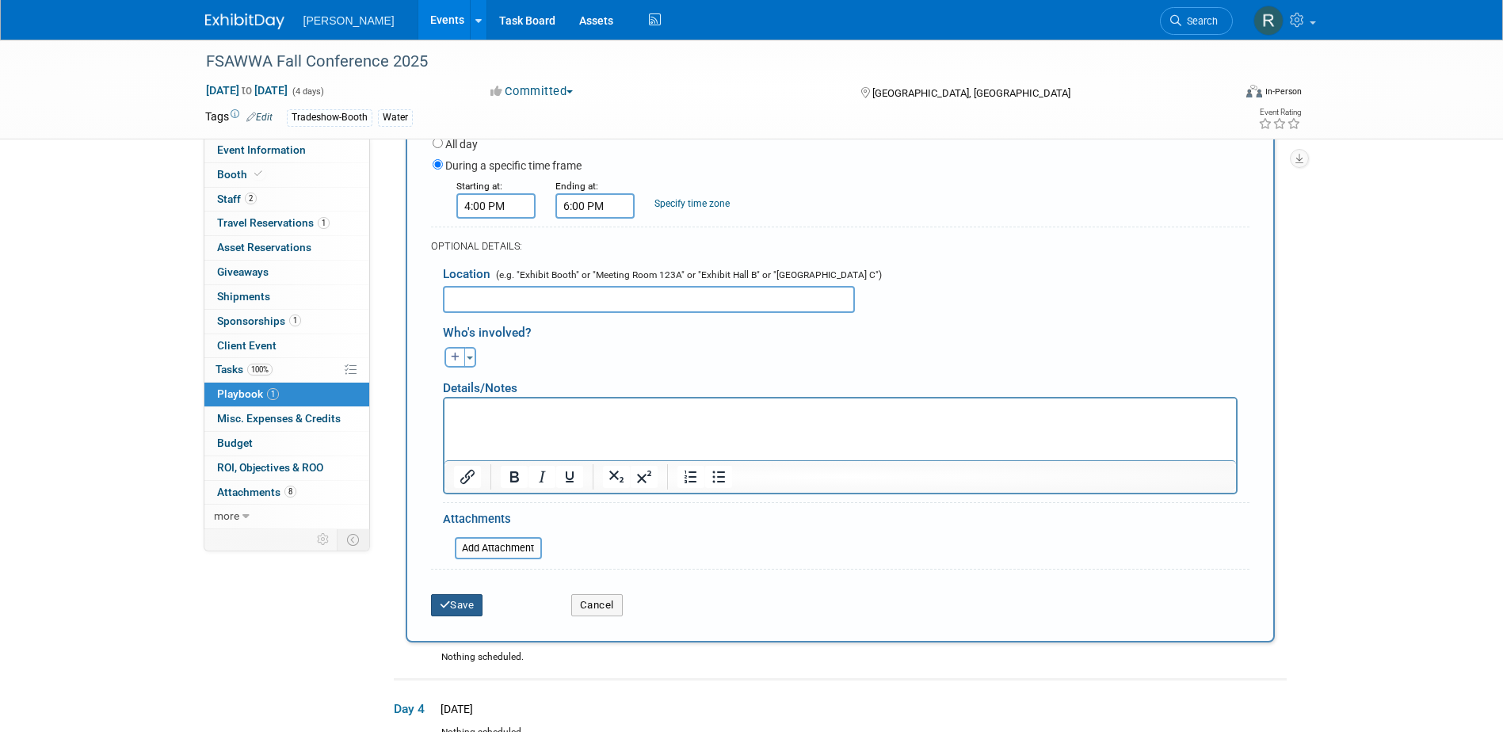
scroll to position [463, 0]
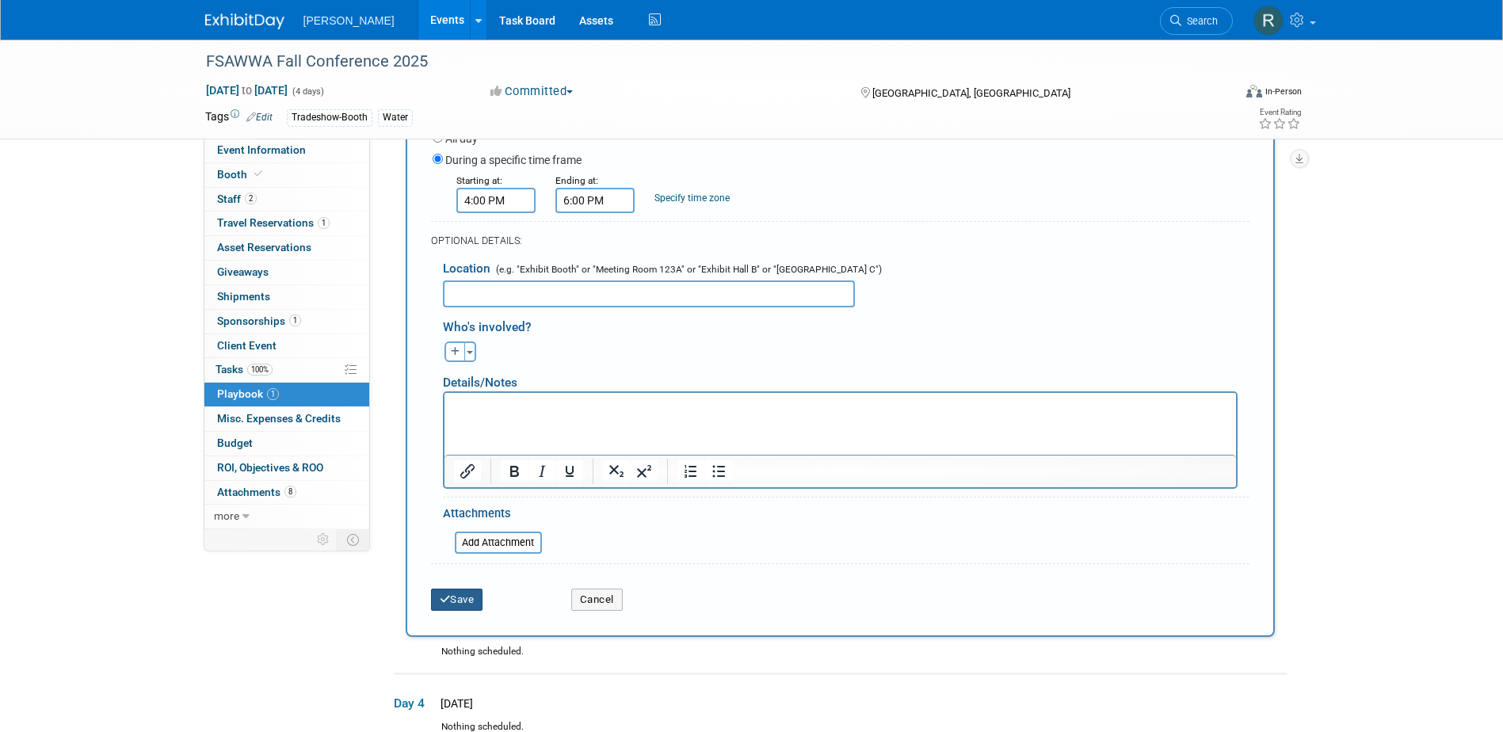
click at [463, 598] on button "Save" at bounding box center [457, 600] width 52 height 22
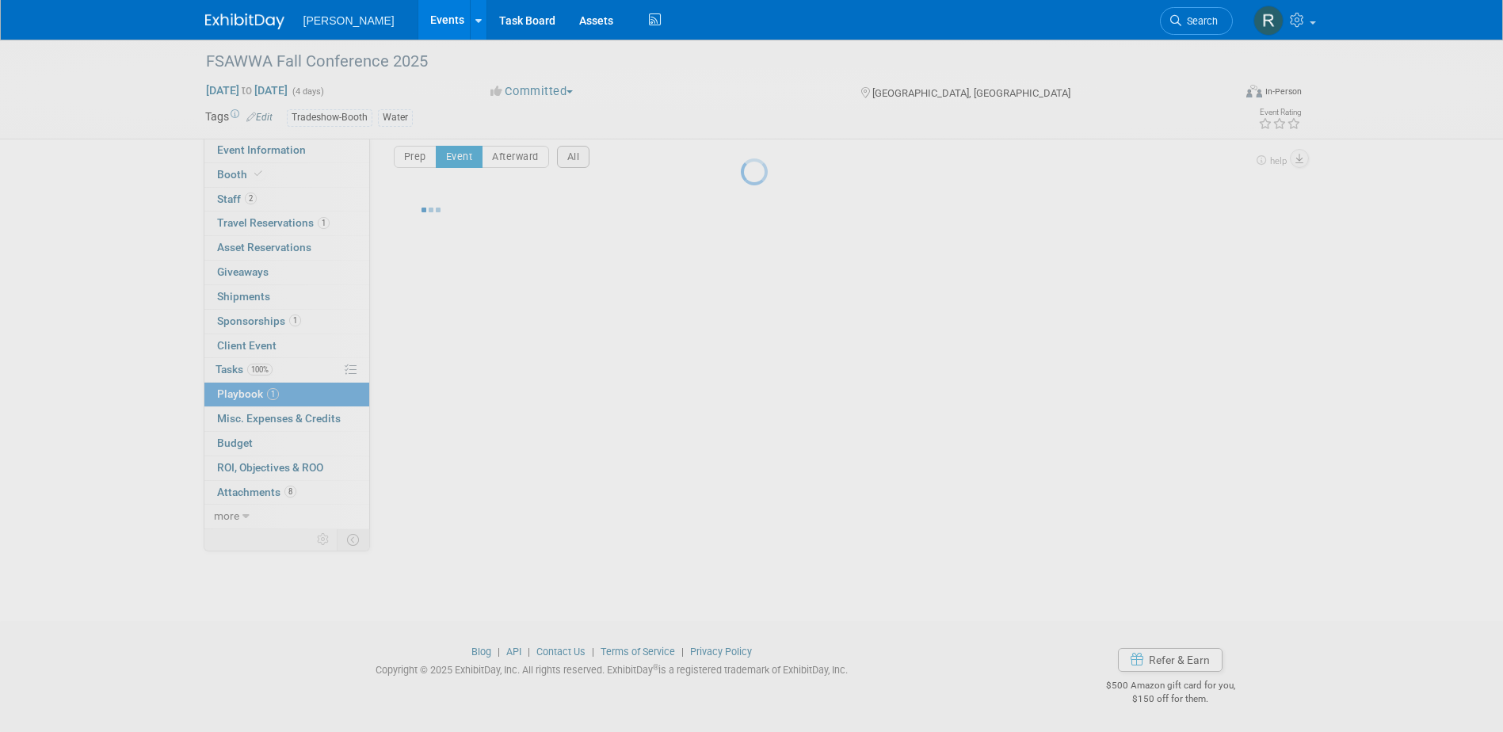
scroll to position [14, 0]
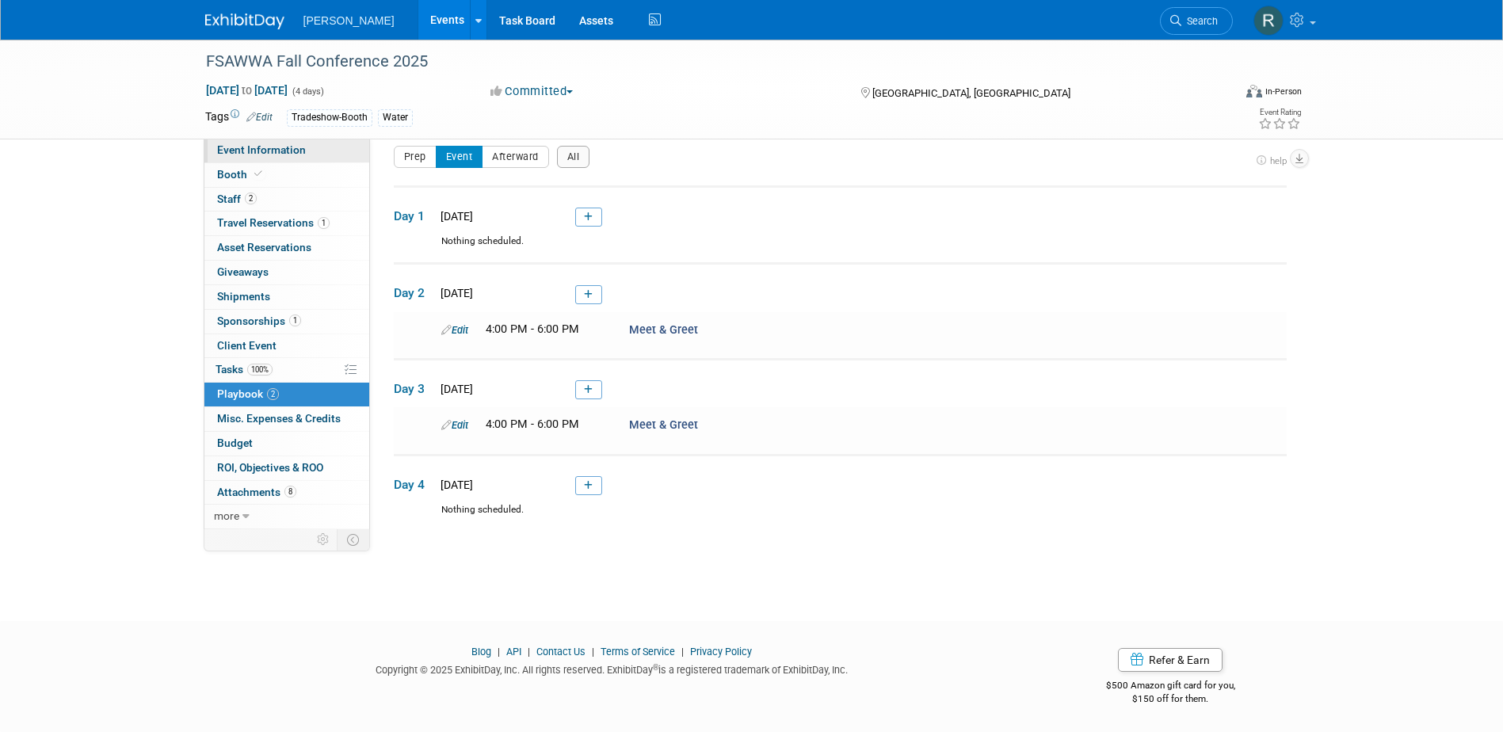
click at [248, 147] on span "Event Information" at bounding box center [261, 149] width 89 height 13
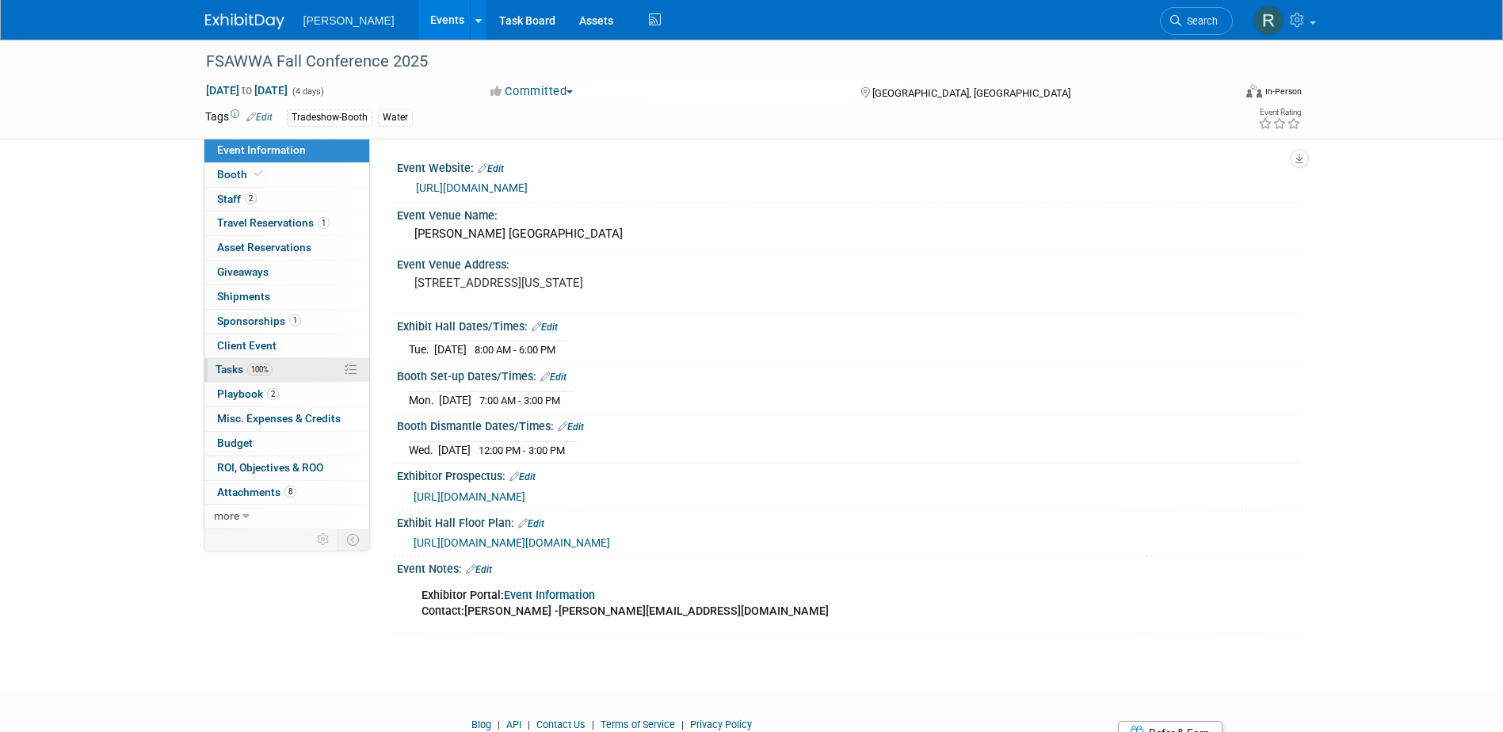
click at [235, 367] on span "Tasks 100%" at bounding box center [244, 369] width 57 height 13
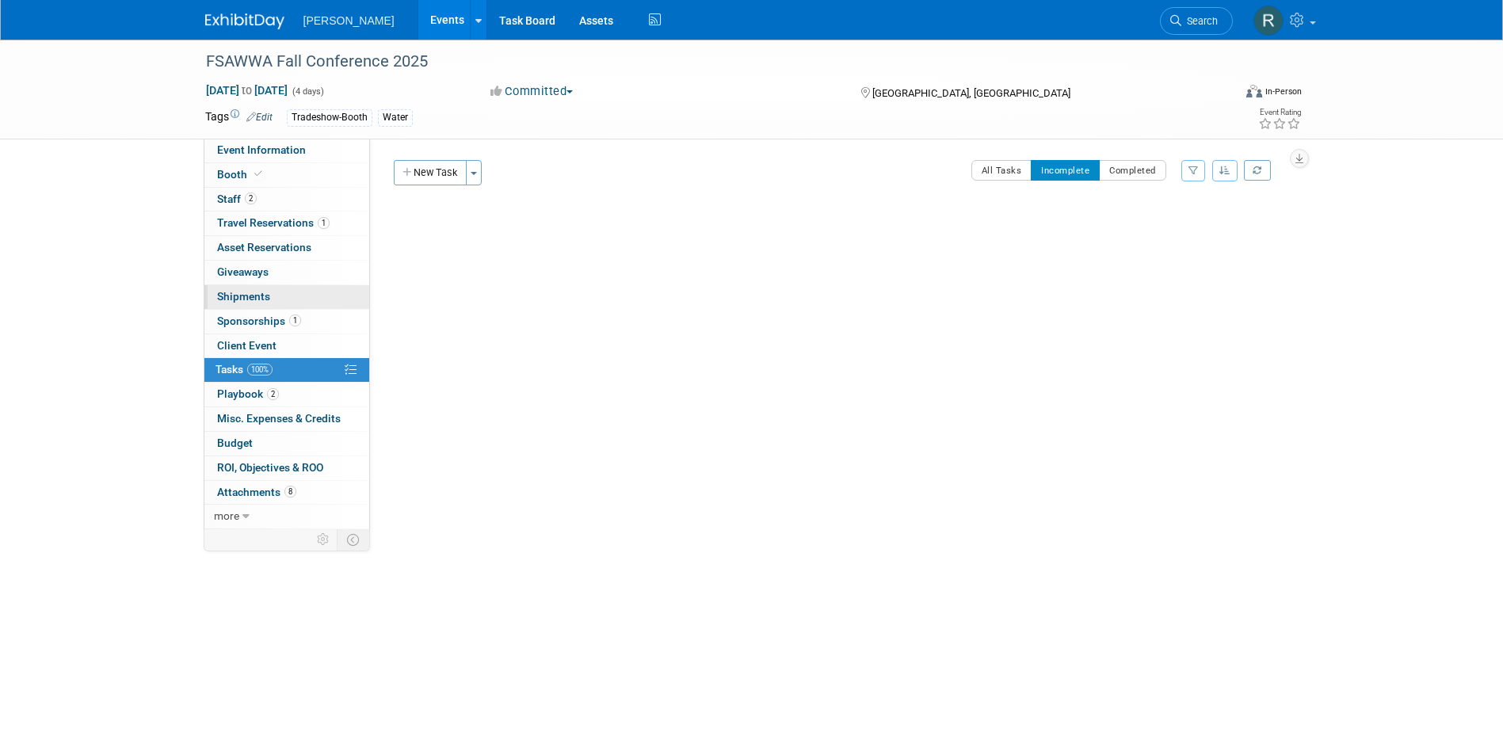
click at [246, 299] on span "Shipments 0" at bounding box center [243, 296] width 53 height 13
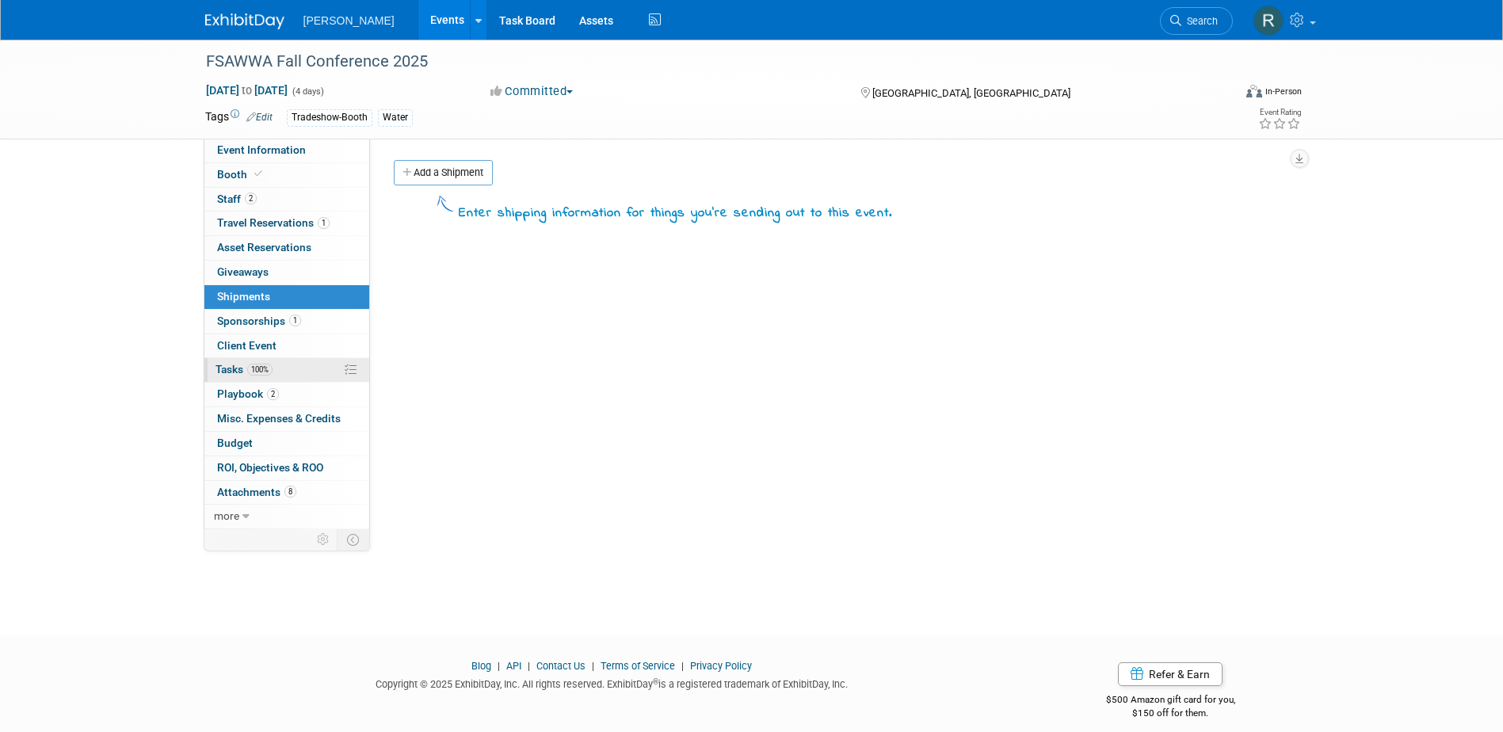
click at [233, 368] on span "Tasks 100%" at bounding box center [244, 369] width 57 height 13
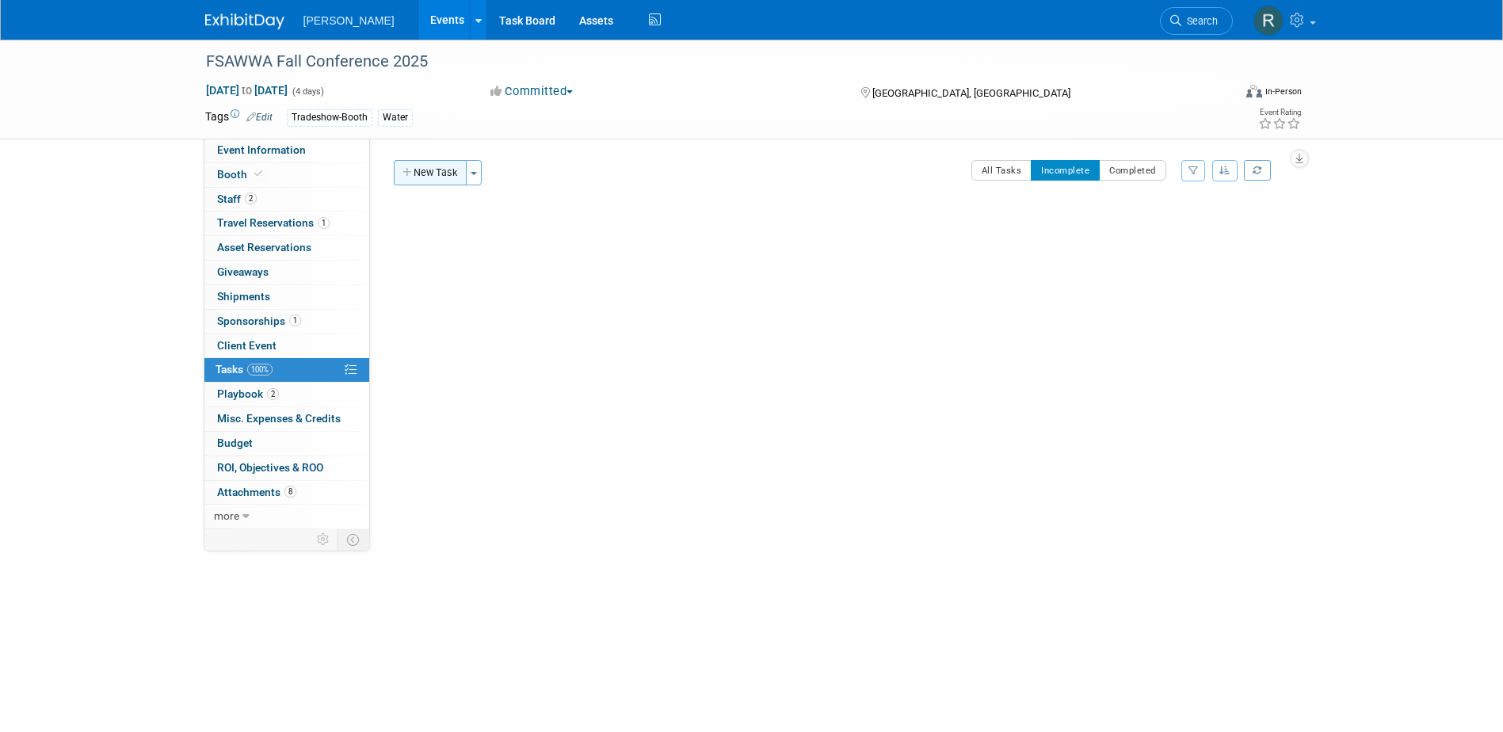
click at [423, 174] on button "New Task" at bounding box center [430, 172] width 73 height 25
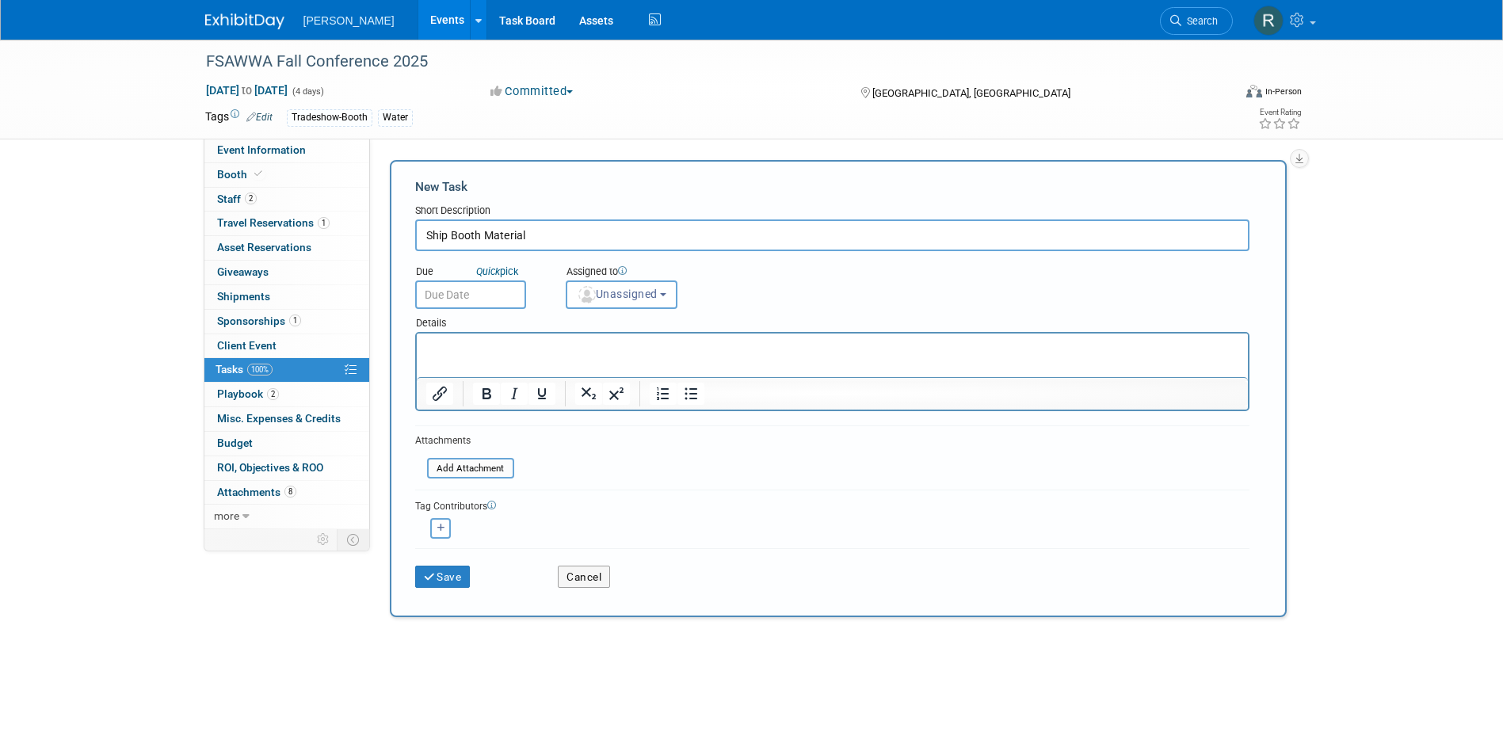
type input "Ship Booth Material"
click at [494, 296] on input "text" at bounding box center [470, 294] width 111 height 29
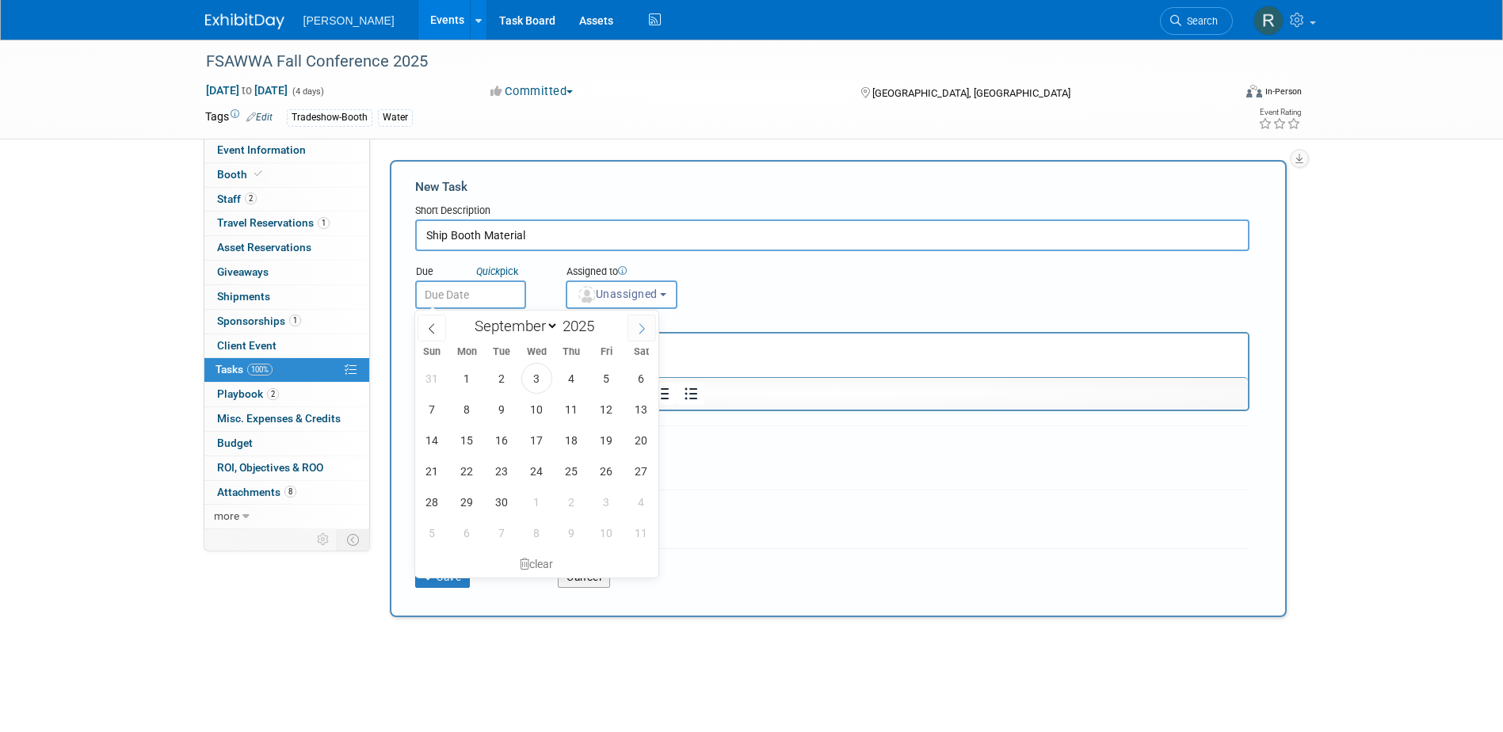
click at [641, 324] on icon at bounding box center [642, 329] width 6 height 10
select select "10"
click at [471, 472] on span "17" at bounding box center [467, 471] width 31 height 31
type input "Nov 17, 2025"
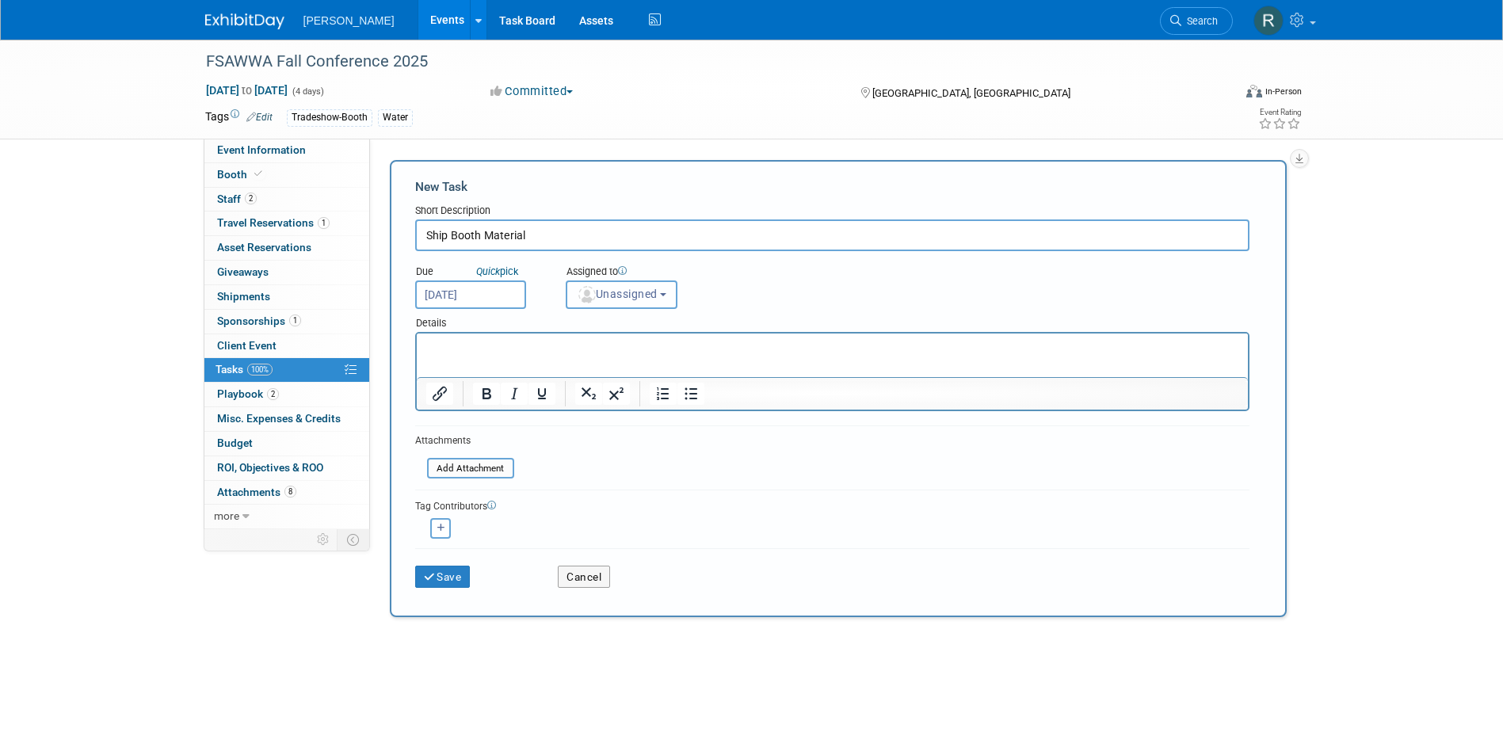
click at [635, 292] on span "Unassigned" at bounding box center [617, 294] width 81 height 13
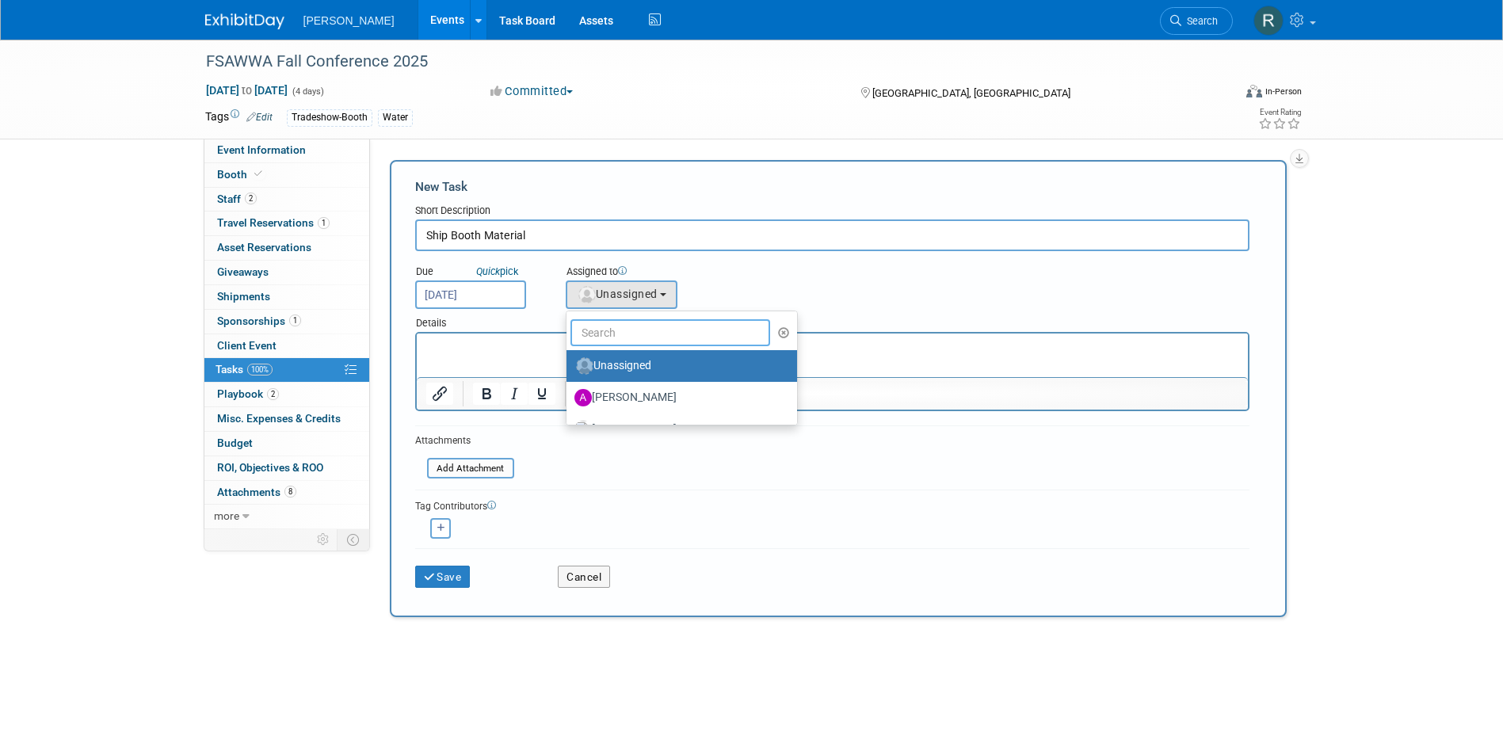
click at [629, 329] on input "text" at bounding box center [670, 332] width 200 height 27
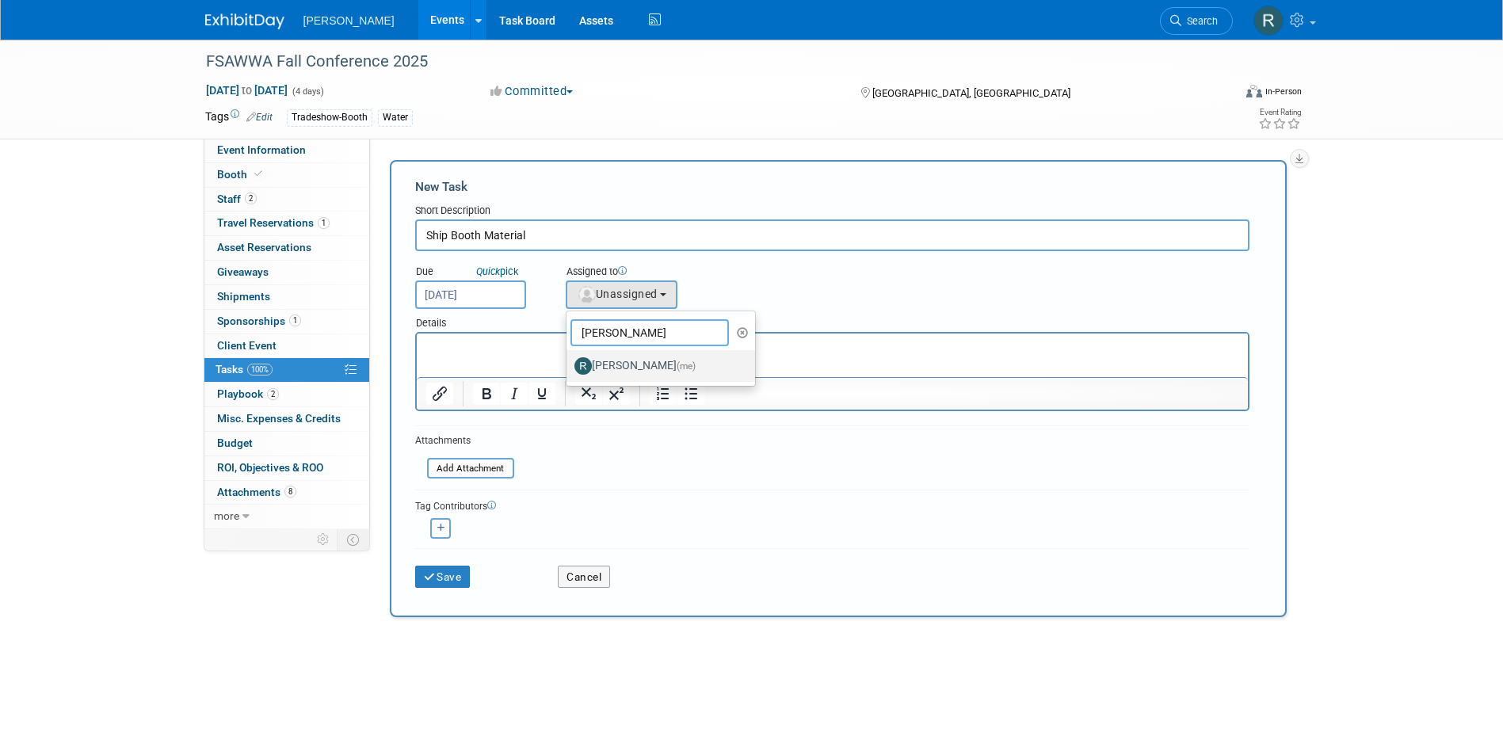
type input "Rebecca"
click at [626, 361] on label "Rebecca Deis (me)" at bounding box center [657, 365] width 166 height 25
click at [569, 361] on input "Rebecca Deis (me)" at bounding box center [564, 364] width 10 height 10
select select "844a177d-a181-44ff-a72a-5731d68e4351"
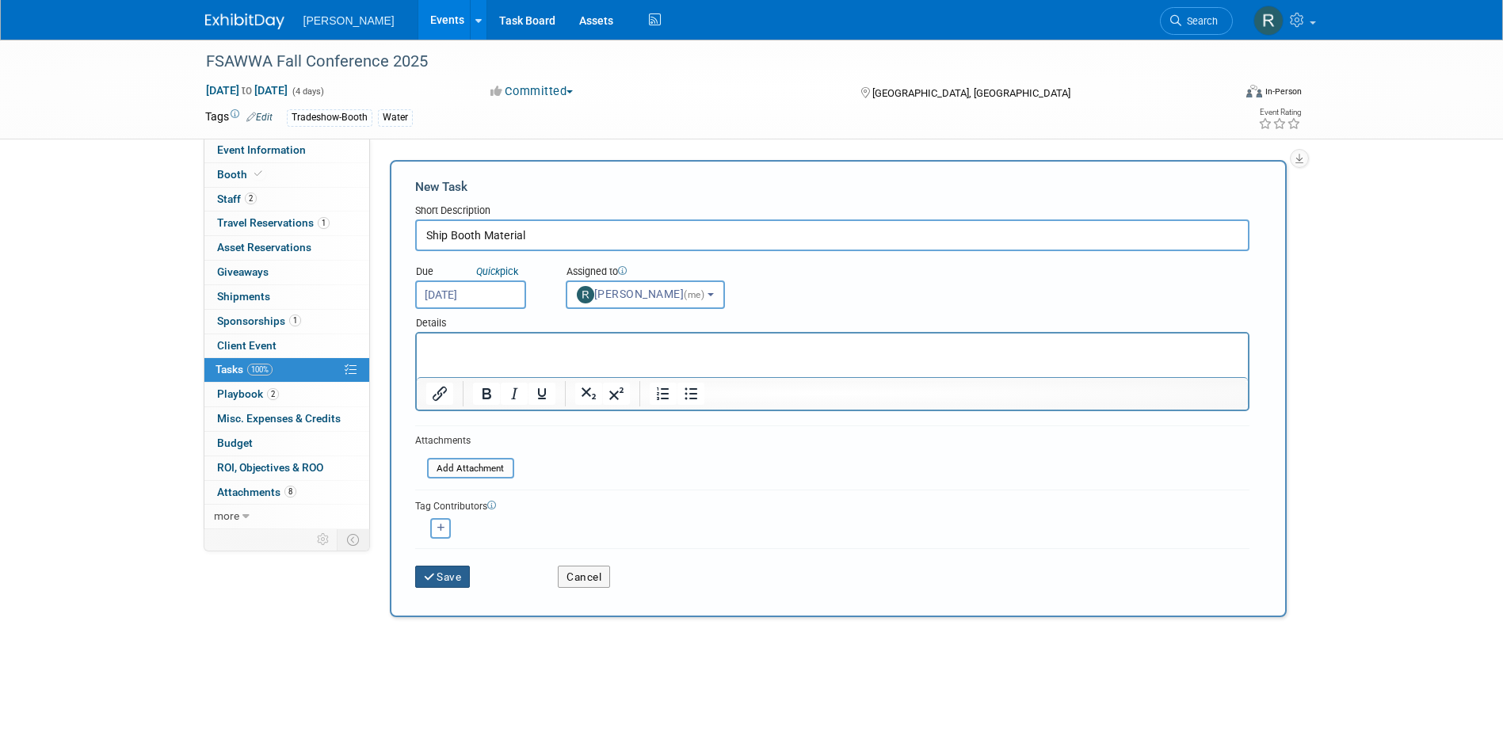
click at [436, 578] on icon "submit" at bounding box center [430, 577] width 13 height 11
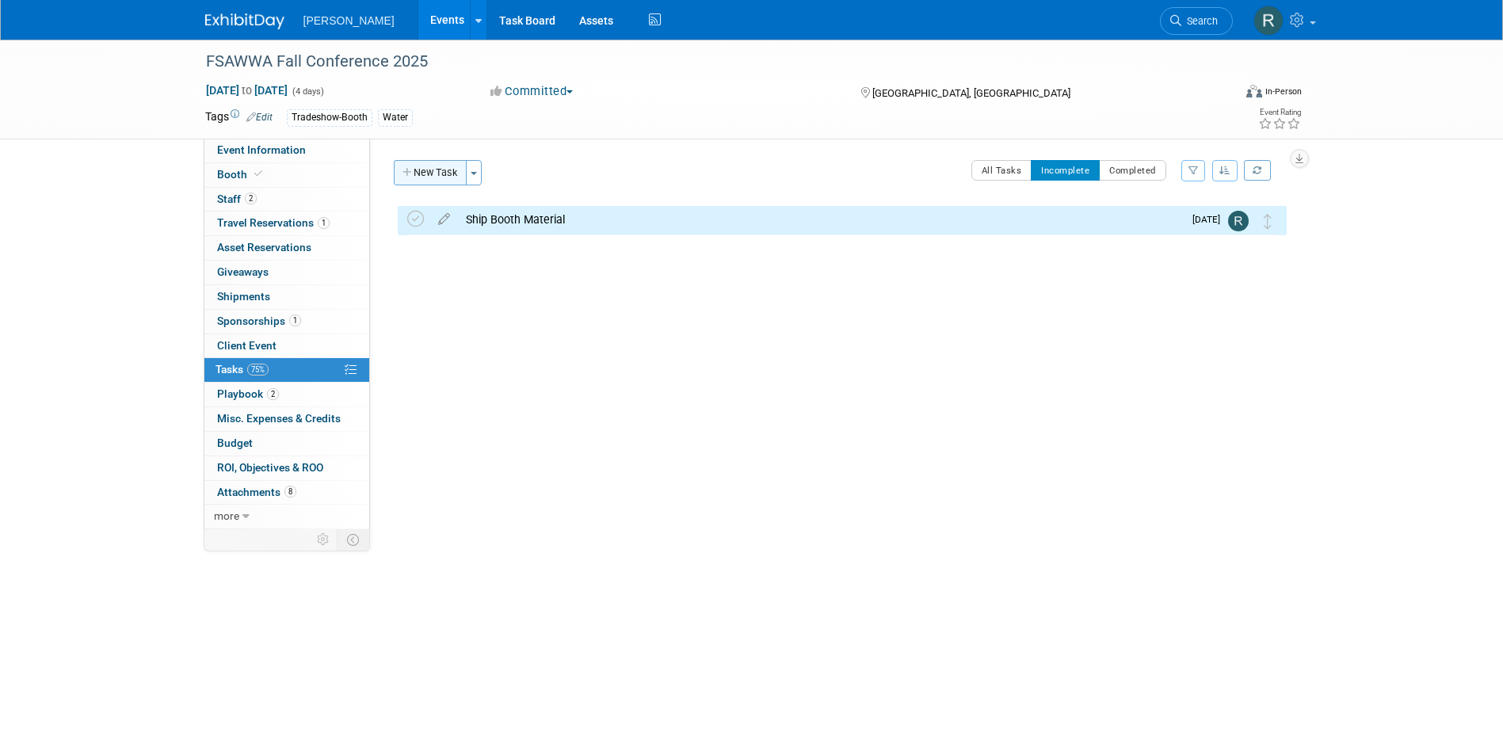
click at [437, 168] on button "New Task" at bounding box center [430, 172] width 73 height 25
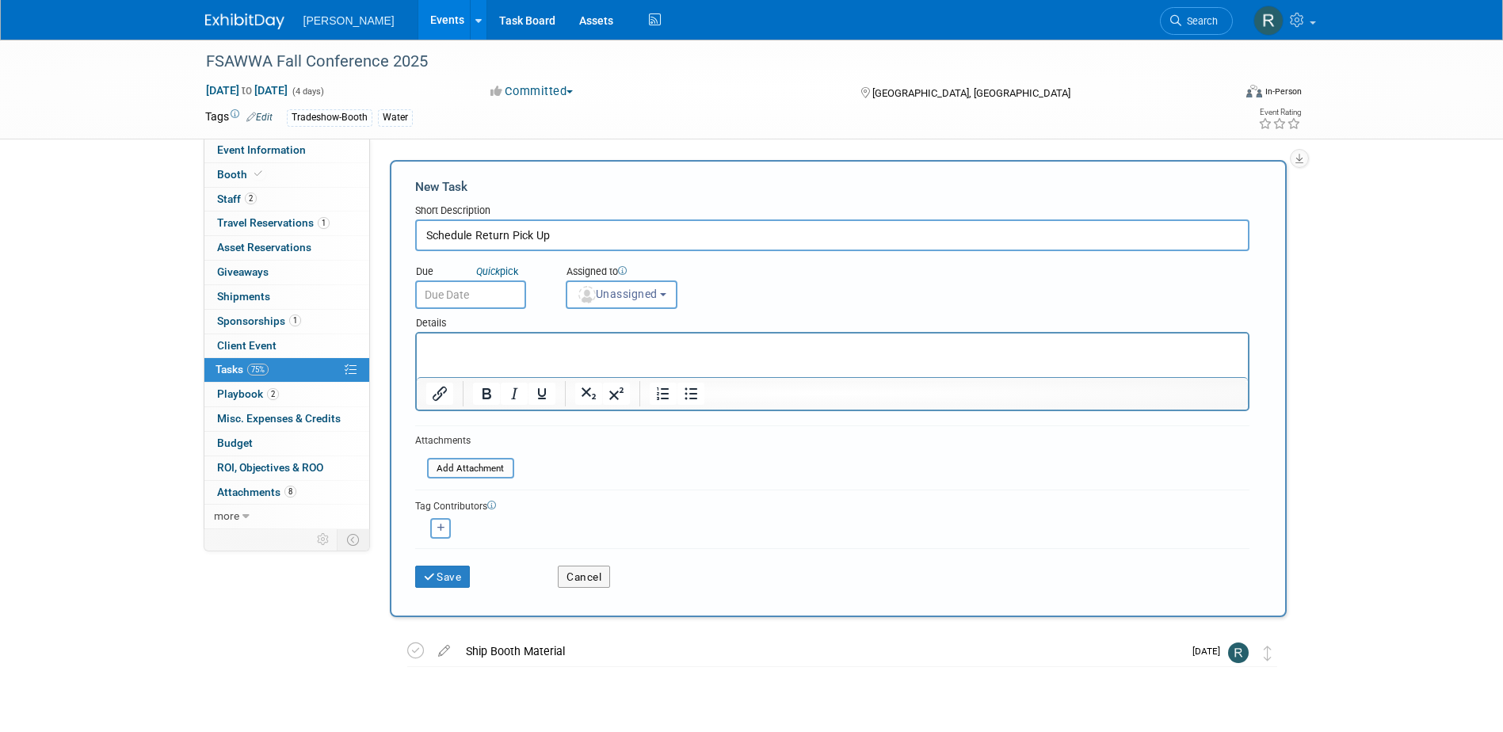
type input "Schedule Return Pick Up"
click at [464, 292] on input "text" at bounding box center [470, 294] width 111 height 29
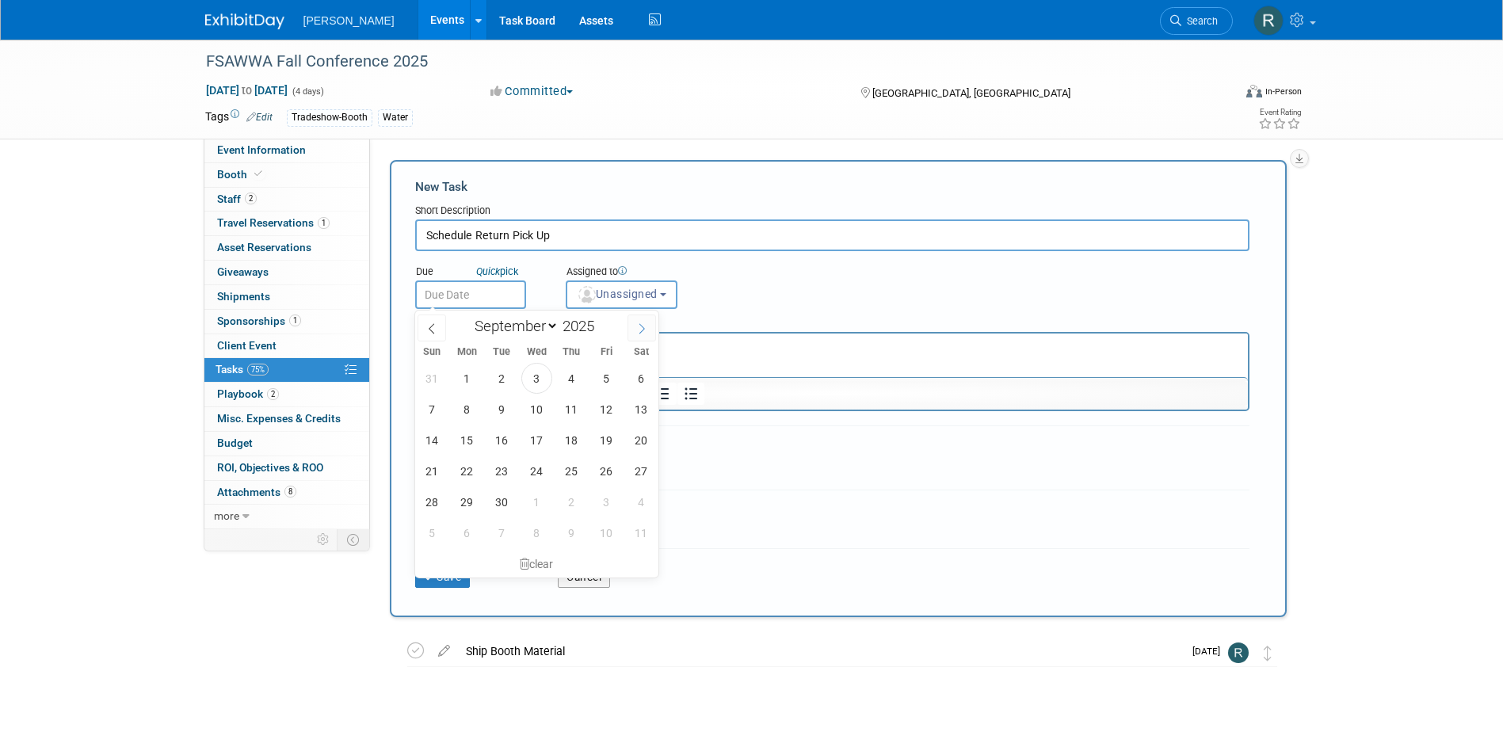
click at [644, 326] on icon at bounding box center [641, 328] width 11 height 11
select select "11"
click at [534, 378] on span "3" at bounding box center [536, 378] width 31 height 31
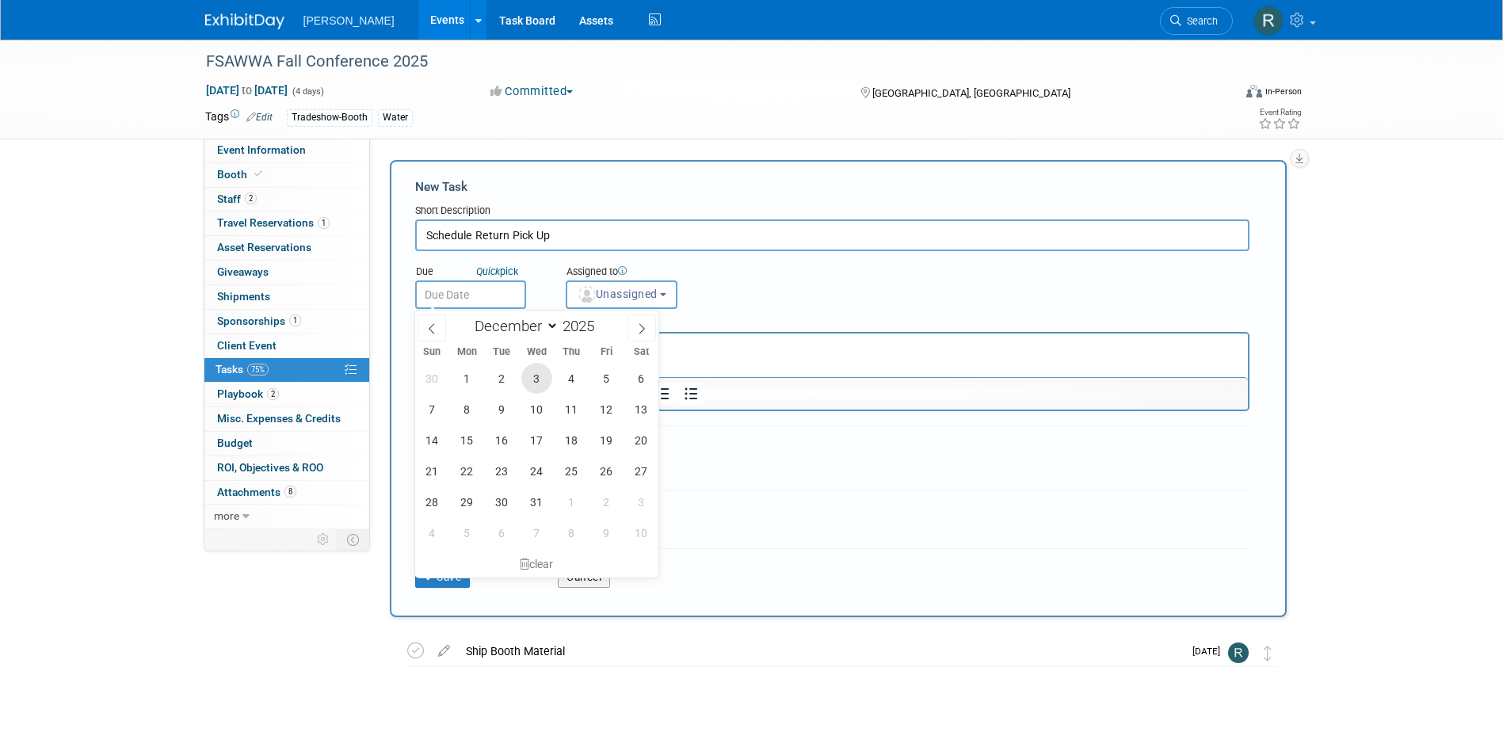
type input "Dec 3, 2025"
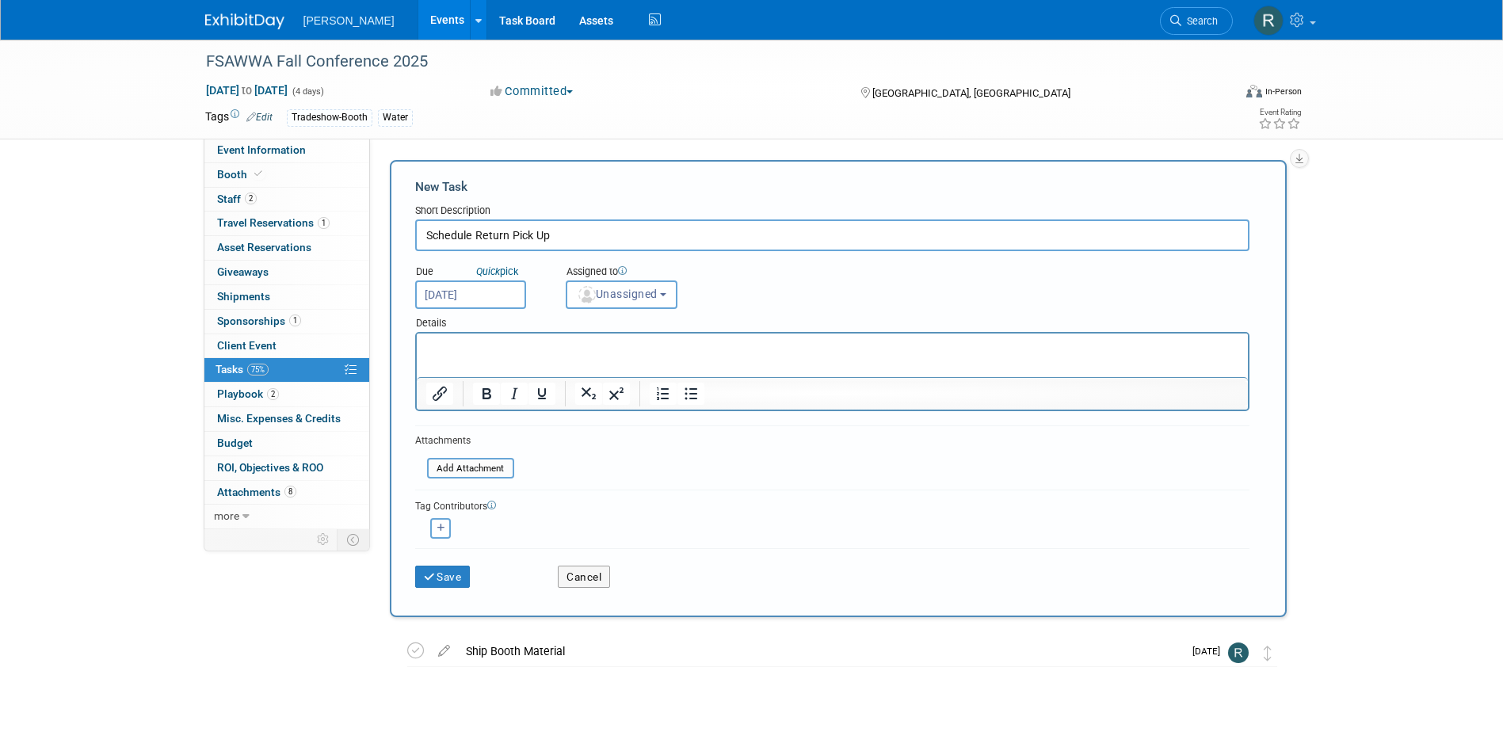
click at [498, 350] on p "Rich Text Area. Press ALT-0 for help." at bounding box center [831, 348] width 813 height 16
click at [449, 572] on button "Save" at bounding box center [442, 577] width 55 height 22
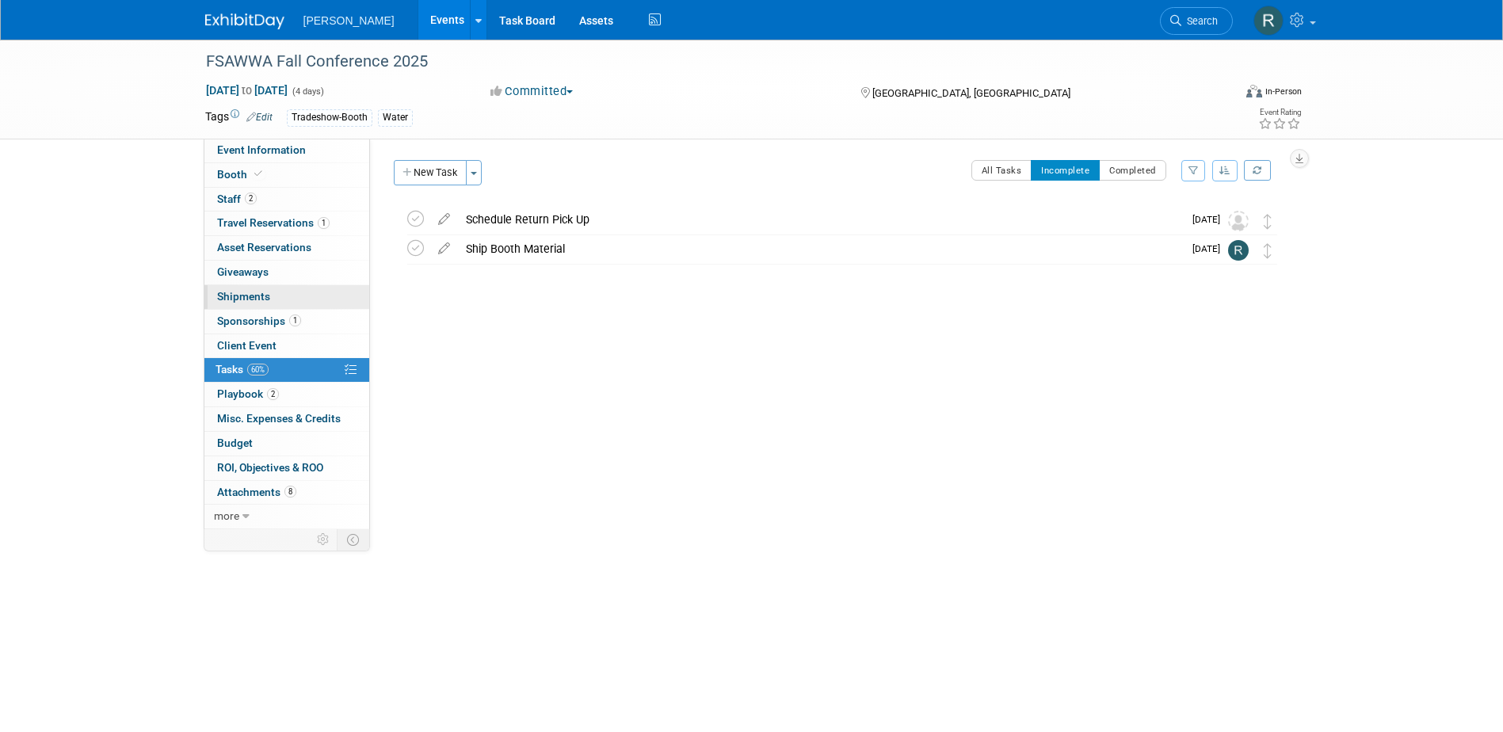
click at [245, 292] on span "Shipments 0" at bounding box center [243, 296] width 53 height 13
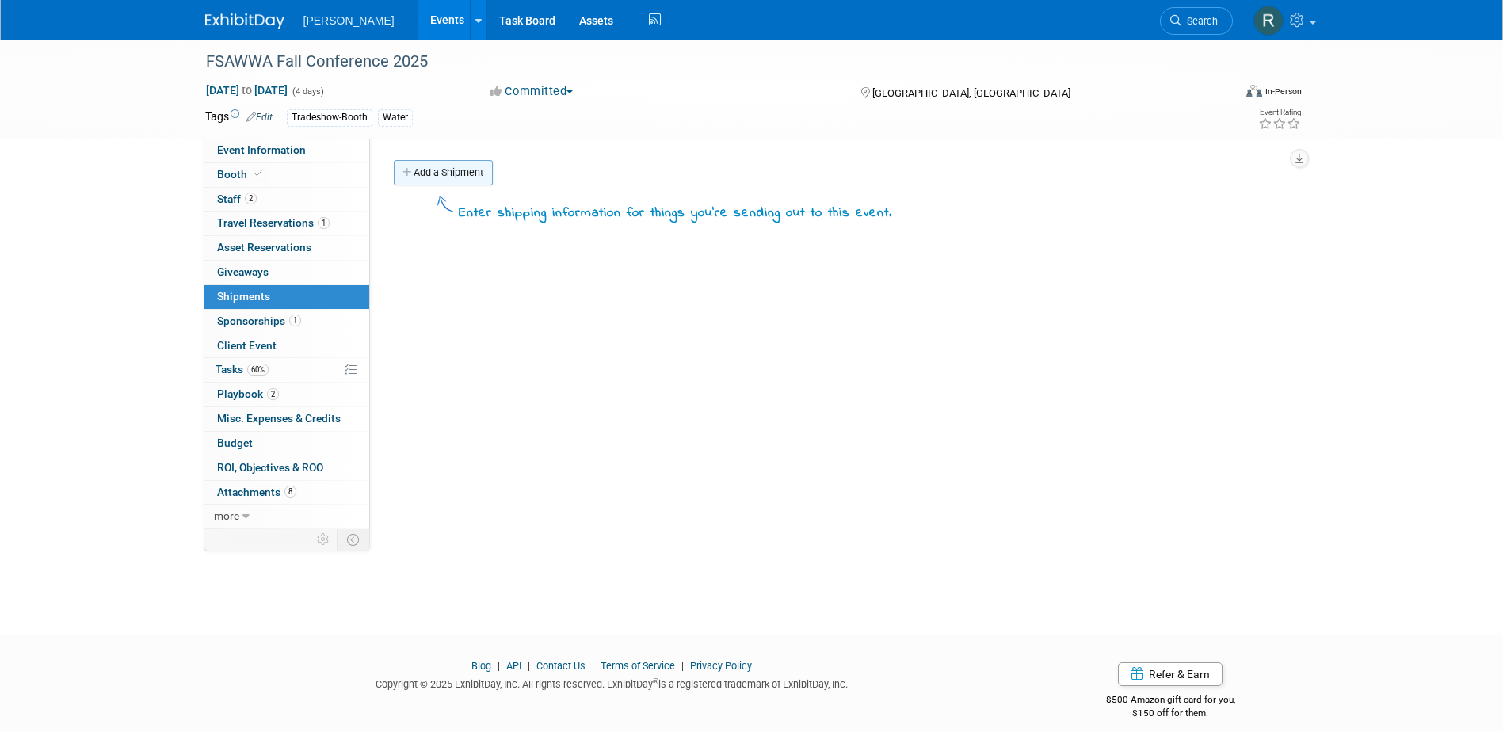
click at [451, 183] on link "Add a Shipment" at bounding box center [443, 172] width 99 height 25
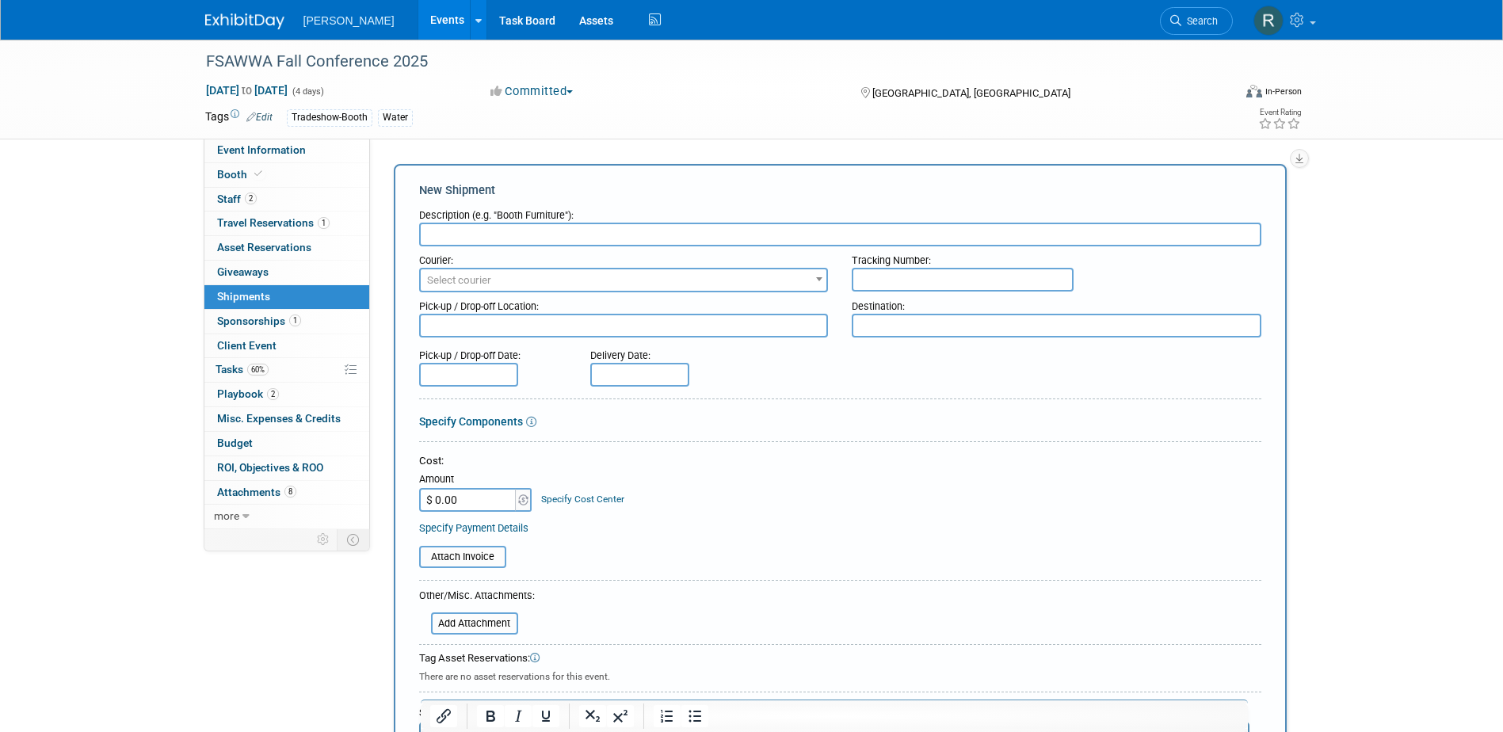
click at [457, 238] on input "text" at bounding box center [840, 235] width 842 height 24
type input "Booth Material"
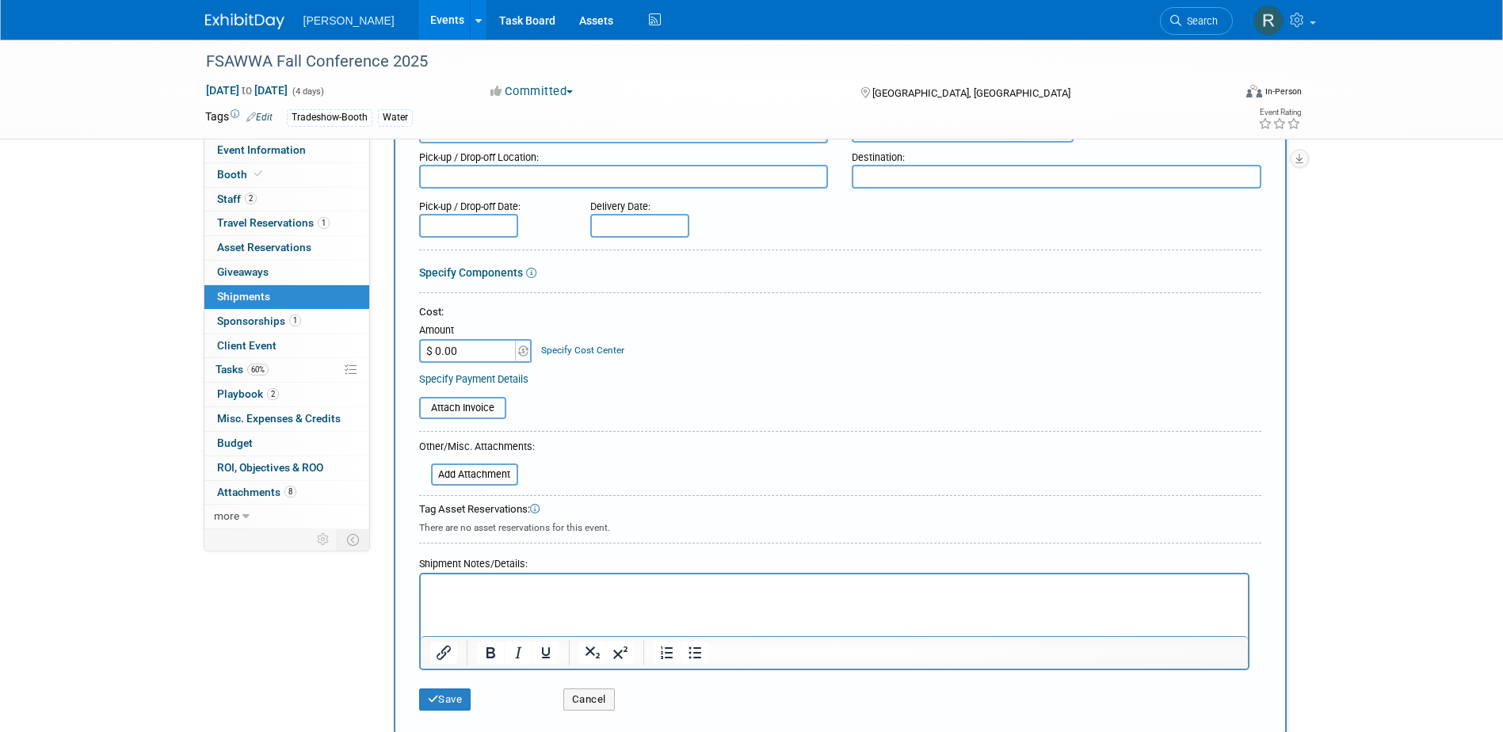
scroll to position [158, 0]
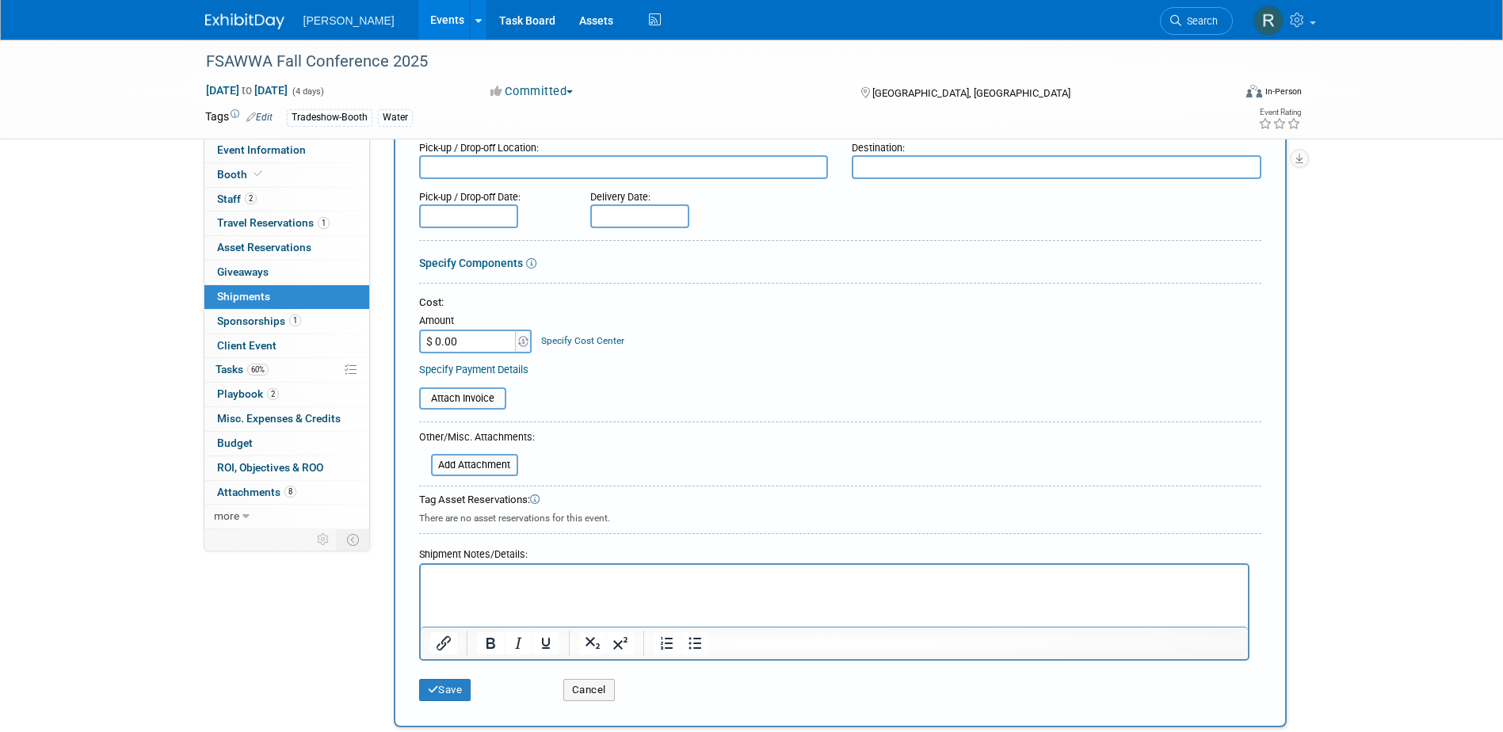
click at [471, 575] on p "Rich Text Area. Press ALT-0 for help." at bounding box center [833, 579] width 809 height 16
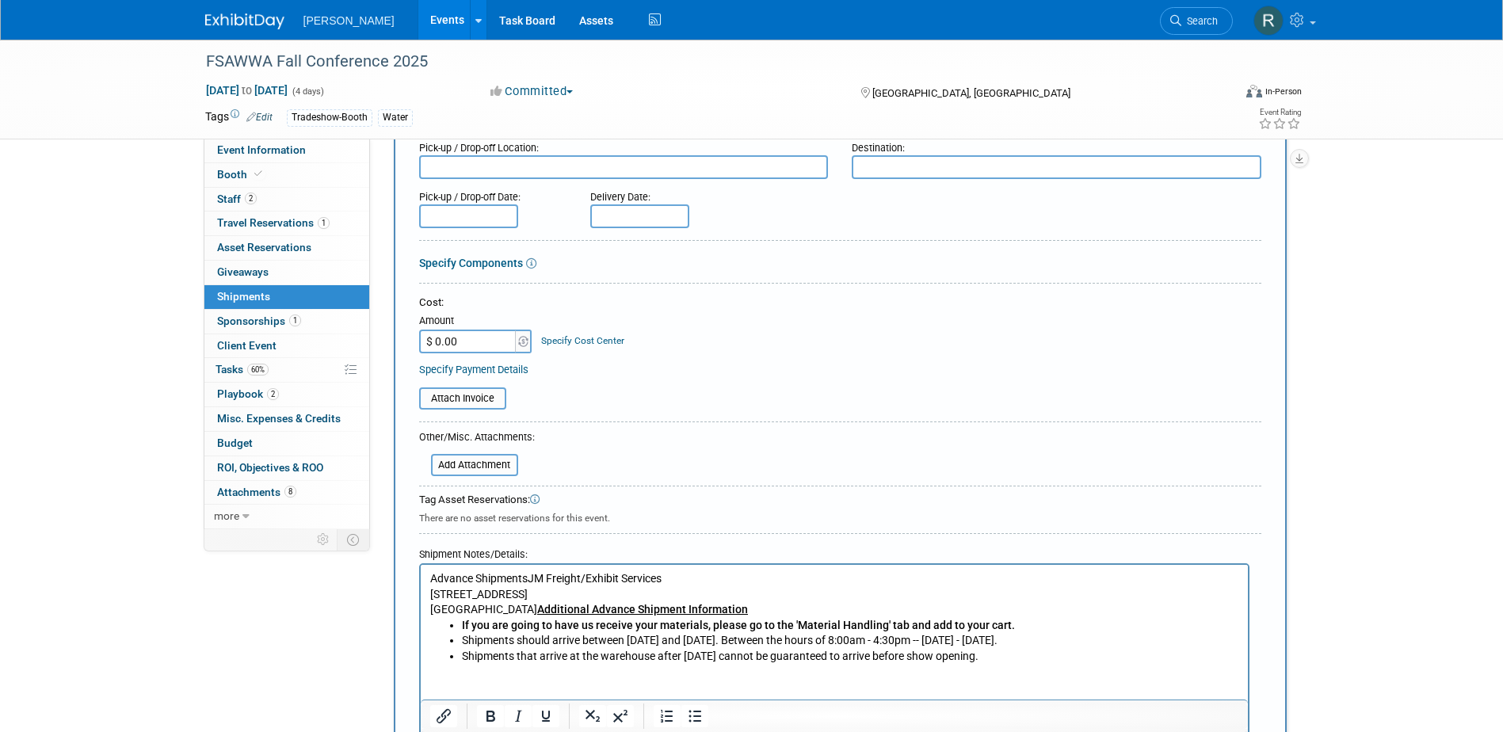
click at [525, 575] on p "Advance ShipmentsJM Freight/Exhibit Services 7580 Exchange Drive Orlando, FL 32…" at bounding box center [833, 594] width 809 height 47
click at [530, 578] on p "Advance ShipmentsJM Freight/Exhibit Services 7580 Exchange Drive Orlando, FL 32…" at bounding box center [833, 594] width 809 height 47
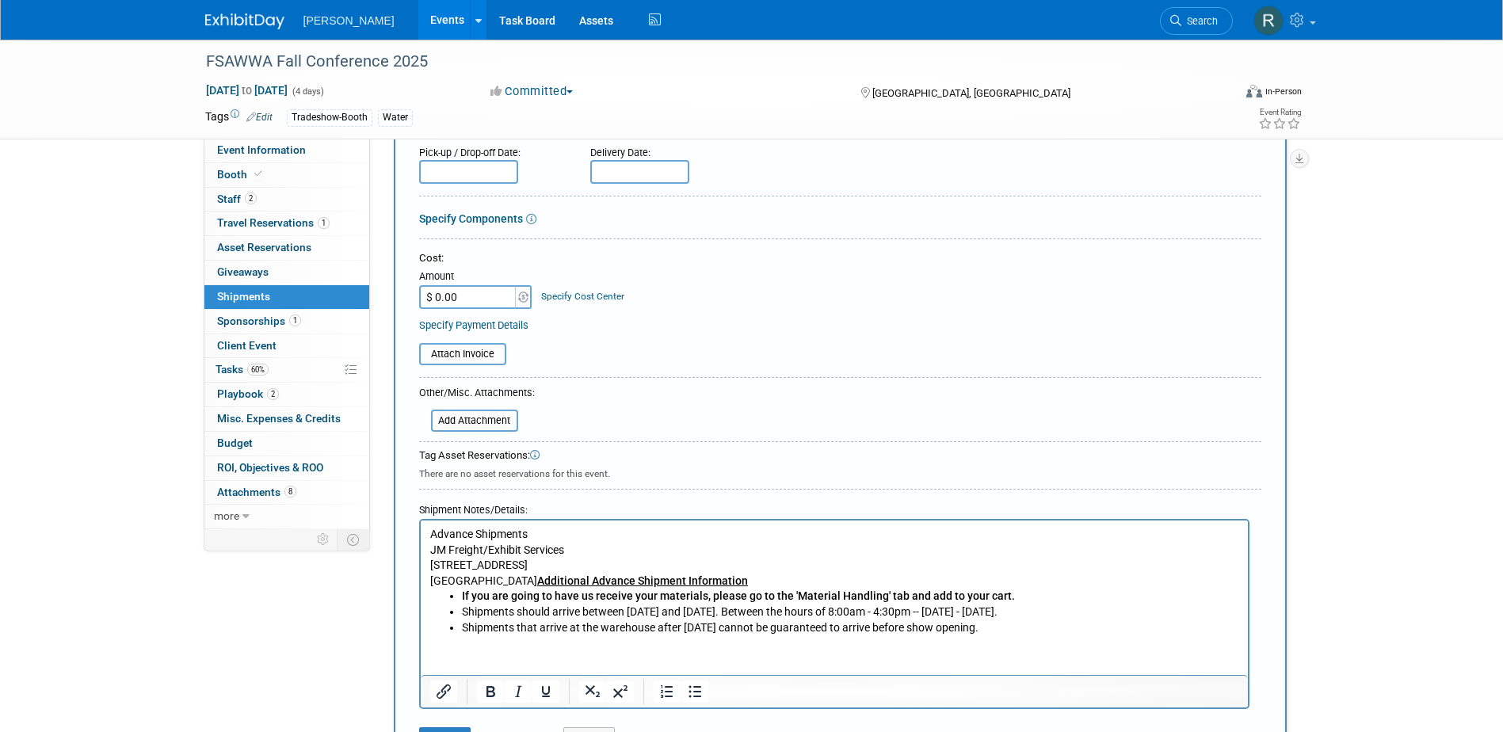
scroll to position [238, 0]
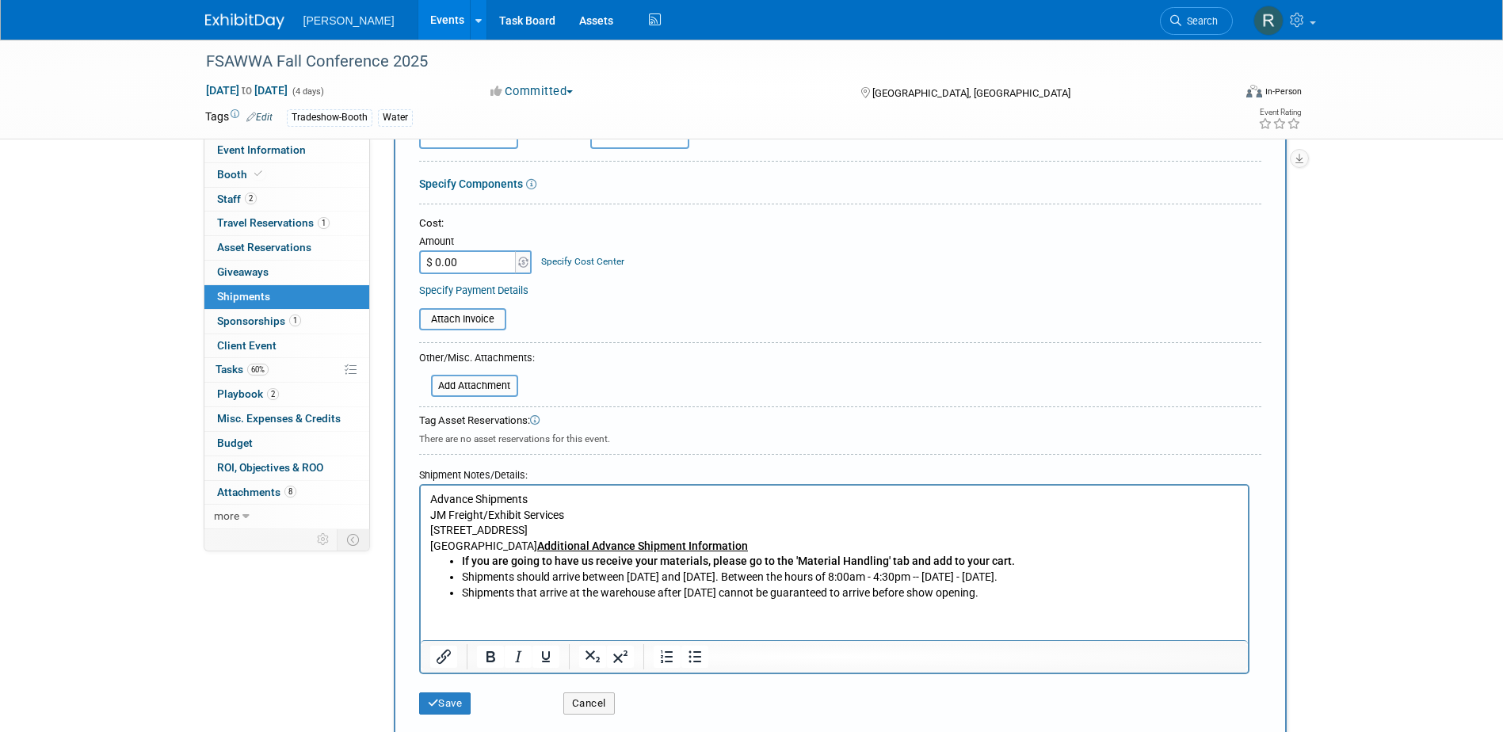
click at [1114, 601] on html "Advance Shipments JM Freight/Exhibit Services 7580 Exchange Drive Orlando, FL 3…" at bounding box center [833, 543] width 827 height 115
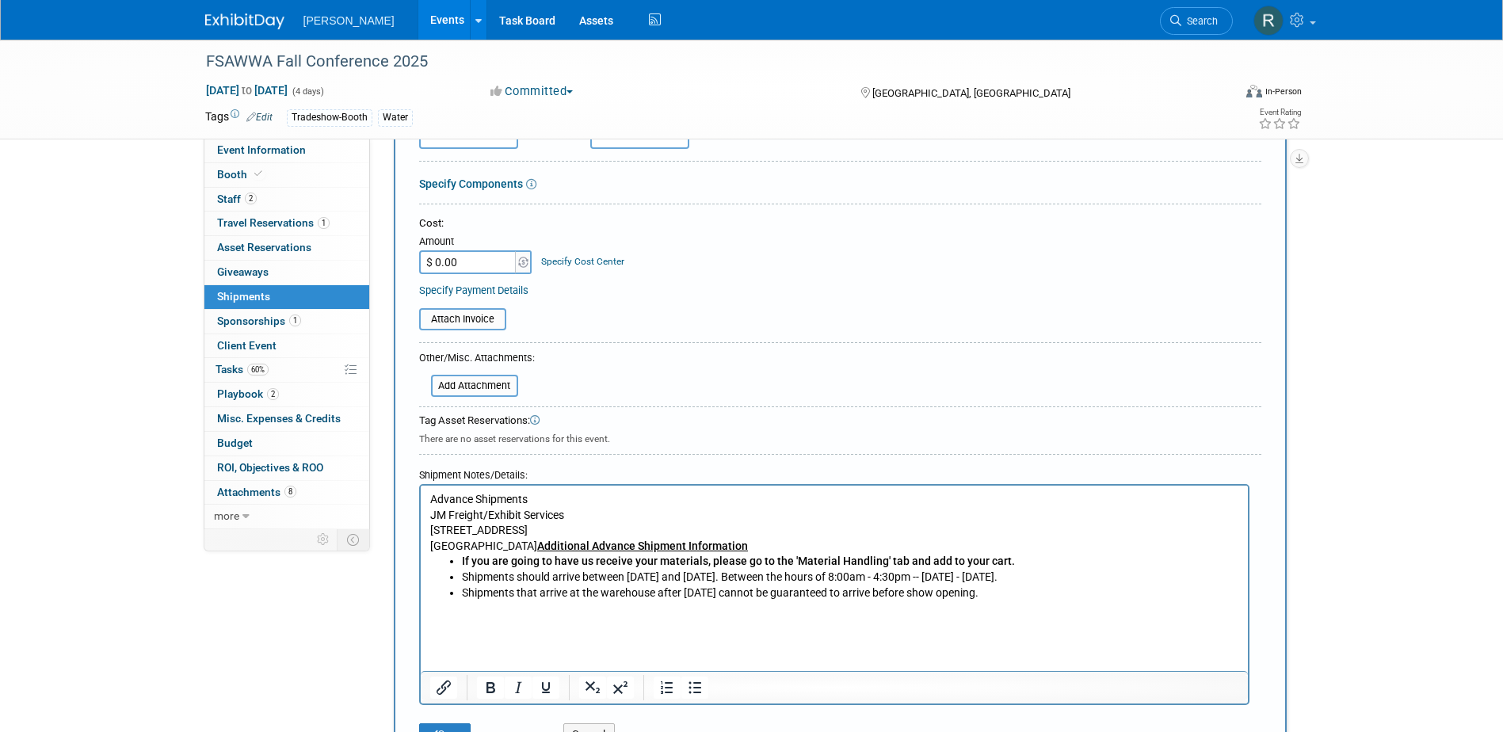
click at [430, 627] on p "Rich Text Area. Press ALT-0 for help." at bounding box center [833, 624] width 809 height 16
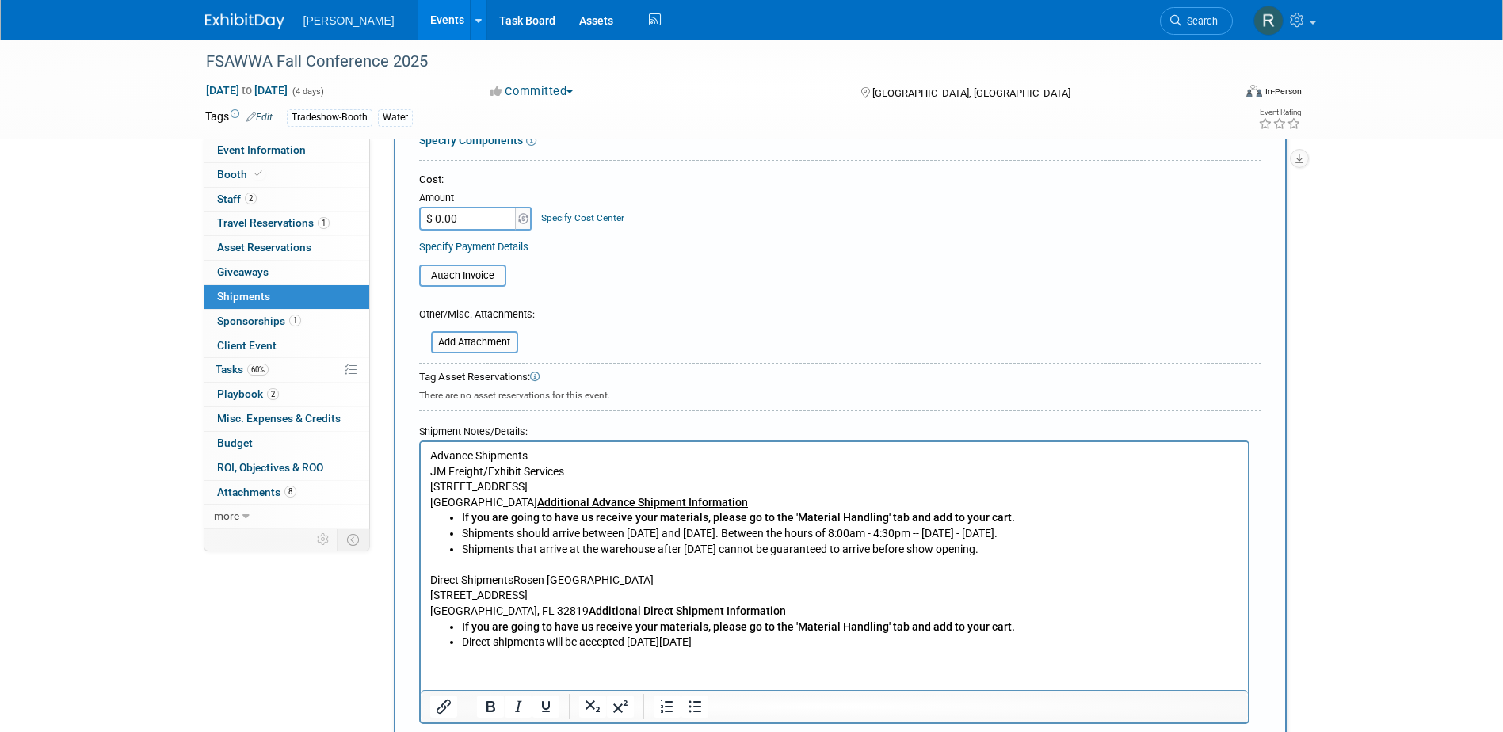
scroll to position [317, 0]
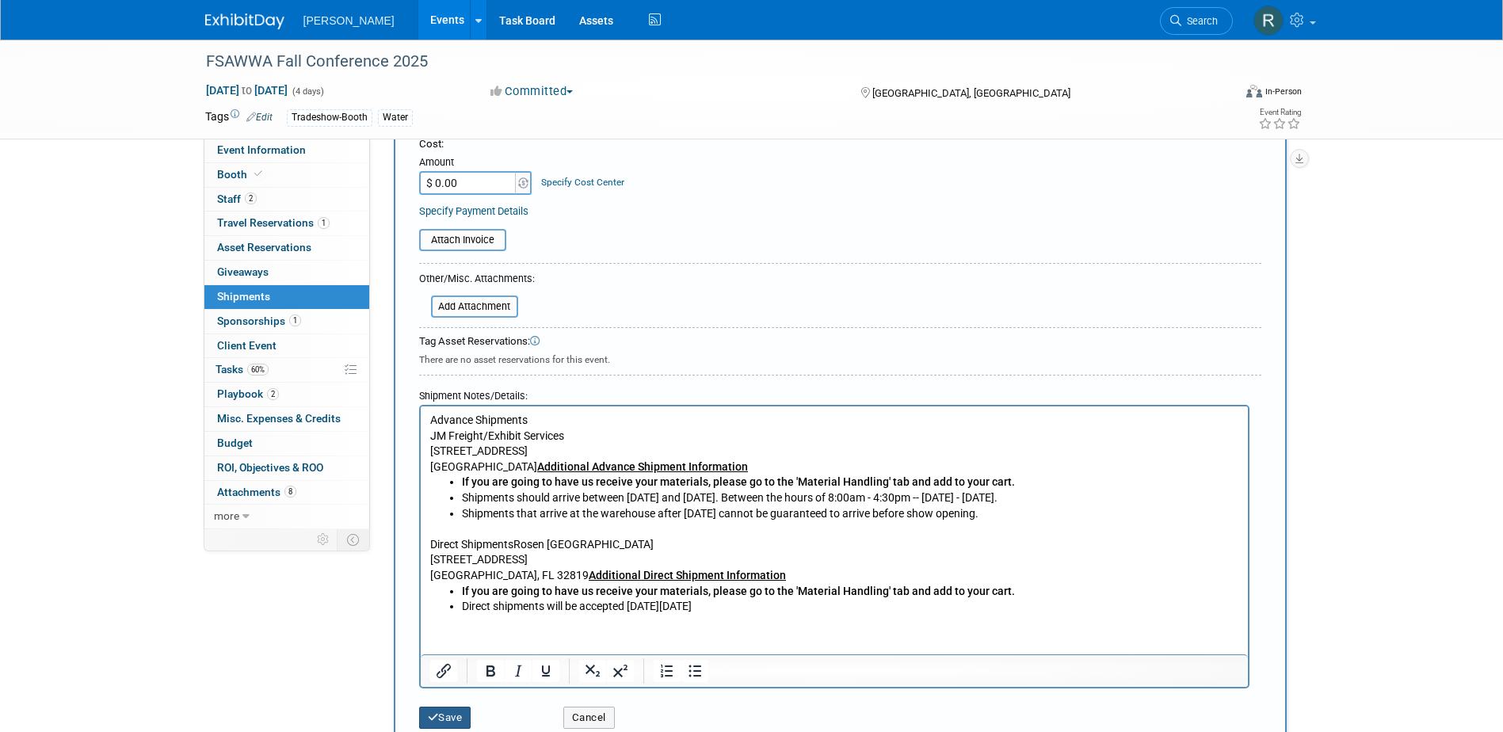
click at [435, 712] on icon "submit" at bounding box center [433, 717] width 11 height 10
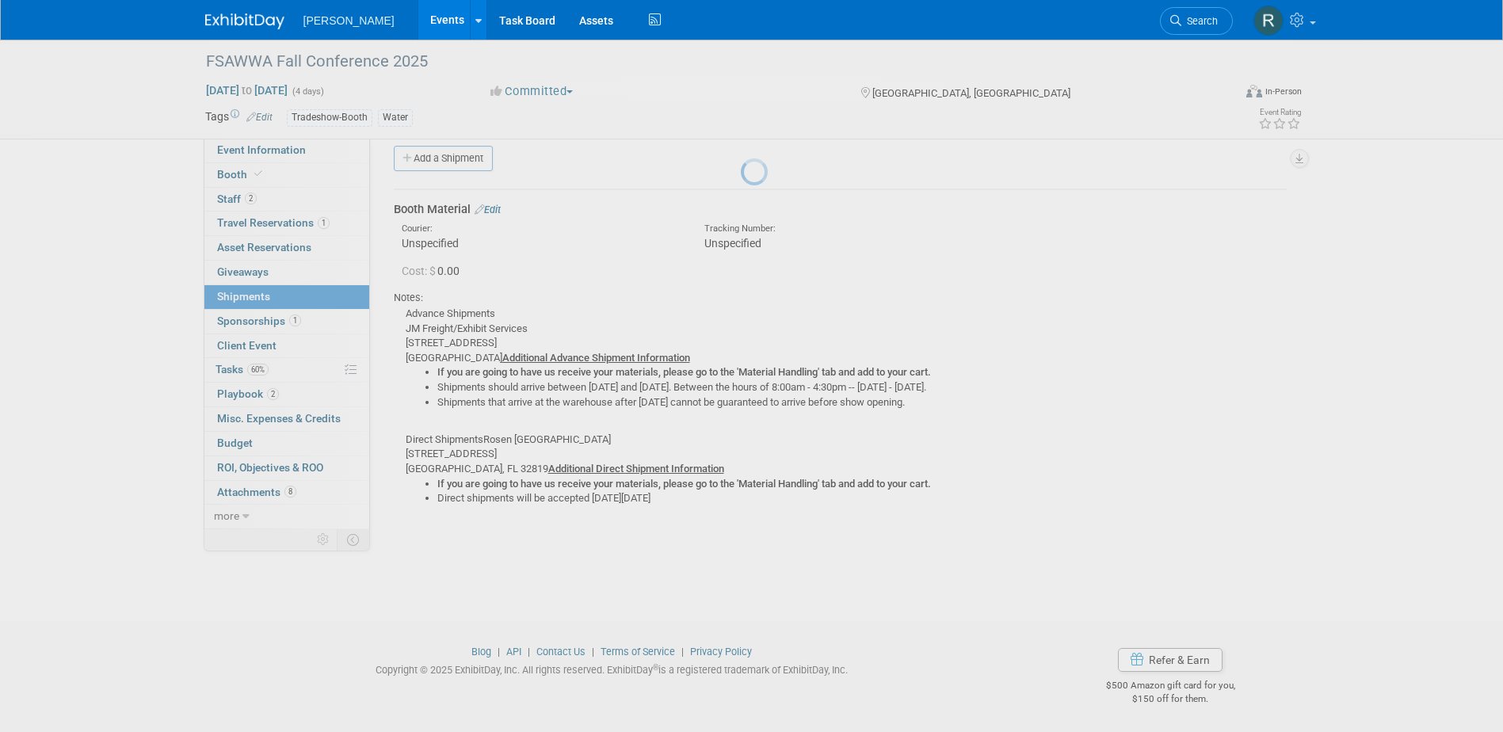
scroll to position [14, 0]
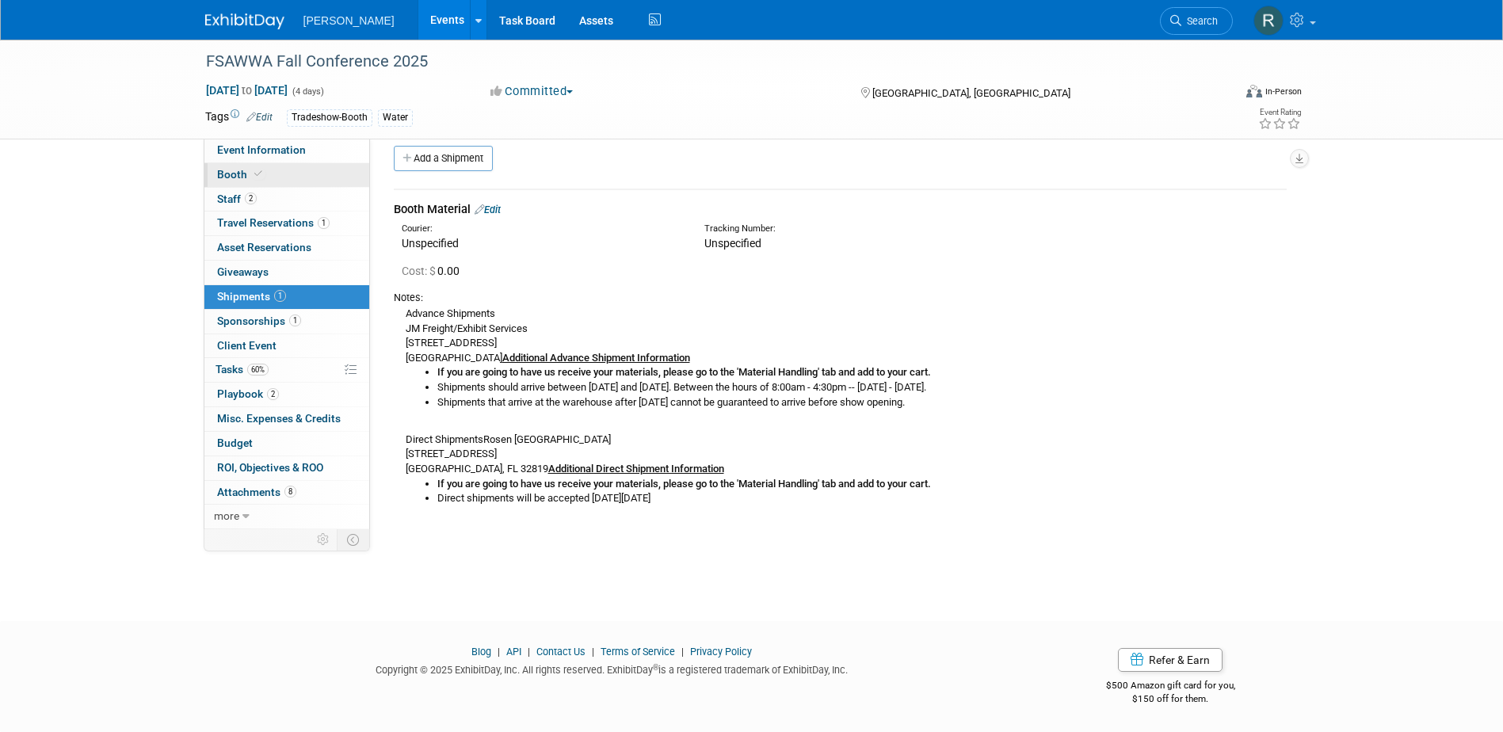
click at [217, 170] on span "Booth" at bounding box center [241, 174] width 48 height 13
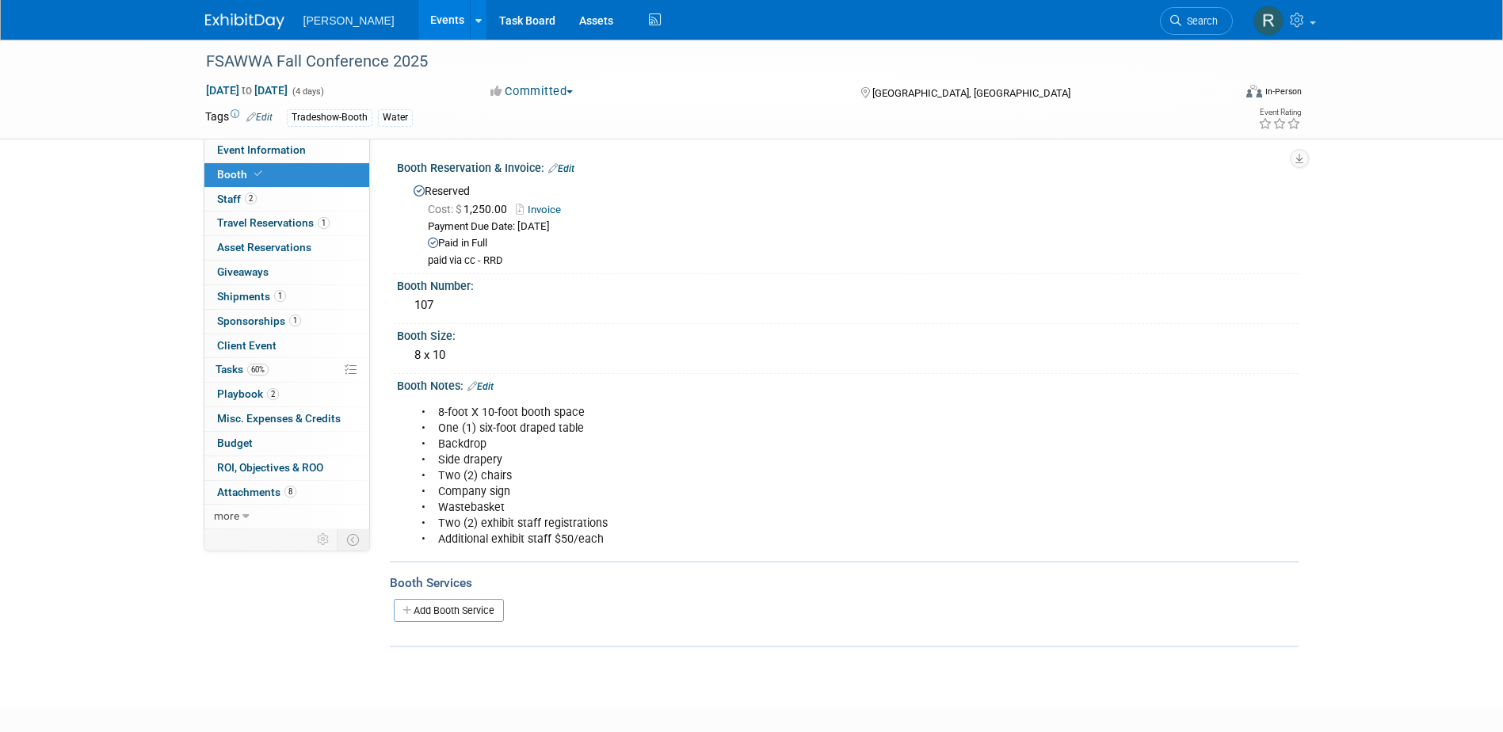
click at [489, 386] on link "Edit" at bounding box center [480, 386] width 26 height 11
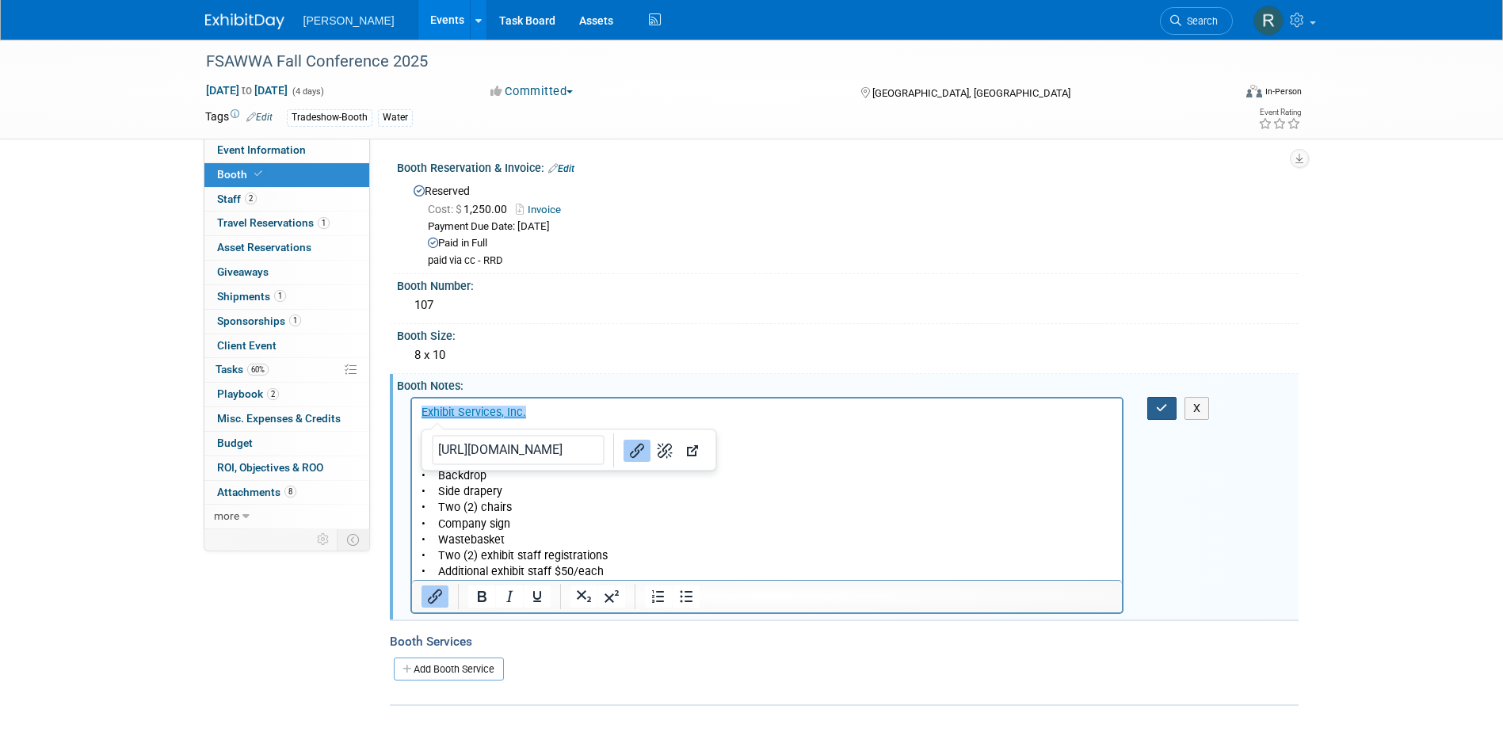
click at [1162, 398] on button "button" at bounding box center [1161, 408] width 29 height 23
